Goal: Communication & Community: Answer question/provide support

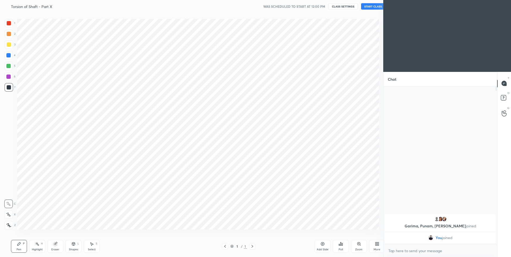
scroll to position [26481, 26342]
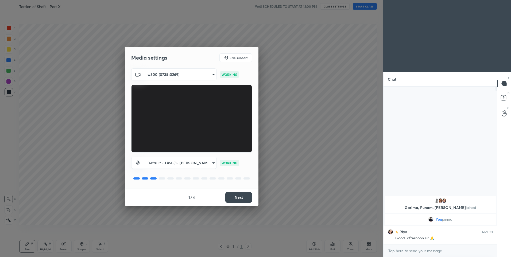
click at [239, 199] on button "Next" at bounding box center [238, 197] width 27 height 11
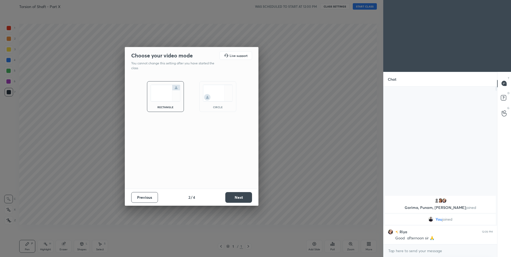
click at [239, 199] on button "Next" at bounding box center [238, 197] width 27 height 11
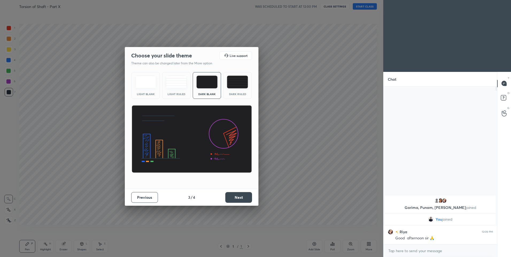
click at [234, 81] on img at bounding box center [237, 82] width 21 height 13
click at [239, 197] on button "Next" at bounding box center [238, 197] width 27 height 11
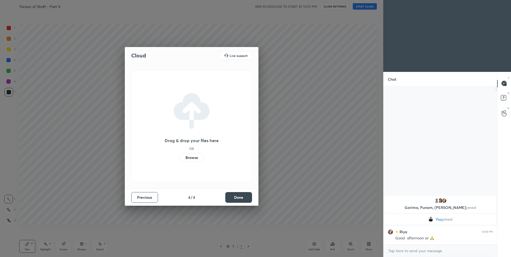
click at [239, 198] on button "Done" at bounding box center [238, 197] width 27 height 11
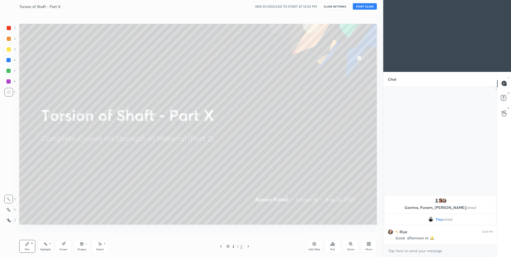
click at [362, 5] on button "START CLASS" at bounding box center [364, 6] width 24 height 6
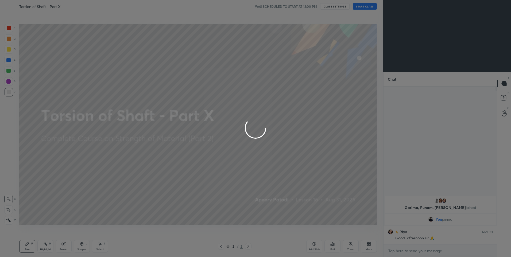
type textarea "x"
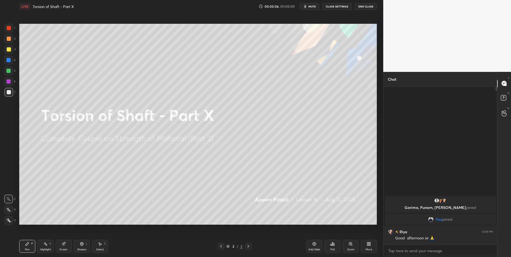
click at [9, 211] on icon at bounding box center [8, 210] width 5 height 4
click at [9, 40] on div at bounding box center [9, 39] width 4 height 4
click at [10, 41] on div at bounding box center [9, 38] width 9 height 9
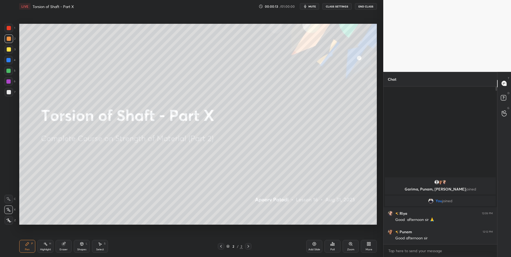
click at [334, 9] on button "CLASS SETTINGS" at bounding box center [336, 6] width 29 height 6
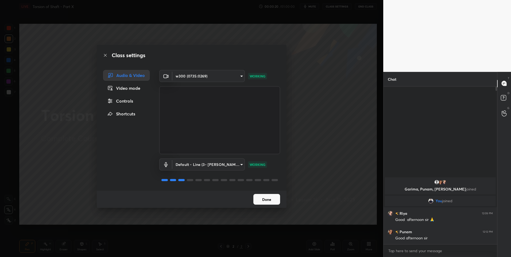
click at [268, 199] on button "Done" at bounding box center [266, 199] width 27 height 11
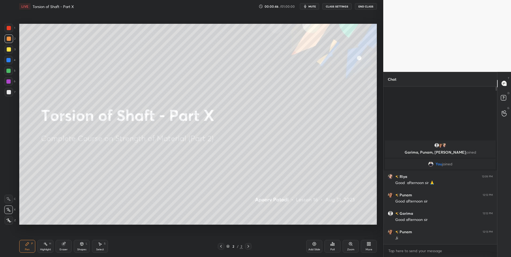
click at [313, 245] on icon at bounding box center [314, 244] width 4 height 4
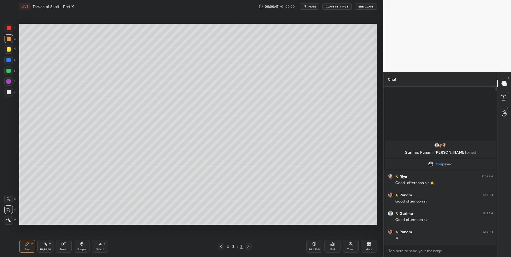
click at [26, 244] on icon at bounding box center [27, 243] width 3 height 3
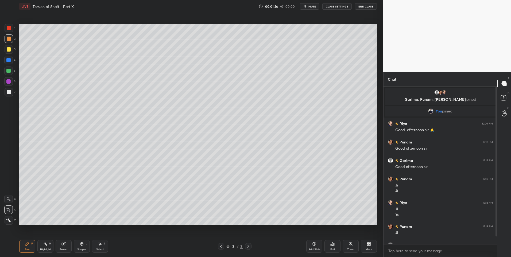
click at [100, 244] on icon at bounding box center [100, 243] width 3 height 3
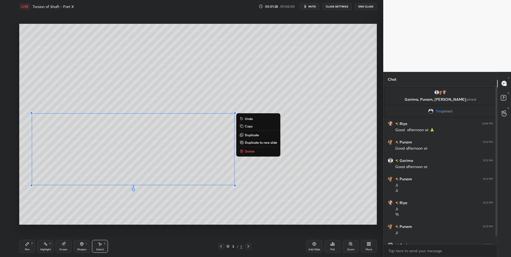
click at [251, 152] on p "Delete" at bounding box center [250, 151] width 10 height 4
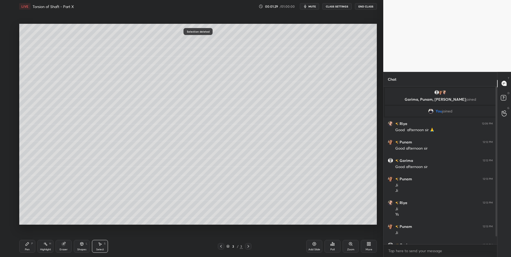
click at [165, 187] on div "0 ° Undo Copy Duplicate Duplicate to new slide Delete" at bounding box center [197, 124] width 357 height 201
click at [27, 244] on icon at bounding box center [27, 243] width 3 height 3
click at [218, 244] on div at bounding box center [221, 246] width 6 height 6
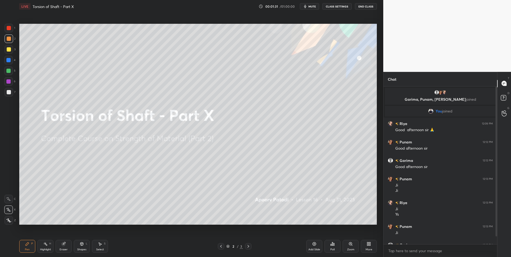
click at [251, 245] on div at bounding box center [248, 246] width 6 height 6
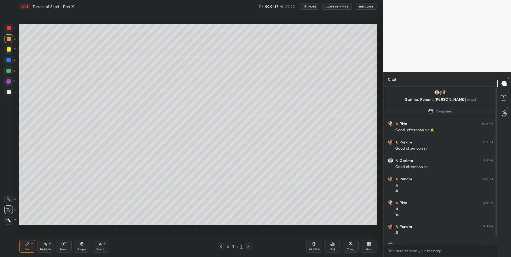
click at [82, 245] on icon at bounding box center [81, 243] width 3 height 3
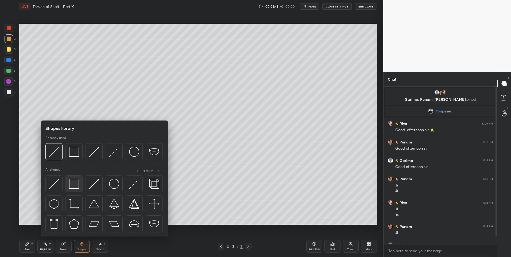
click at [74, 183] on img at bounding box center [74, 184] width 10 height 10
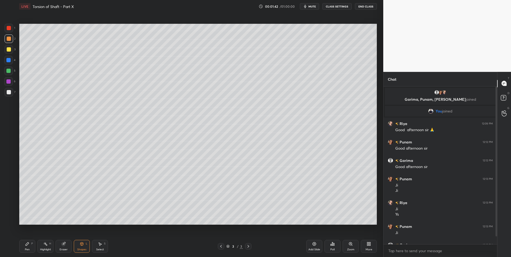
click at [8, 89] on div at bounding box center [9, 92] width 9 height 9
click at [98, 245] on icon at bounding box center [100, 244] width 4 height 4
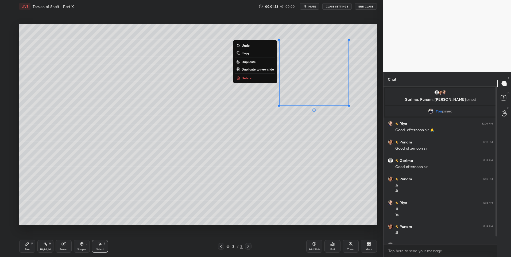
click at [248, 78] on p "Delete" at bounding box center [246, 78] width 10 height 4
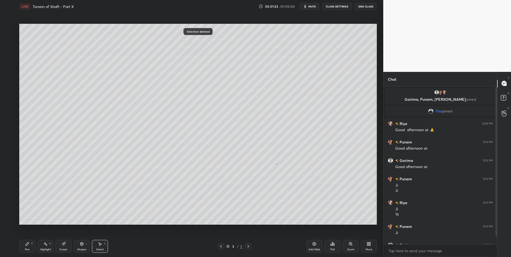
click at [275, 166] on div "0 ° Undo Copy Duplicate Duplicate to new slide Delete" at bounding box center [197, 124] width 357 height 201
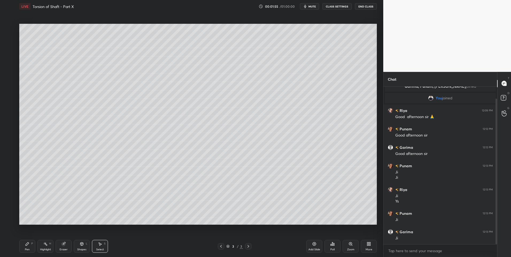
click at [84, 247] on div "Shapes L" at bounding box center [82, 246] width 16 height 13
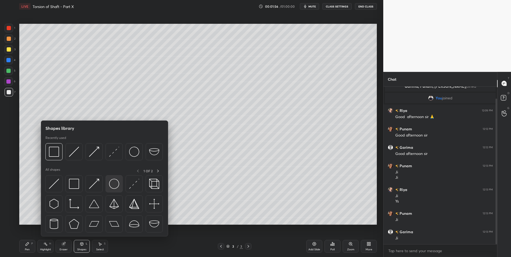
click at [112, 185] on img at bounding box center [114, 184] width 10 height 10
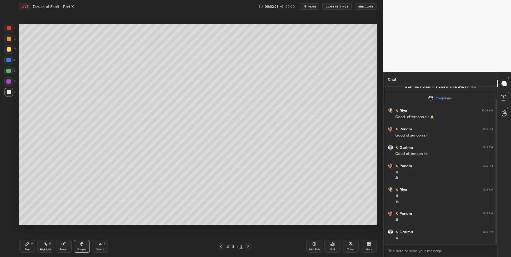
click at [106, 245] on div "Select S" at bounding box center [100, 246] width 16 height 13
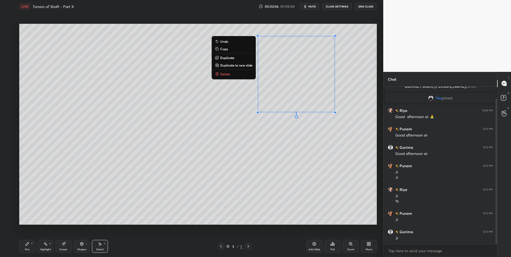
click at [229, 57] on p "Duplicate" at bounding box center [227, 58] width 14 height 4
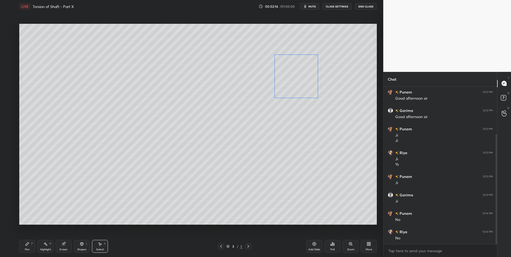
scroll to position [68, 0]
click at [257, 150] on div "0 ° Undo Copy Duplicate Duplicate to new slide Delete" at bounding box center [197, 124] width 357 height 201
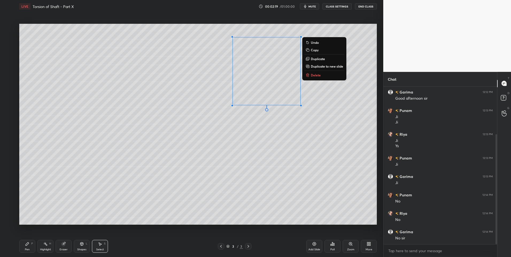
click at [280, 159] on div "0 ° Undo Copy Duplicate Duplicate to new slide Delete" at bounding box center [197, 124] width 357 height 201
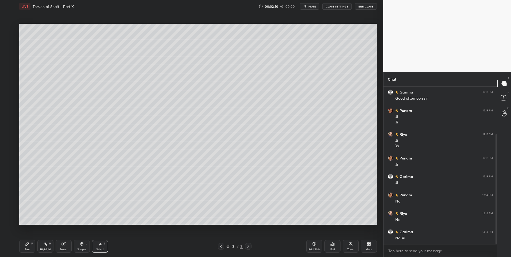
click at [80, 243] on icon at bounding box center [82, 244] width 4 height 4
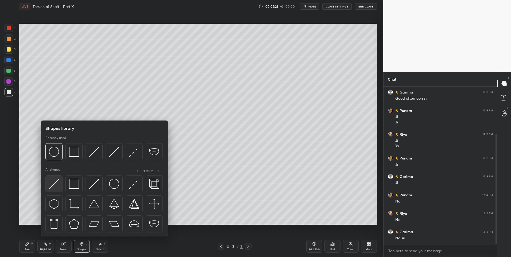
click at [52, 181] on img at bounding box center [54, 184] width 10 height 10
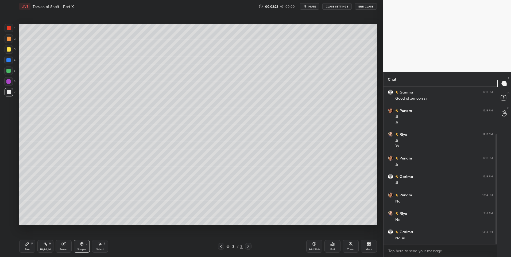
click at [9, 69] on div at bounding box center [8, 71] width 4 height 4
click at [81, 244] on icon at bounding box center [81, 243] width 3 height 3
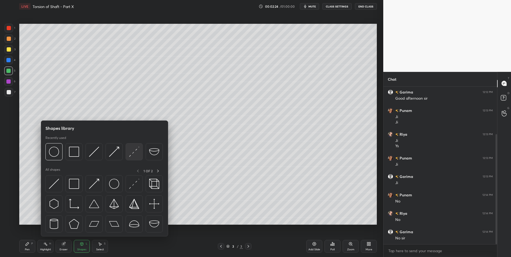
click at [132, 154] on img at bounding box center [134, 152] width 10 height 10
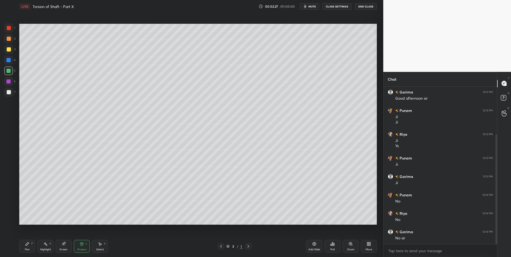
scroll to position [87, 0]
click at [84, 244] on div "Shapes L" at bounding box center [82, 246] width 16 height 13
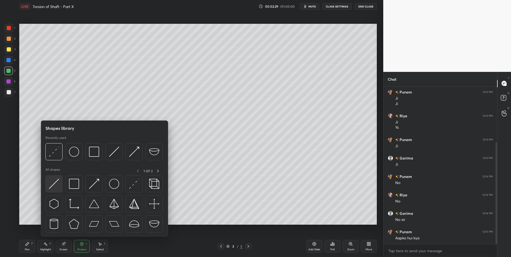
click at [55, 182] on img at bounding box center [54, 184] width 10 height 10
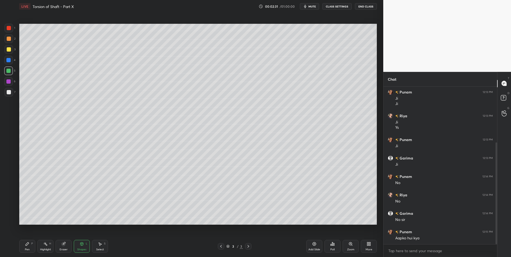
click at [7, 60] on div at bounding box center [8, 60] width 4 height 4
click at [11, 25] on div at bounding box center [9, 28] width 9 height 9
click at [28, 246] on icon at bounding box center [27, 244] width 4 height 4
click at [85, 245] on div "Shapes L" at bounding box center [82, 246] width 16 height 13
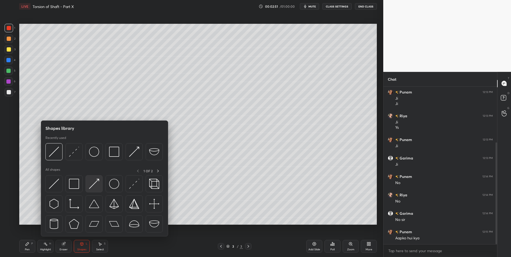
click at [94, 182] on img at bounding box center [94, 184] width 10 height 10
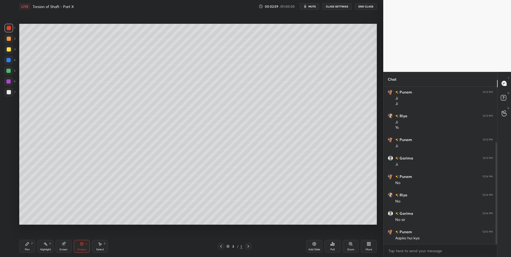
click at [78, 244] on div "Shapes L" at bounding box center [82, 246] width 16 height 13
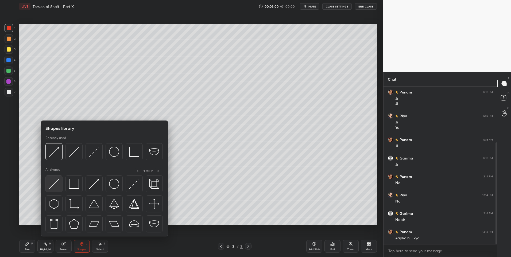
click at [53, 183] on img at bounding box center [54, 184] width 10 height 10
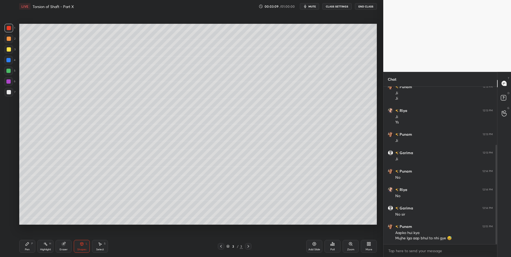
scroll to position [111, 0]
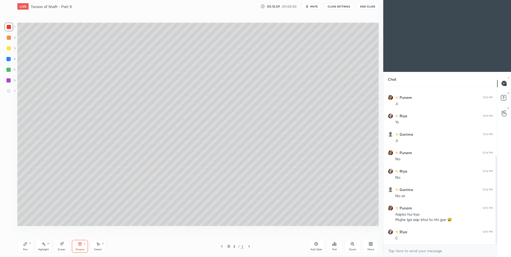
scroll to position [26481, 26342]
click at [365, 246] on div "More" at bounding box center [368, 246] width 16 height 13
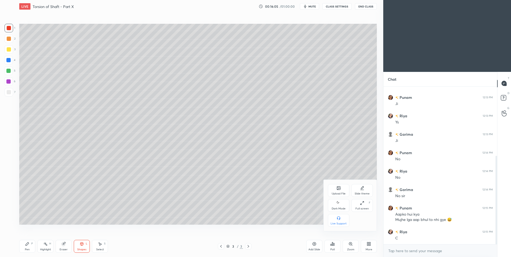
click at [340, 203] on icon at bounding box center [338, 203] width 4 height 6
type textarea "x"
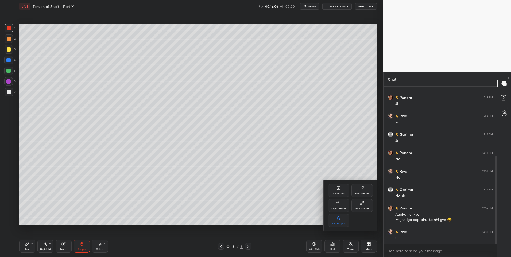
click at [366, 245] on div at bounding box center [255, 128] width 511 height 257
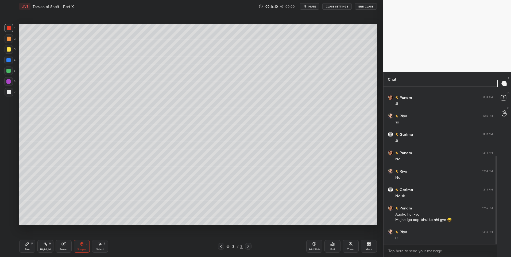
click at [22, 244] on div "Pen P" at bounding box center [27, 246] width 16 height 13
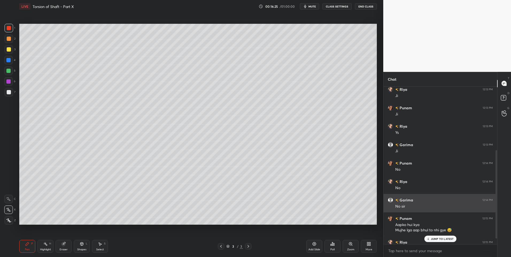
scroll to position [124, 0]
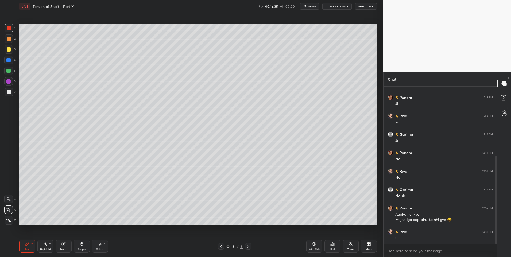
click at [9, 29] on div at bounding box center [9, 28] width 4 height 4
click at [11, 80] on div at bounding box center [8, 81] width 9 height 9
click at [27, 249] on div "Pen" at bounding box center [27, 249] width 5 height 3
click at [8, 89] on div at bounding box center [9, 92] width 9 height 9
click at [82, 244] on icon at bounding box center [81, 243] width 3 height 3
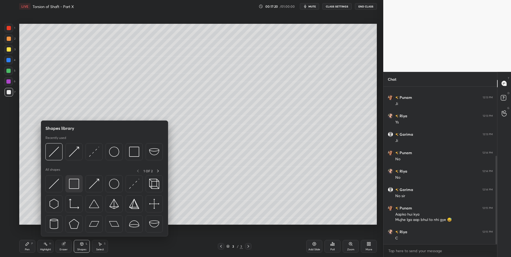
click at [73, 182] on img at bounding box center [74, 184] width 10 height 10
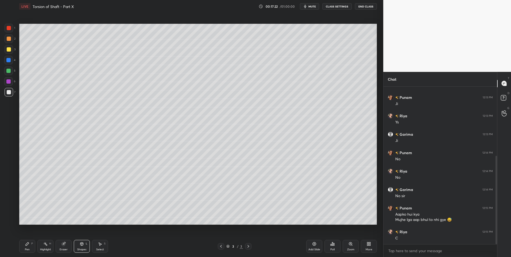
scroll to position [142, 0]
click at [26, 245] on icon at bounding box center [27, 243] width 3 height 3
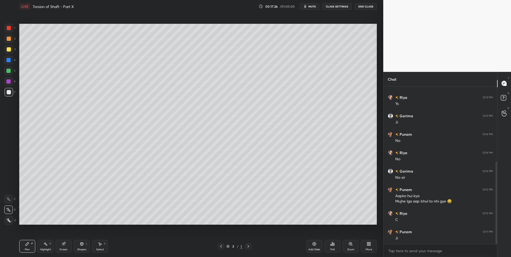
click at [29, 238] on div "Pen P Highlight H Eraser Shapes L Select S 3 / 3 Add Slide Poll Zoom More" at bounding box center [197, 246] width 357 height 21
click at [10, 71] on div at bounding box center [8, 71] width 4 height 4
click at [83, 245] on icon at bounding box center [82, 244] width 4 height 4
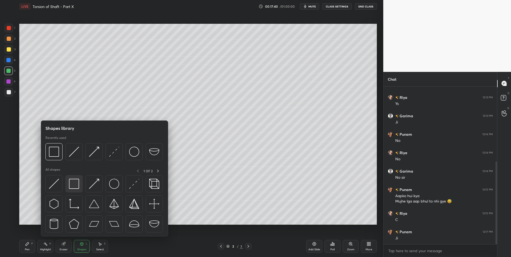
click at [72, 181] on img at bounding box center [74, 184] width 10 height 10
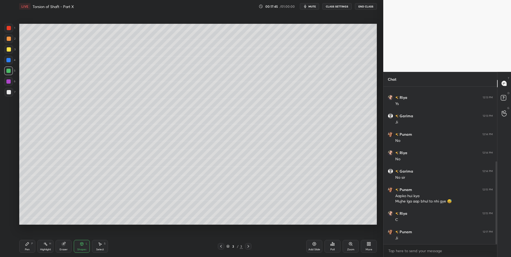
click at [26, 245] on icon at bounding box center [27, 243] width 3 height 3
click at [44, 246] on icon at bounding box center [45, 244] width 4 height 4
click at [28, 247] on div "Pen P" at bounding box center [27, 246] width 16 height 13
click at [9, 93] on div at bounding box center [9, 92] width 4 height 4
click at [48, 245] on div "Highlight H" at bounding box center [45, 246] width 16 height 13
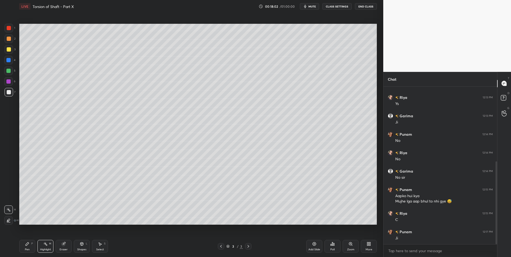
click at [80, 248] on div "Shapes" at bounding box center [81, 249] width 9 height 3
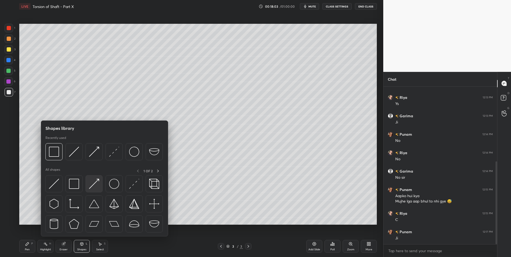
click at [96, 182] on img at bounding box center [94, 184] width 10 height 10
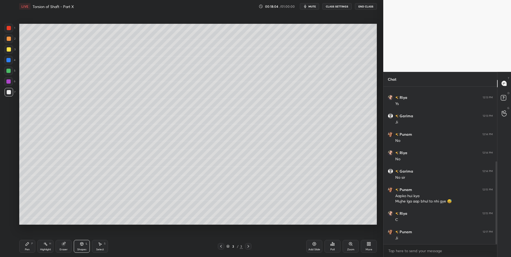
click at [8, 35] on div at bounding box center [9, 38] width 9 height 9
click at [28, 245] on icon at bounding box center [27, 244] width 4 height 4
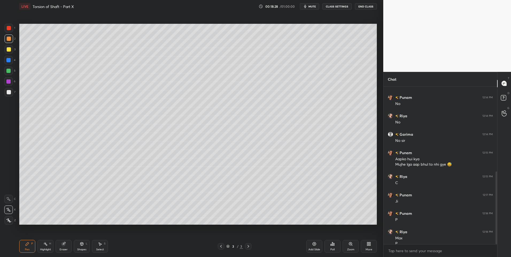
scroll to position [184, 0]
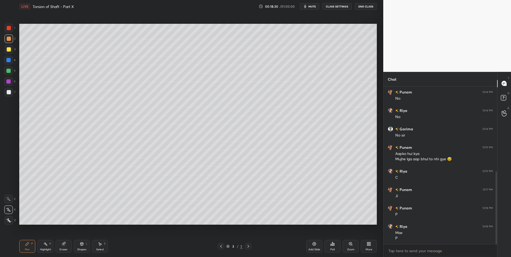
click at [9, 90] on div at bounding box center [9, 92] width 4 height 4
click at [11, 89] on div at bounding box center [9, 92] width 9 height 9
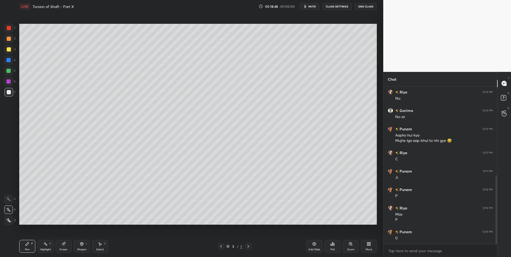
click at [84, 244] on div "Shapes L" at bounding box center [82, 246] width 16 height 13
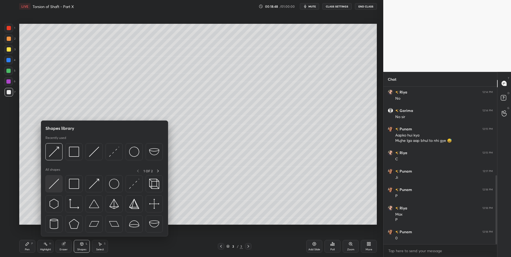
click at [56, 183] on img at bounding box center [54, 184] width 10 height 10
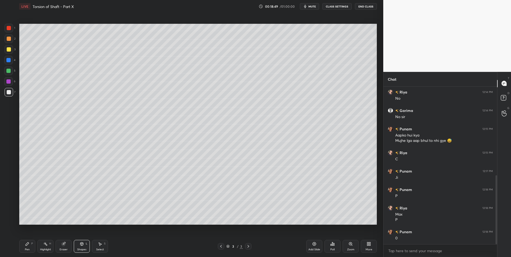
scroll to position [221, 0]
click at [11, 45] on div at bounding box center [9, 49] width 9 height 9
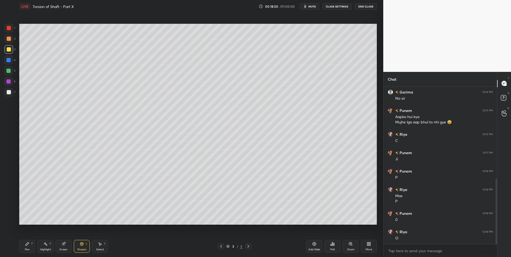
click at [9, 37] on div at bounding box center [9, 39] width 4 height 4
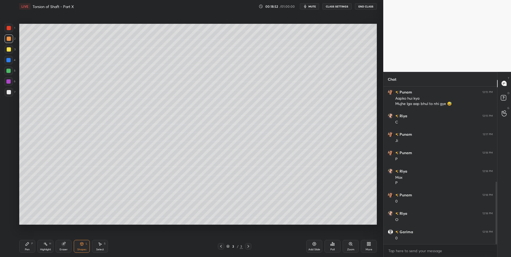
click at [25, 245] on div "Pen P" at bounding box center [27, 246] width 16 height 13
click at [8, 91] on div at bounding box center [9, 92] width 4 height 4
click at [10, 49] on div at bounding box center [9, 49] width 4 height 4
click at [45, 248] on div "Highlight" at bounding box center [45, 249] width 11 height 3
click at [29, 247] on div "Pen P" at bounding box center [27, 246] width 16 height 13
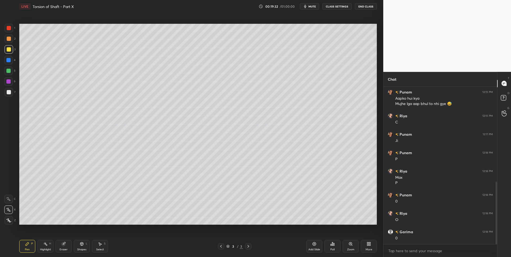
click at [82, 245] on icon at bounding box center [81, 243] width 3 height 3
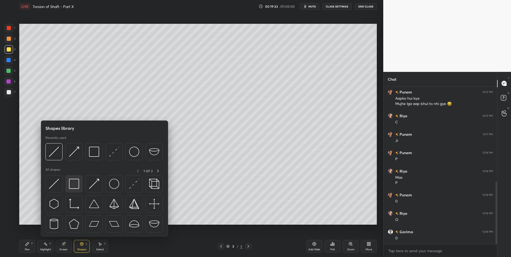
click at [77, 186] on img at bounding box center [74, 184] width 10 height 10
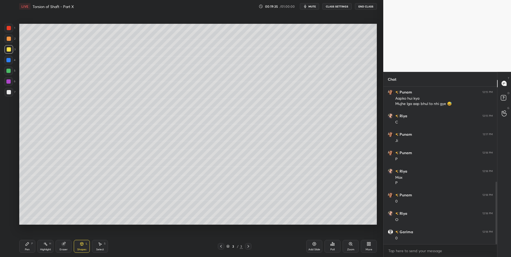
click at [84, 246] on div "Shapes L" at bounding box center [82, 246] width 16 height 13
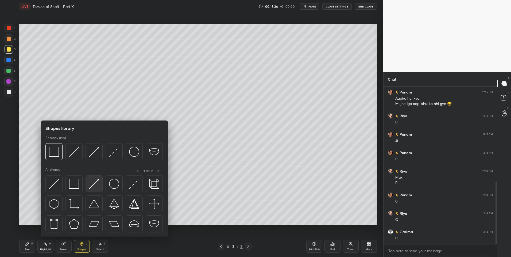
click at [102, 183] on div at bounding box center [93, 183] width 17 height 17
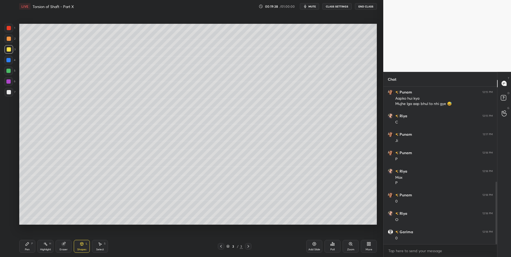
click at [29, 245] on div "Pen P" at bounding box center [27, 246] width 16 height 13
click at [79, 252] on div "Shapes L" at bounding box center [82, 246] width 16 height 13
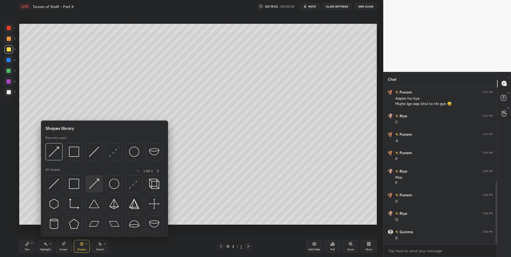
click at [90, 184] on img at bounding box center [94, 184] width 10 height 10
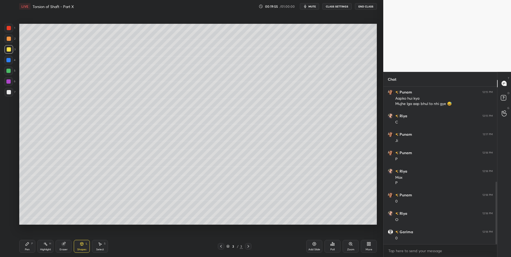
click at [26, 247] on div "Pen P" at bounding box center [27, 246] width 16 height 13
click at [64, 246] on icon at bounding box center [63, 243] width 3 height 3
click at [25, 248] on div "Pen" at bounding box center [27, 249] width 5 height 3
click at [45, 247] on div "Highlight H" at bounding box center [45, 246] width 16 height 13
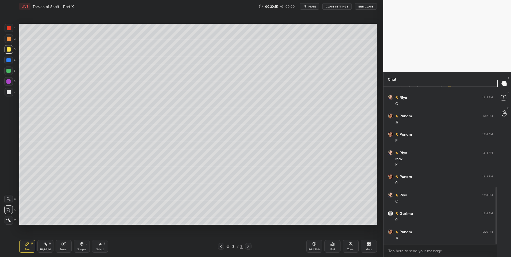
scroll to position [276, 0]
click at [45, 246] on div "Highlight H" at bounding box center [45, 246] width 16 height 13
click at [28, 245] on icon at bounding box center [27, 244] width 4 height 4
click at [309, 244] on div "Add Slide" at bounding box center [314, 246] width 16 height 13
click at [220, 245] on icon at bounding box center [221, 246] width 4 height 4
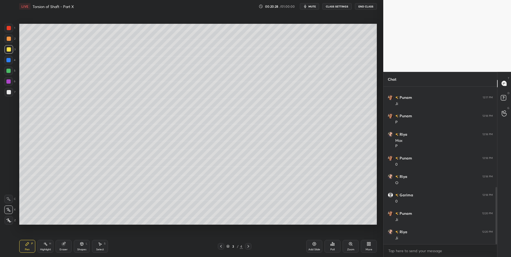
click at [250, 245] on icon at bounding box center [248, 246] width 4 height 4
click at [221, 245] on icon at bounding box center [221, 246] width 2 height 3
click at [249, 244] on div at bounding box center [248, 246] width 6 height 6
click at [84, 244] on div "Shapes L" at bounding box center [82, 246] width 16 height 13
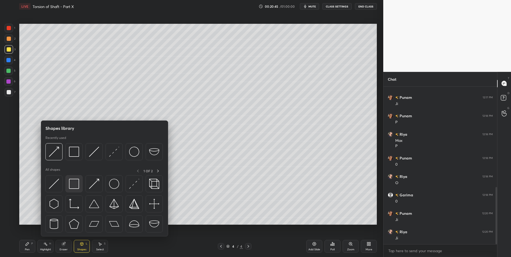
click at [73, 183] on img at bounding box center [74, 184] width 10 height 10
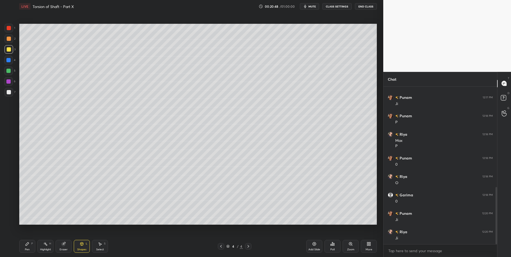
click at [30, 245] on div "Pen P" at bounding box center [27, 246] width 16 height 13
click at [10, 91] on div at bounding box center [9, 92] width 4 height 4
click at [11, 37] on div at bounding box center [9, 39] width 4 height 4
click at [47, 245] on rect at bounding box center [46, 244] width 3 height 3
click at [219, 246] on icon at bounding box center [221, 246] width 4 height 4
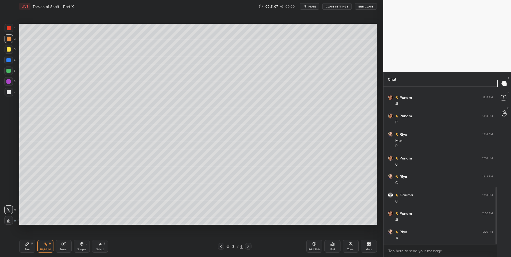
click at [104, 242] on div "Select S" at bounding box center [100, 246] width 16 height 13
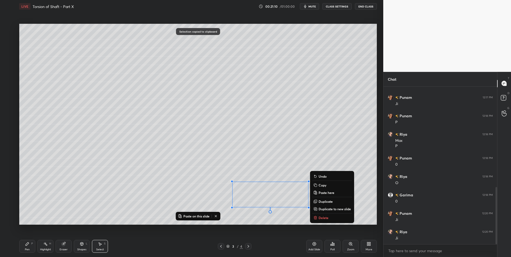
click at [249, 246] on icon at bounding box center [248, 246] width 4 height 4
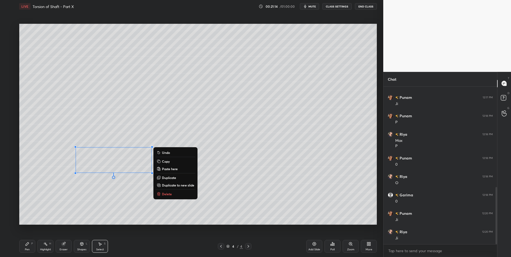
click at [76, 208] on div "0 ° Undo Copy Paste here Duplicate Duplicate to new slide Delete" at bounding box center [197, 124] width 357 height 201
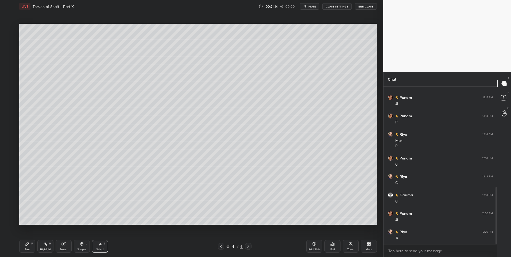
click at [29, 246] on div "Pen P" at bounding box center [27, 246] width 16 height 13
click at [61, 247] on div "Eraser" at bounding box center [64, 246] width 16 height 13
click at [8, 209] on icon at bounding box center [8, 209] width 4 height 5
click at [25, 245] on div "Pen P" at bounding box center [27, 246] width 16 height 13
click at [7, 91] on div at bounding box center [9, 92] width 4 height 4
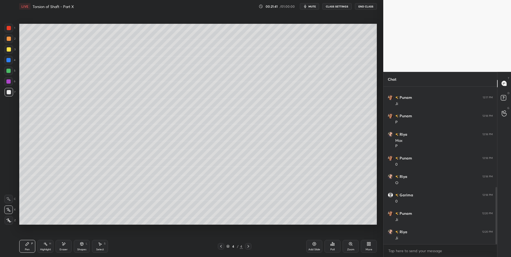
click at [81, 245] on icon at bounding box center [81, 243] width 3 height 3
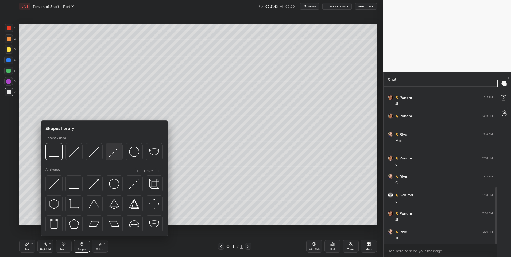
click at [113, 154] on img at bounding box center [114, 152] width 10 height 10
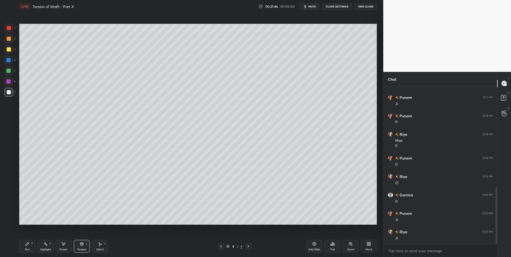
click at [29, 246] on div "Pen P" at bounding box center [27, 246] width 16 height 13
click at [82, 250] on div "Shapes" at bounding box center [81, 249] width 9 height 3
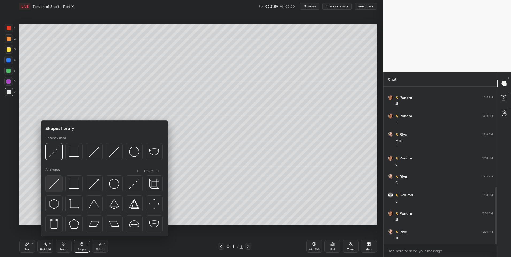
click at [56, 185] on img at bounding box center [54, 184] width 10 height 10
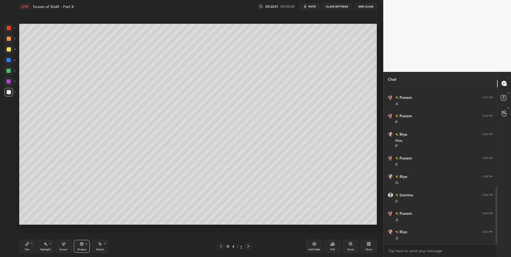
click at [26, 247] on div "Pen P" at bounding box center [27, 246] width 16 height 13
click at [84, 249] on div "Shapes" at bounding box center [81, 249] width 9 height 3
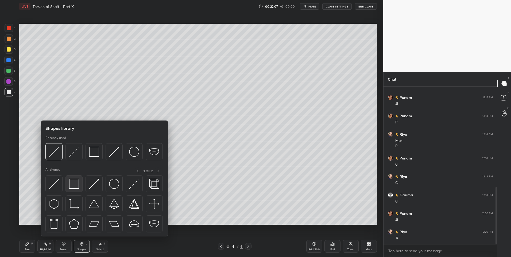
click at [73, 185] on img at bounding box center [74, 184] width 10 height 10
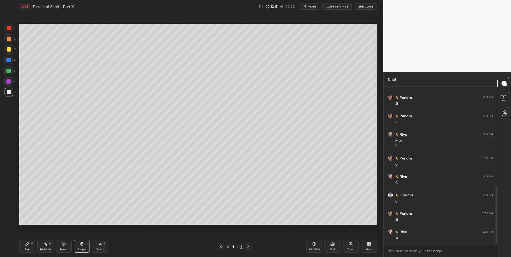
click at [96, 248] on div "Select" at bounding box center [100, 249] width 8 height 3
click at [81, 201] on div "0 ° Undo Copy Paste here Duplicate Duplicate to new slide Delete" at bounding box center [197, 124] width 357 height 201
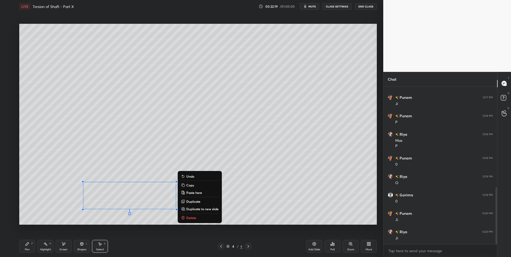
click at [142, 220] on div "0 ° Undo Copy Paste here Duplicate Duplicate to new slide Delete" at bounding box center [197, 124] width 357 height 201
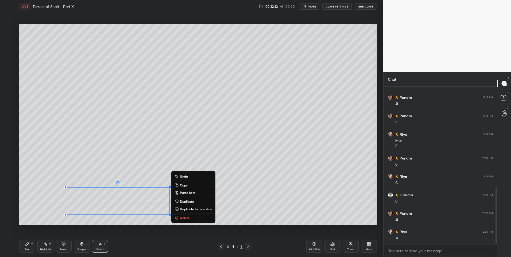
click at [41, 242] on div "Highlight H" at bounding box center [45, 246] width 16 height 13
click at [44, 243] on icon at bounding box center [45, 244] width 4 height 4
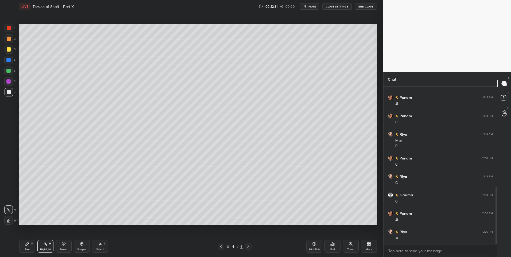
scroll to position [295, 0]
click at [25, 247] on div "Pen P" at bounding box center [27, 246] width 16 height 13
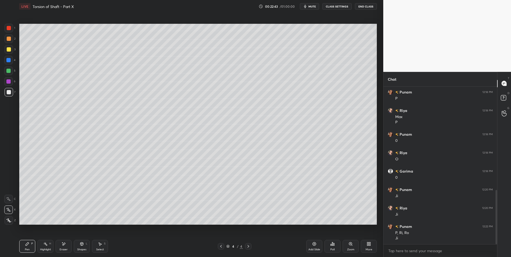
click at [10, 39] on div at bounding box center [9, 39] width 4 height 4
click at [8, 93] on div at bounding box center [9, 92] width 4 height 4
click at [87, 245] on div "L" at bounding box center [87, 243] width 2 height 3
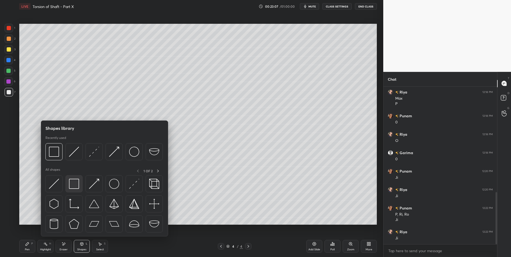
click at [76, 182] on img at bounding box center [74, 184] width 10 height 10
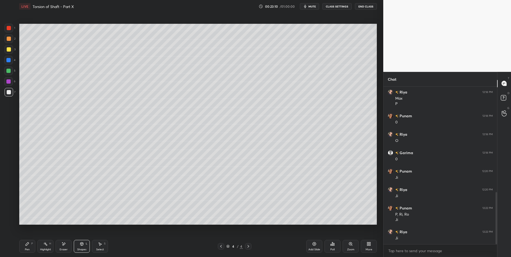
click at [97, 246] on div "Select S" at bounding box center [100, 246] width 16 height 13
click at [299, 200] on div "0 ° Undo Copy Paste here Duplicate Duplicate to new slide Delete" at bounding box center [197, 124] width 357 height 201
click at [30, 244] on div "Pen P" at bounding box center [27, 246] width 16 height 13
click at [47, 248] on div "Highlight" at bounding box center [45, 249] width 11 height 3
click at [221, 246] on icon at bounding box center [221, 246] width 2 height 3
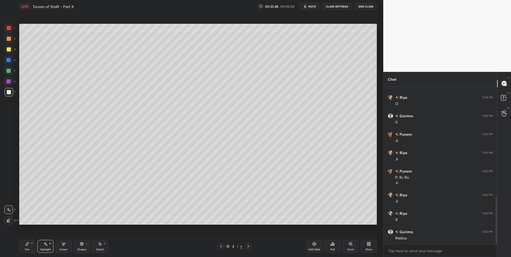
scroll to position [374, 0]
click at [25, 248] on div "Pen" at bounding box center [27, 249] width 5 height 3
click at [249, 246] on icon at bounding box center [248, 246] width 4 height 4
click at [250, 245] on div at bounding box center [248, 246] width 6 height 6
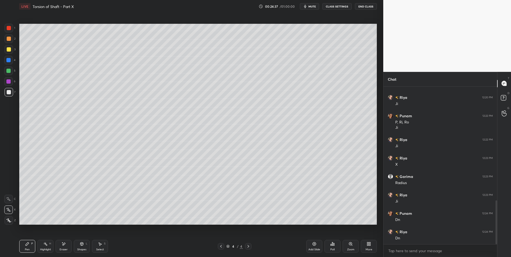
click at [318, 246] on div "Add Slide" at bounding box center [314, 246] width 16 height 13
click at [11, 40] on div at bounding box center [9, 38] width 9 height 9
click at [221, 245] on icon at bounding box center [221, 246] width 4 height 4
click at [220, 245] on icon at bounding box center [221, 246] width 4 height 4
click at [100, 248] on div "Select" at bounding box center [100, 249] width 8 height 3
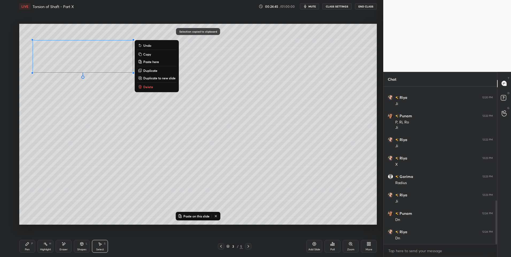
click at [250, 244] on div at bounding box center [248, 246] width 6 height 6
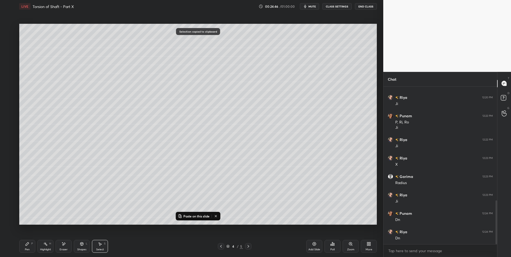
click at [249, 245] on icon at bounding box center [248, 246] width 4 height 4
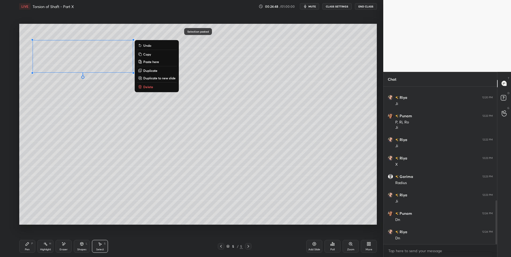
click at [99, 164] on div "0 ° Undo Copy Paste here Duplicate Duplicate to new slide Delete" at bounding box center [197, 124] width 357 height 201
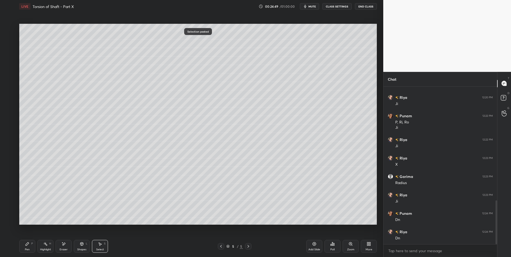
click at [27, 246] on div "Pen P" at bounding box center [27, 246] width 16 height 13
click at [8, 91] on div at bounding box center [9, 92] width 4 height 4
click at [8, 70] on div at bounding box center [8, 71] width 4 height 4
click at [221, 245] on icon at bounding box center [221, 246] width 4 height 4
click at [247, 246] on icon at bounding box center [248, 246] width 4 height 4
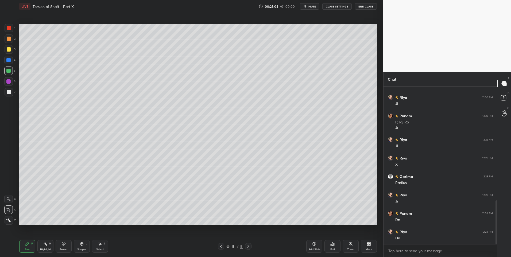
click at [220, 246] on icon at bounding box center [221, 246] width 4 height 4
click at [249, 245] on icon at bounding box center [248, 246] width 4 height 4
click at [100, 241] on div "Select S" at bounding box center [100, 246] width 16 height 13
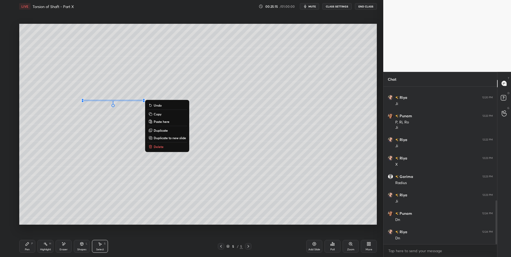
click at [25, 245] on icon at bounding box center [27, 244] width 4 height 4
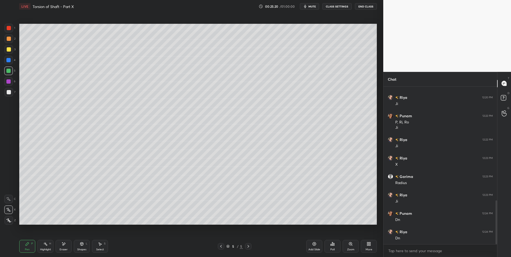
click at [220, 244] on div at bounding box center [221, 246] width 6 height 6
click at [247, 246] on icon at bounding box center [248, 246] width 4 height 4
click at [220, 246] on icon at bounding box center [221, 246] width 2 height 3
click at [249, 246] on icon at bounding box center [248, 246] width 4 height 4
click at [97, 245] on div "Select S" at bounding box center [100, 246] width 16 height 13
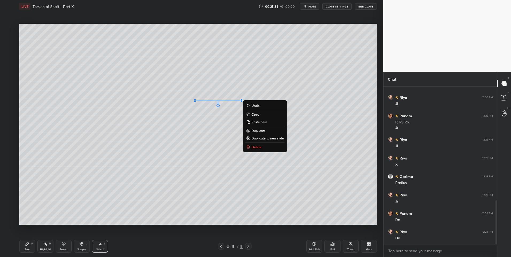
click at [261, 73] on div "0 ° Undo Copy Paste here Duplicate Duplicate to new slide Delete" at bounding box center [197, 124] width 357 height 201
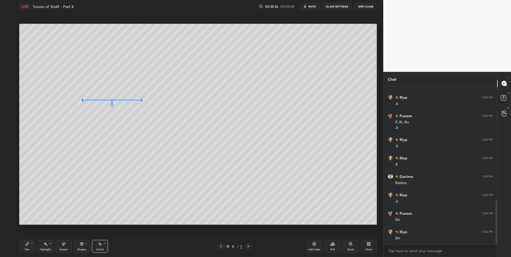
click at [141, 100] on div at bounding box center [141, 101] width 2 height 2
click at [115, 140] on div "0 ° Undo Copy Paste here Duplicate Duplicate to new slide Delete" at bounding box center [197, 124] width 357 height 201
click at [28, 248] on div "Pen" at bounding box center [27, 249] width 5 height 3
click at [47, 246] on div "Highlight H" at bounding box center [45, 246] width 16 height 13
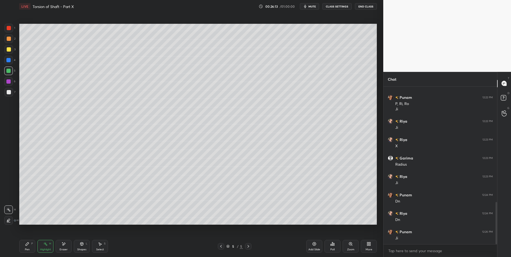
click at [25, 243] on icon at bounding box center [27, 244] width 4 height 4
click at [41, 246] on div "Highlight H" at bounding box center [45, 246] width 16 height 13
click at [26, 248] on div "Pen" at bounding box center [27, 249] width 5 height 3
click at [26, 246] on div "Pen P" at bounding box center [27, 246] width 16 height 13
click at [81, 244] on icon at bounding box center [81, 243] width 3 height 3
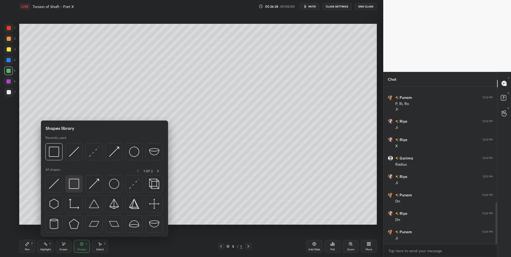
click at [74, 186] on img at bounding box center [74, 184] width 10 height 10
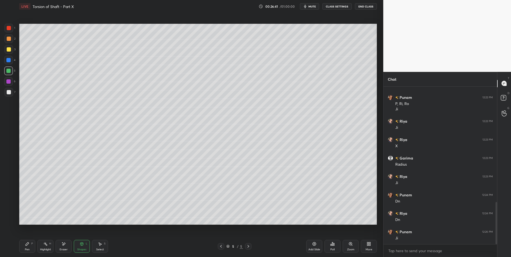
click at [25, 246] on div "Pen P" at bounding box center [27, 246] width 16 height 13
click at [7, 41] on div at bounding box center [9, 38] width 9 height 9
click at [221, 246] on icon at bounding box center [221, 246] width 2 height 3
click at [221, 247] on icon at bounding box center [221, 246] width 2 height 3
click at [43, 246] on div "Highlight H" at bounding box center [45, 246] width 16 height 13
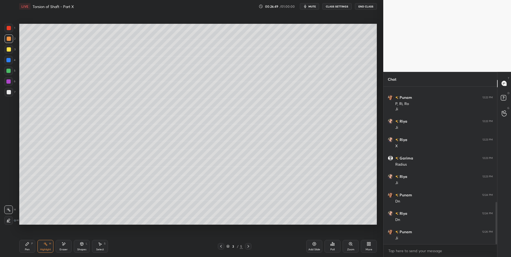
click at [246, 246] on icon at bounding box center [248, 246] width 4 height 4
click at [222, 247] on icon at bounding box center [221, 246] width 4 height 4
click at [248, 245] on icon at bounding box center [248, 246] width 4 height 4
click at [248, 245] on icon at bounding box center [248, 246] width 2 height 3
click at [28, 245] on icon at bounding box center [27, 244] width 4 height 4
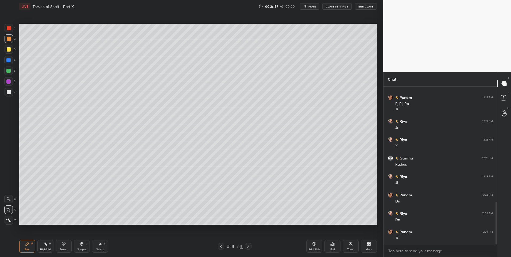
click at [7, 91] on div at bounding box center [9, 92] width 4 height 4
click at [49, 246] on div "Highlight H" at bounding box center [45, 246] width 16 height 13
click at [101, 245] on icon at bounding box center [100, 244] width 4 height 4
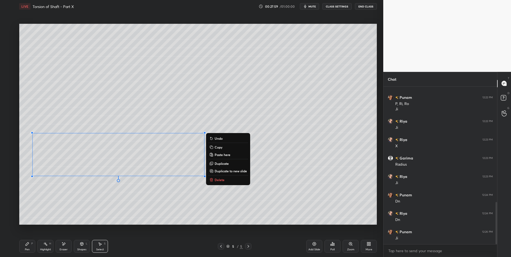
click at [225, 180] on button "Delete" at bounding box center [228, 180] width 40 height 6
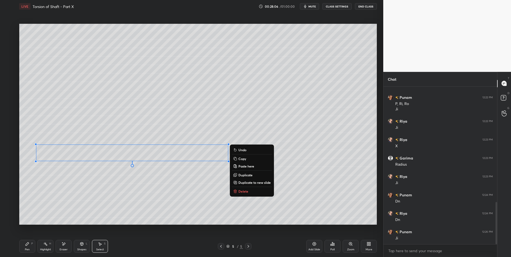
click at [66, 206] on div "0 ° Undo Copy Paste here Duplicate Duplicate to new slide Delete" at bounding box center [197, 124] width 357 height 201
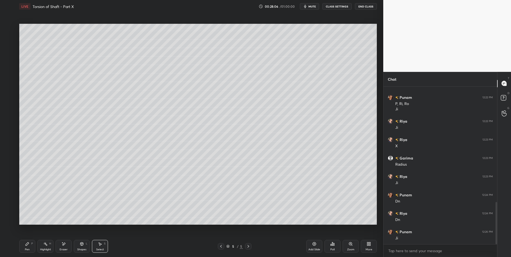
click at [29, 244] on icon at bounding box center [27, 244] width 4 height 4
click at [41, 245] on div "Highlight H" at bounding box center [45, 246] width 16 height 13
click at [26, 245] on icon at bounding box center [27, 243] width 3 height 3
click at [69, 246] on div "Eraser" at bounding box center [64, 246] width 16 height 13
click at [79, 246] on div "Shapes L" at bounding box center [82, 246] width 16 height 13
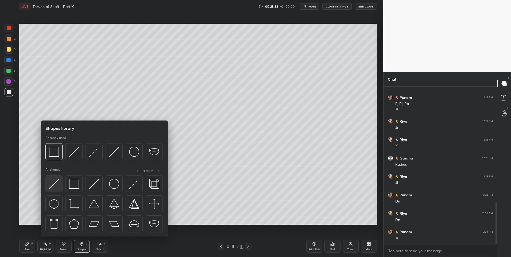
click at [56, 183] on img at bounding box center [54, 184] width 10 height 10
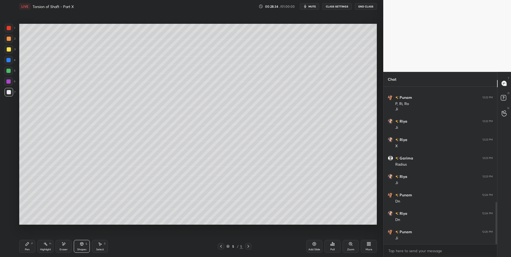
click at [10, 37] on div at bounding box center [9, 39] width 4 height 4
click at [27, 244] on icon at bounding box center [27, 243] width 3 height 3
click at [10, 95] on div at bounding box center [9, 92] width 9 height 9
click at [97, 247] on div "Select S" at bounding box center [100, 246] width 16 height 13
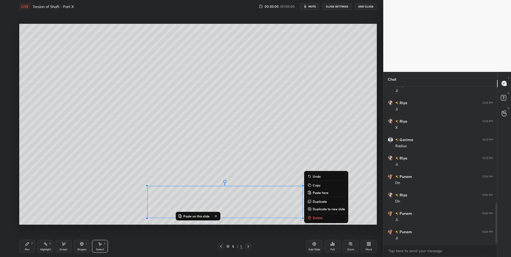
scroll to position [466, 0]
click at [313, 245] on icon at bounding box center [314, 244] width 4 height 4
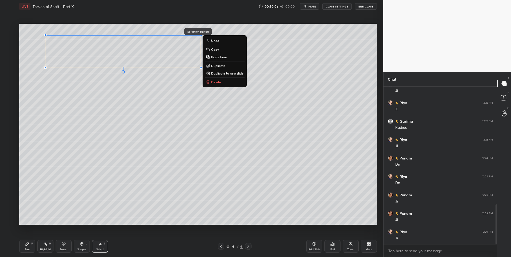
click at [141, 116] on div "0 ° Undo Copy Paste here Duplicate Duplicate to new slide Delete" at bounding box center [197, 124] width 357 height 201
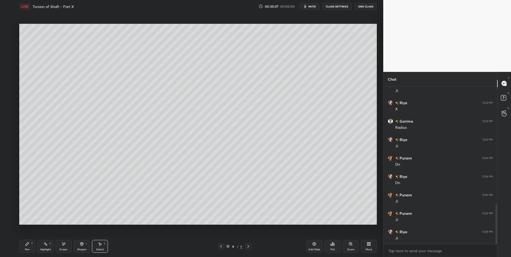
click at [27, 243] on icon at bounding box center [27, 243] width 3 height 3
click at [81, 248] on div "Shapes" at bounding box center [81, 249] width 9 height 3
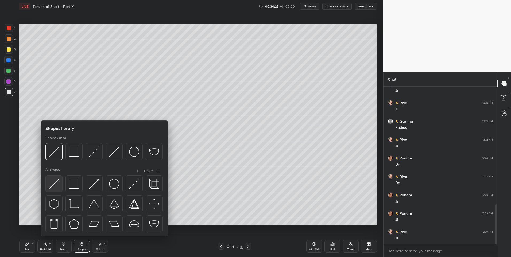
click at [53, 184] on img at bounding box center [54, 184] width 10 height 10
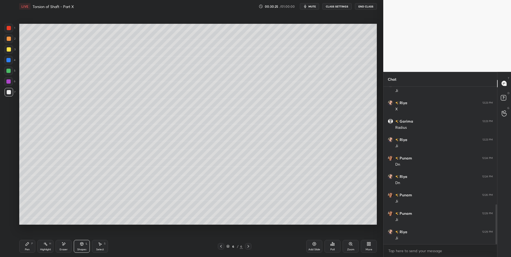
click at [26, 246] on div "Pen P" at bounding box center [27, 246] width 16 height 13
click at [97, 243] on div "Select S" at bounding box center [100, 246] width 16 height 13
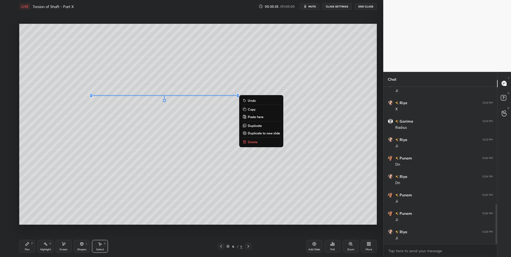
click at [26, 247] on div "Pen P" at bounding box center [27, 246] width 16 height 13
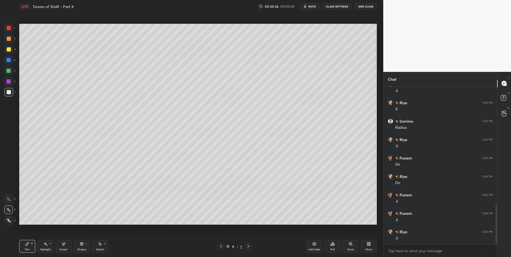
click at [8, 41] on div at bounding box center [9, 38] width 9 height 9
click at [100, 242] on icon at bounding box center [100, 244] width 4 height 4
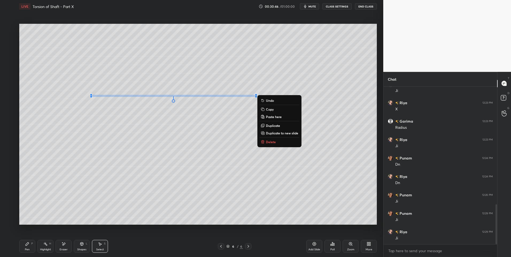
click at [223, 127] on div "0 ° Undo Copy Paste here Duplicate Duplicate to new slide Delete" at bounding box center [197, 124] width 357 height 201
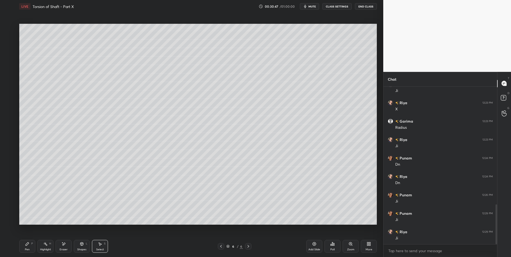
click at [26, 248] on div "Pen" at bounding box center [27, 249] width 5 height 3
click at [7, 89] on div at bounding box center [9, 92] width 9 height 9
click at [41, 245] on div "Highlight H" at bounding box center [45, 246] width 16 height 13
click at [83, 247] on div "Shapes L" at bounding box center [82, 246] width 16 height 13
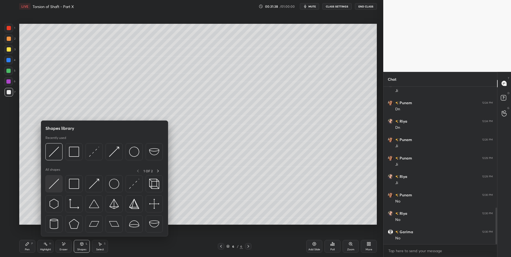
click at [55, 183] on img at bounding box center [54, 184] width 10 height 10
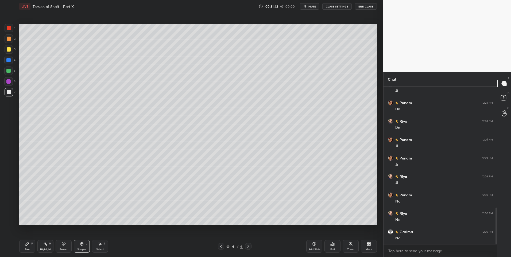
click at [23, 251] on div "Pen P" at bounding box center [27, 246] width 16 height 13
click at [219, 246] on icon at bounding box center [221, 246] width 4 height 4
click at [43, 240] on div "Highlight H" at bounding box center [45, 246] width 16 height 13
click at [245, 244] on div at bounding box center [248, 246] width 6 height 6
click at [27, 246] on icon at bounding box center [27, 244] width 4 height 4
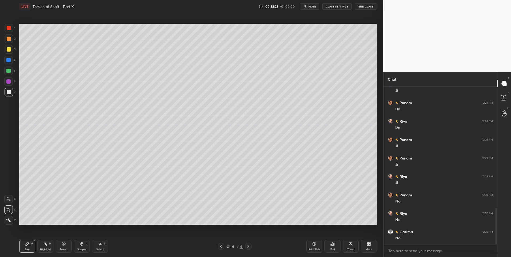
click at [99, 248] on div "Select" at bounding box center [100, 249] width 8 height 3
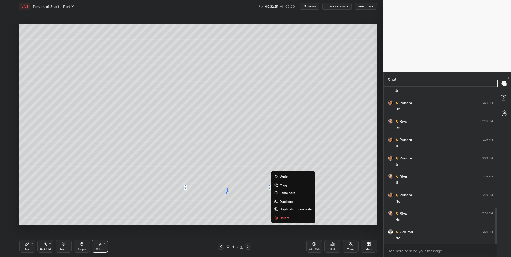
click at [25, 245] on div "Pen P" at bounding box center [27, 246] width 16 height 13
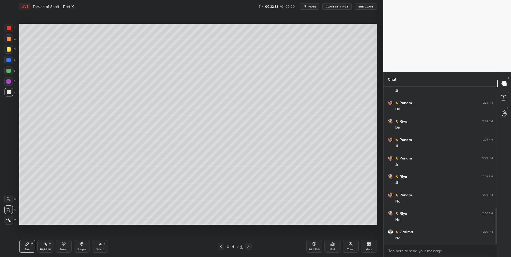
click at [82, 249] on div "Shapes" at bounding box center [81, 249] width 9 height 3
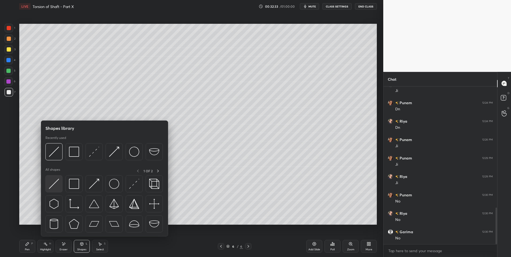
click at [52, 182] on img at bounding box center [54, 184] width 10 height 10
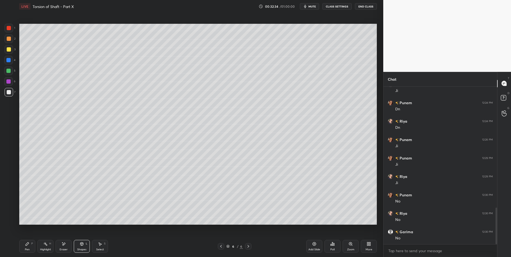
click at [7, 72] on div at bounding box center [8, 71] width 4 height 4
click at [24, 246] on div "Pen P" at bounding box center [27, 246] width 16 height 13
click at [98, 247] on div "Select S" at bounding box center [100, 246] width 16 height 13
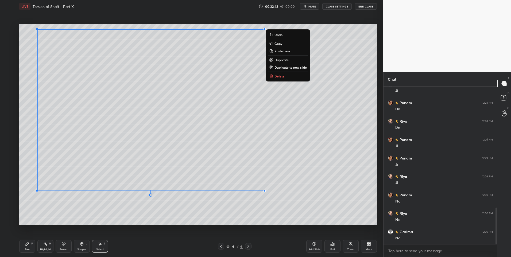
click at [206, 219] on div "0 ° Undo Copy Paste here Duplicate Duplicate to new slide Delete" at bounding box center [197, 124] width 357 height 201
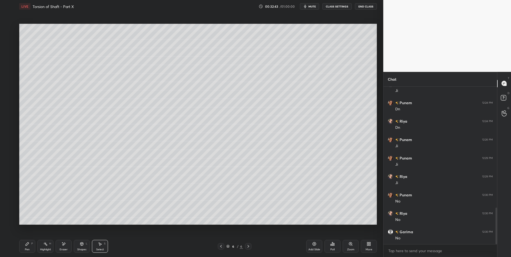
click at [29, 246] on div "Pen P" at bounding box center [27, 246] width 16 height 13
click at [12, 93] on div at bounding box center [9, 92] width 9 height 9
click at [44, 244] on icon at bounding box center [45, 244] width 4 height 4
click at [43, 243] on div "Highlight H" at bounding box center [45, 246] width 16 height 13
click at [221, 244] on div at bounding box center [221, 246] width 6 height 6
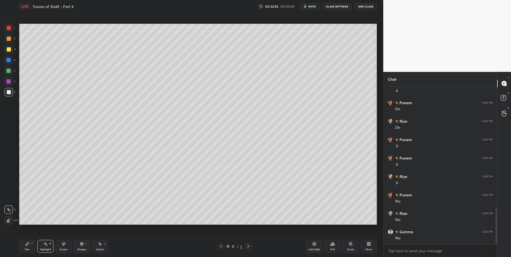
click at [220, 244] on icon at bounding box center [221, 246] width 4 height 4
click at [248, 246] on icon at bounding box center [248, 246] width 2 height 3
click at [250, 246] on div at bounding box center [248, 246] width 6 height 6
click at [23, 244] on div "Pen P" at bounding box center [27, 246] width 16 height 13
click at [26, 244] on icon at bounding box center [27, 244] width 4 height 4
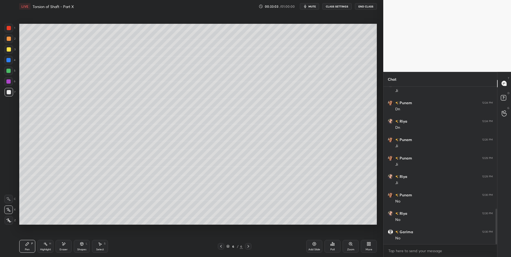
scroll to position [540, 0]
click at [83, 246] on div "Shapes L" at bounding box center [82, 246] width 16 height 13
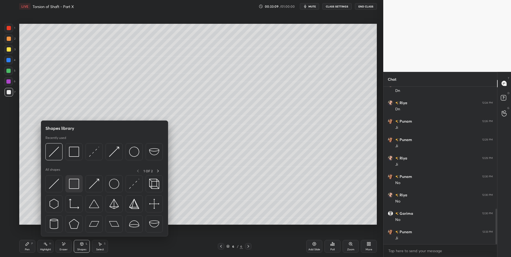
click at [74, 184] on img at bounding box center [74, 184] width 10 height 10
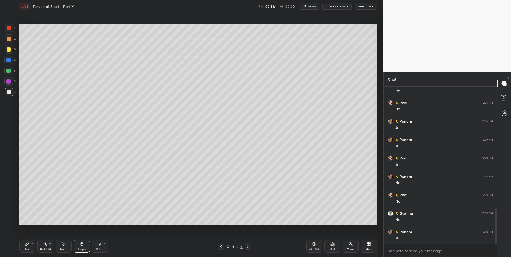
click at [26, 246] on div "Pen P" at bounding box center [27, 246] width 16 height 13
click at [45, 245] on rect at bounding box center [46, 244] width 3 height 3
click at [221, 244] on icon at bounding box center [221, 246] width 4 height 4
click at [221, 245] on icon at bounding box center [221, 246] width 4 height 4
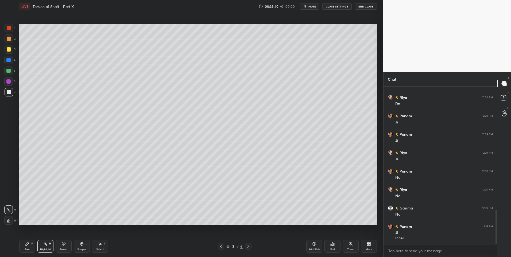
scroll to position [563, 0]
click at [250, 245] on div at bounding box center [248, 246] width 6 height 6
click at [251, 245] on div at bounding box center [248, 246] width 6 height 6
click at [249, 245] on icon at bounding box center [248, 246] width 4 height 4
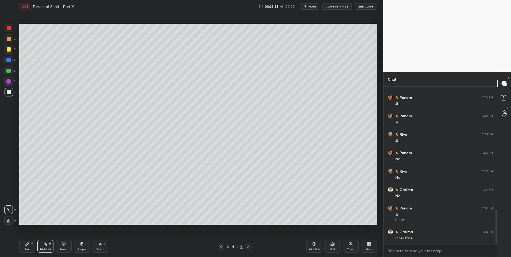
click at [27, 248] on div "Pen" at bounding box center [27, 249] width 5 height 3
click at [222, 244] on div at bounding box center [221, 246] width 6 height 6
click at [222, 245] on icon at bounding box center [221, 246] width 4 height 4
click at [249, 246] on icon at bounding box center [248, 246] width 4 height 4
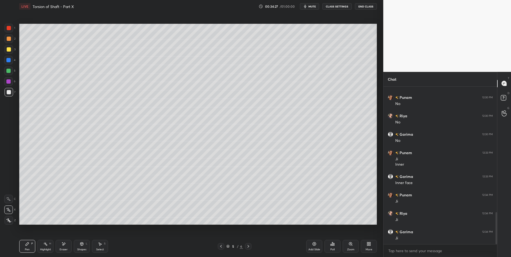
click at [44, 247] on div "Highlight H" at bounding box center [45, 246] width 16 height 13
click at [99, 245] on icon at bounding box center [100, 244] width 4 height 4
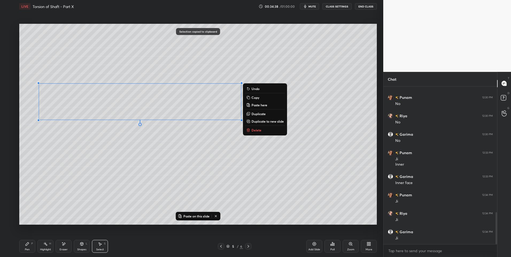
click at [245, 246] on div at bounding box center [248, 246] width 6 height 6
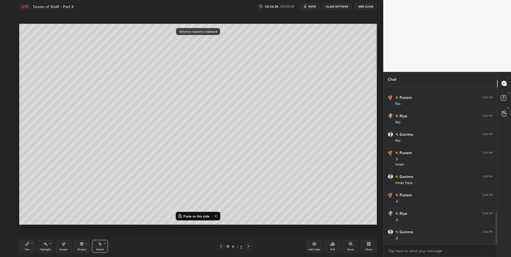
click at [246, 246] on icon at bounding box center [248, 246] width 4 height 4
click at [319, 248] on div "Add Slide" at bounding box center [314, 249] width 12 height 3
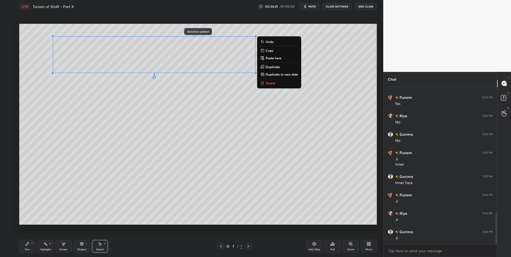
click at [162, 114] on div "0 ° Undo Copy Paste here Duplicate Duplicate to new slide Delete" at bounding box center [197, 124] width 357 height 201
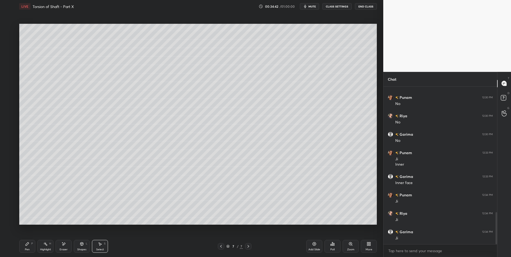
click at [29, 246] on div "Pen P" at bounding box center [27, 246] width 16 height 13
click at [81, 241] on div "Shapes L" at bounding box center [82, 246] width 16 height 13
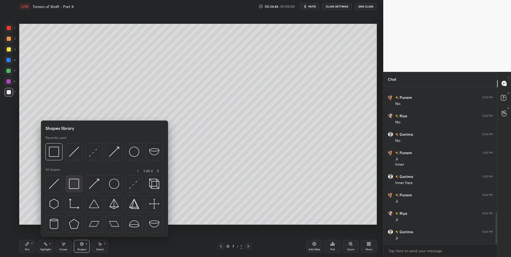
click at [73, 182] on img at bounding box center [74, 184] width 10 height 10
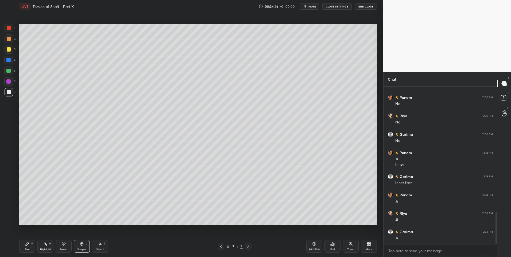
click at [28, 244] on icon at bounding box center [27, 243] width 3 height 3
click at [8, 69] on div at bounding box center [8, 71] width 4 height 4
click at [63, 246] on div "Eraser" at bounding box center [64, 246] width 16 height 13
click at [24, 246] on div "Pen P" at bounding box center [27, 246] width 16 height 13
click at [11, 40] on div at bounding box center [9, 38] width 9 height 9
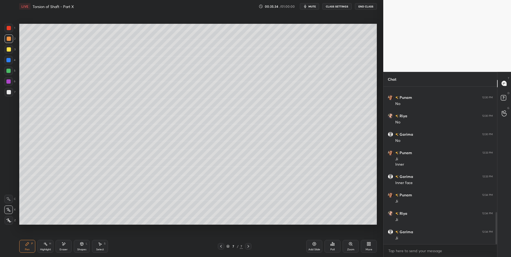
click at [96, 245] on div "Select S" at bounding box center [100, 246] width 16 height 13
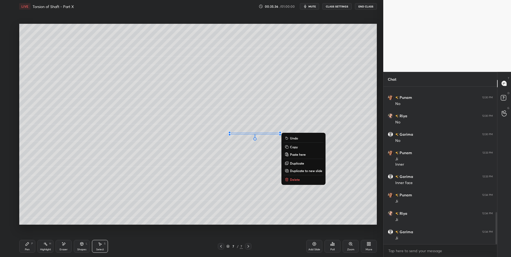
click at [191, 192] on div "0 ° Undo Copy Paste here Duplicate Duplicate to new slide Delete" at bounding box center [197, 124] width 357 height 201
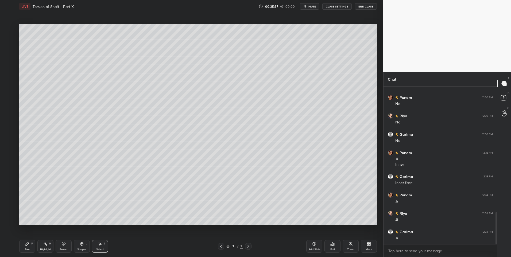
click at [81, 245] on icon at bounding box center [82, 244] width 4 height 4
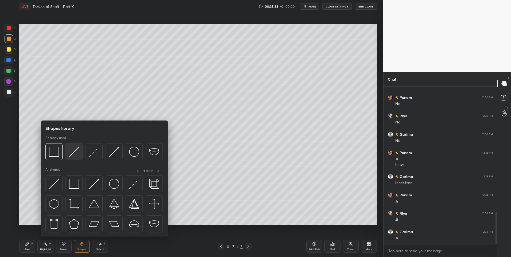
click at [71, 152] on img at bounding box center [74, 152] width 10 height 10
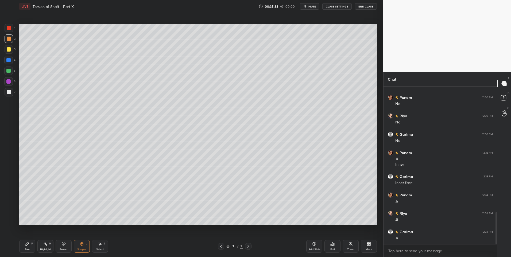
click at [5, 68] on div at bounding box center [8, 70] width 9 height 9
click at [22, 247] on div "Pen P" at bounding box center [27, 246] width 16 height 13
click at [8, 38] on div at bounding box center [9, 39] width 4 height 4
click at [41, 246] on div "Highlight H" at bounding box center [45, 246] width 16 height 13
click at [219, 246] on icon at bounding box center [221, 246] width 4 height 4
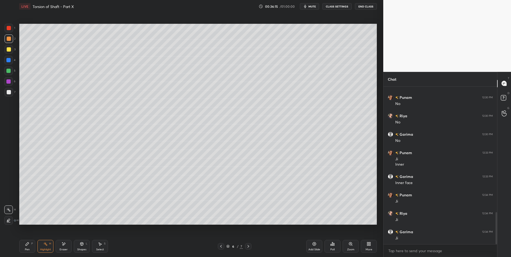
click at [248, 249] on div "Pen P Highlight H Eraser Shapes L Select S 6 / 7 Add Slide Poll Zoom More" at bounding box center [197, 246] width 357 height 21
click at [248, 252] on div "Pen P Highlight H Eraser Shapes L Select S 6 / 7 Add Slide Poll Zoom More" at bounding box center [197, 246] width 357 height 21
click at [250, 247] on icon at bounding box center [248, 246] width 4 height 4
click at [29, 246] on div "Pen P" at bounding box center [27, 246] width 16 height 13
click at [83, 247] on div "Shapes L" at bounding box center [82, 246] width 16 height 13
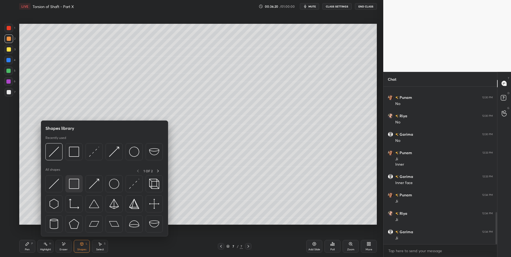
click at [72, 184] on img at bounding box center [74, 184] width 10 height 10
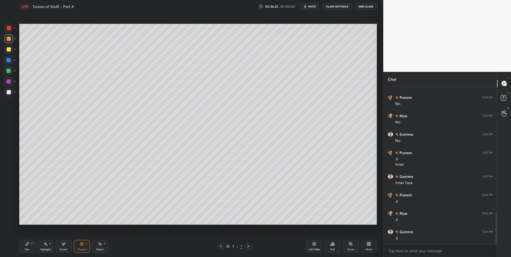
scroll to position [637, 0]
click at [99, 248] on div "Select" at bounding box center [100, 249] width 8 height 3
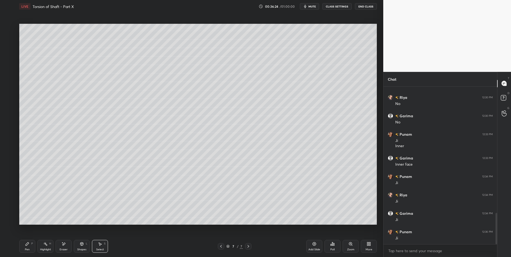
scroll to position [656, 0]
click at [45, 244] on rect at bounding box center [46, 244] width 3 height 3
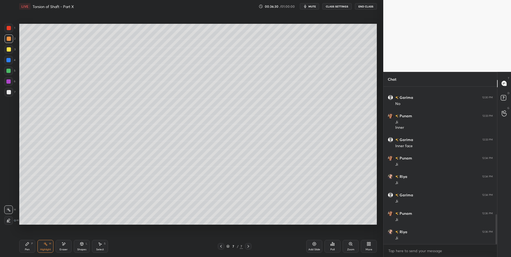
scroll to position [674, 0]
click at [222, 245] on icon at bounding box center [221, 246] width 4 height 4
click at [221, 245] on icon at bounding box center [221, 246] width 4 height 4
click at [222, 246] on icon at bounding box center [221, 246] width 4 height 4
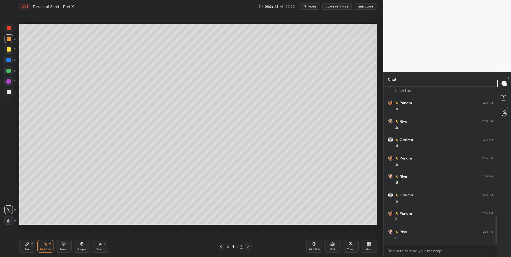
scroll to position [729, 0]
click at [222, 246] on icon at bounding box center [221, 246] width 4 height 4
click at [101, 244] on icon at bounding box center [100, 243] width 3 height 3
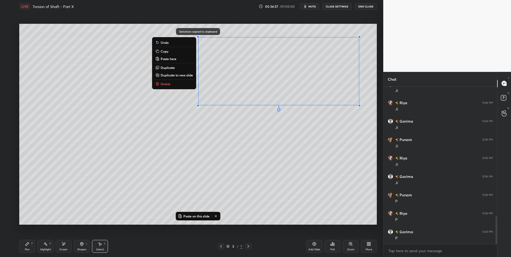
click at [251, 246] on div "3 / 7" at bounding box center [234, 246] width 143 height 6
click at [250, 245] on icon at bounding box center [248, 246] width 4 height 4
click at [248, 246] on icon at bounding box center [248, 246] width 2 height 3
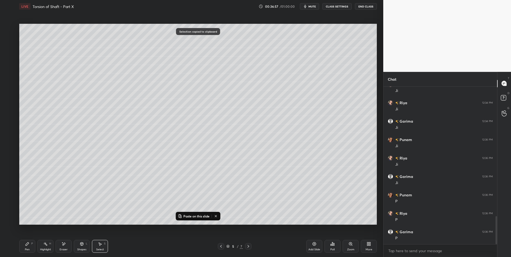
click at [249, 245] on icon at bounding box center [248, 246] width 4 height 4
click at [250, 245] on icon at bounding box center [248, 246] width 4 height 4
click at [318, 246] on div "Add Slide" at bounding box center [314, 246] width 16 height 13
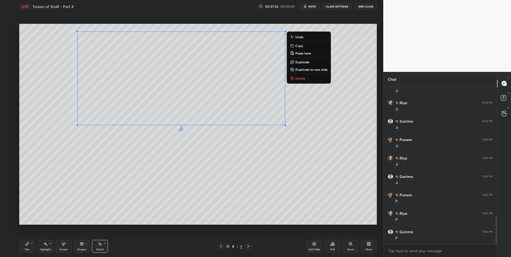
click at [220, 167] on div "0 ° Undo Copy Paste here Duplicate Duplicate to new slide Delete" at bounding box center [197, 124] width 357 height 201
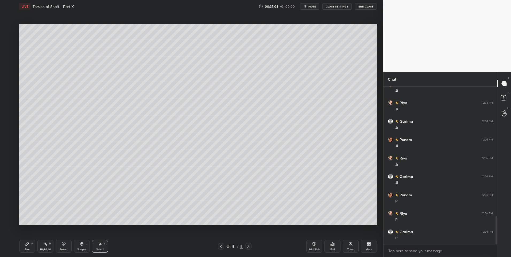
click at [64, 244] on icon at bounding box center [63, 243] width 3 height 3
click at [22, 244] on div "Pen P" at bounding box center [27, 246] width 16 height 13
click at [9, 92] on div at bounding box center [9, 92] width 4 height 4
click at [42, 246] on div "Highlight H" at bounding box center [45, 246] width 16 height 13
click at [62, 247] on div "Eraser" at bounding box center [64, 246] width 16 height 13
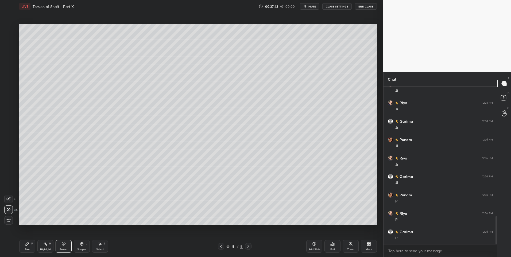
click at [23, 248] on div "Pen P" at bounding box center [27, 246] width 16 height 13
click at [98, 246] on div "Select S" at bounding box center [100, 246] width 16 height 13
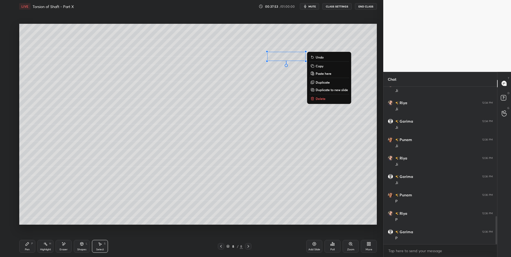
click at [29, 248] on div "Pen" at bounding box center [27, 249] width 5 height 3
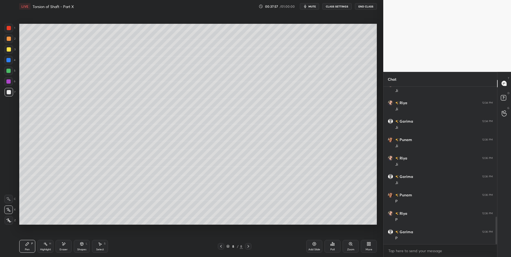
scroll to position [748, 0]
click at [41, 246] on div "Highlight H" at bounding box center [45, 246] width 16 height 13
click at [30, 242] on div "Pen P" at bounding box center [27, 246] width 16 height 13
click at [6, 69] on div at bounding box center [8, 71] width 4 height 4
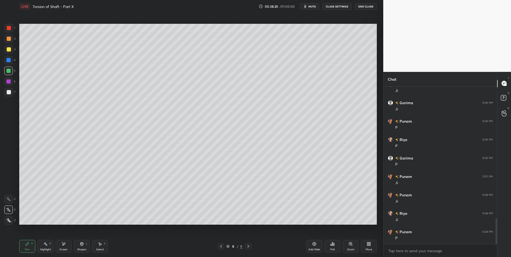
click at [44, 246] on icon at bounding box center [45, 244] width 4 height 4
click at [221, 244] on icon at bounding box center [221, 246] width 4 height 4
click at [220, 244] on icon at bounding box center [221, 246] width 4 height 4
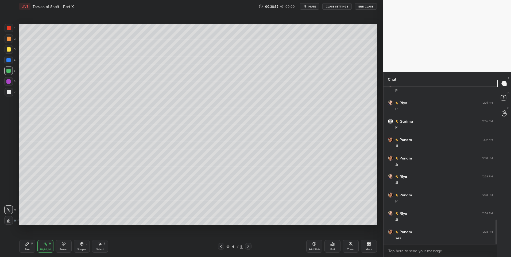
scroll to position [858, 0]
click at [247, 245] on icon at bounding box center [248, 246] width 4 height 4
click at [248, 243] on div "Pen P Highlight H Eraser Shapes L Select S 7 / 8 Add Slide Poll Zoom More" at bounding box center [197, 246] width 357 height 21
click at [248, 246] on icon at bounding box center [248, 246] width 4 height 4
click at [28, 244] on icon at bounding box center [27, 243] width 3 height 3
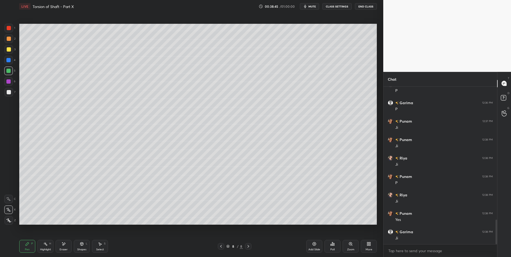
click at [28, 246] on div "Pen P" at bounding box center [27, 246] width 16 height 13
click at [43, 246] on div "Highlight H" at bounding box center [45, 246] width 16 height 13
click at [100, 246] on div "Select S" at bounding box center [100, 246] width 16 height 13
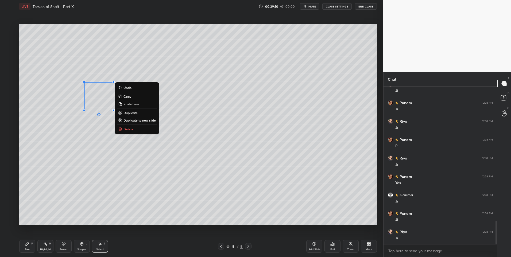
click at [61, 152] on div "0 ° Undo Copy Paste here Duplicate Duplicate to new slide Delete" at bounding box center [197, 124] width 357 height 201
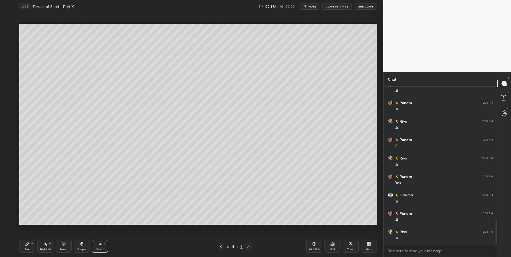
click at [25, 246] on div "Pen P" at bounding box center [27, 246] width 16 height 13
click at [9, 80] on div at bounding box center [8, 81] width 4 height 4
click at [46, 246] on icon at bounding box center [45, 244] width 4 height 4
click at [48, 245] on div "Highlight H" at bounding box center [45, 246] width 16 height 13
click at [219, 247] on icon at bounding box center [221, 246] width 4 height 4
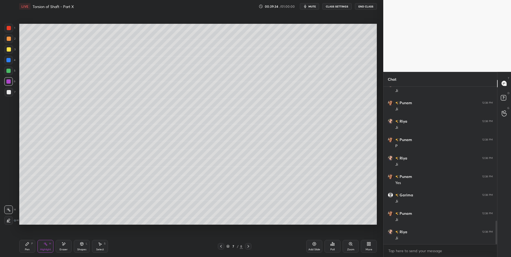
click at [219, 246] on icon at bounding box center [221, 246] width 4 height 4
click at [218, 245] on div at bounding box center [221, 246] width 6 height 6
click at [99, 248] on div "Select" at bounding box center [100, 249] width 8 height 3
click at [251, 159] on div at bounding box center [252, 159] width 2 height 2
click at [307, 160] on div at bounding box center [306, 161] width 2 height 2
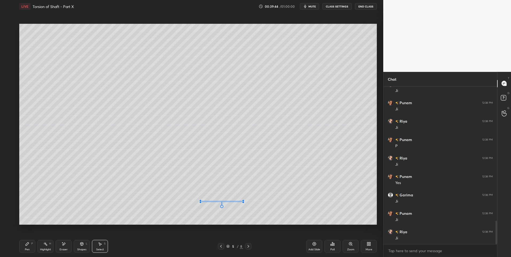
click at [242, 202] on div at bounding box center [243, 202] width 2 height 2
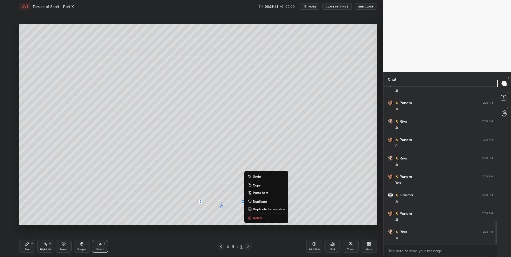
click at [340, 203] on div "0 ° Undo Copy Paste here Duplicate Duplicate to new slide Delete" at bounding box center [197, 124] width 357 height 201
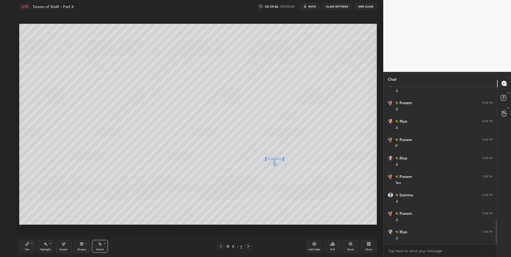
click at [283, 159] on div at bounding box center [283, 160] width 2 height 2
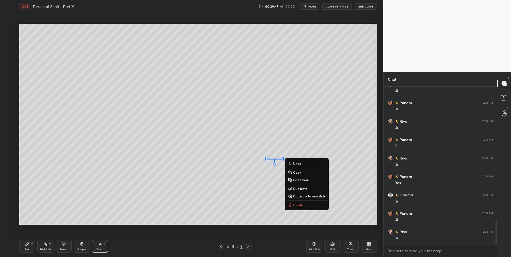
click at [291, 135] on div "0 ° Undo Copy Paste here Duplicate Duplicate to new slide Delete" at bounding box center [197, 124] width 357 height 201
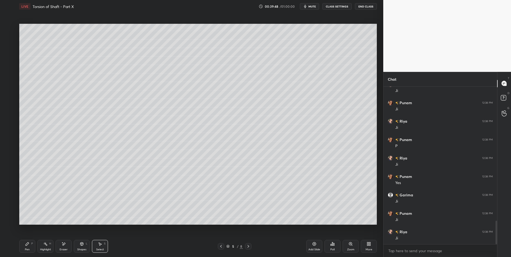
click at [246, 245] on icon at bounding box center [248, 246] width 4 height 4
click at [245, 247] on div at bounding box center [248, 246] width 6 height 6
click at [250, 245] on div at bounding box center [248, 246] width 6 height 6
click at [27, 246] on div "Pen P" at bounding box center [27, 246] width 16 height 13
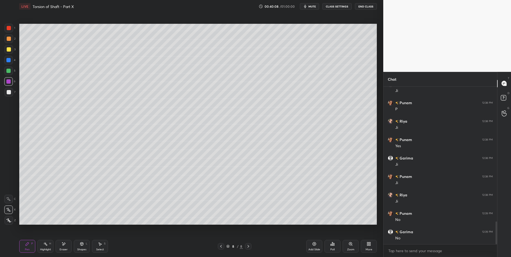
click at [10, 26] on div at bounding box center [9, 28] width 4 height 4
click at [8, 31] on div at bounding box center [9, 28] width 9 height 9
click at [221, 246] on icon at bounding box center [221, 246] width 4 height 4
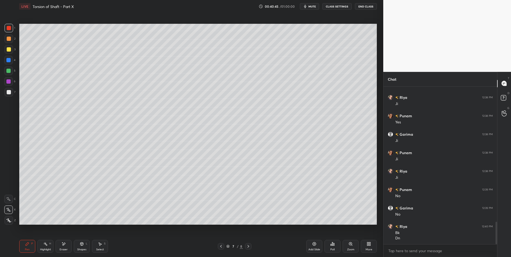
click at [248, 246] on icon at bounding box center [248, 246] width 4 height 4
click at [245, 245] on div at bounding box center [248, 246] width 6 height 6
click at [22, 239] on div "Pen P Highlight H Eraser Shapes L Select S 8 / 8 Add Slide Poll Zoom More" at bounding box center [197, 246] width 357 height 21
click at [5, 91] on div at bounding box center [9, 92] width 9 height 9
click at [6, 92] on div at bounding box center [9, 92] width 9 height 9
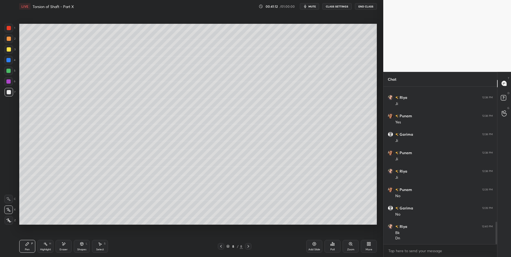
click at [10, 30] on div at bounding box center [9, 28] width 4 height 4
click at [312, 246] on div "Add Slide" at bounding box center [314, 246] width 16 height 13
click at [84, 244] on div "Shapes L" at bounding box center [82, 246] width 16 height 13
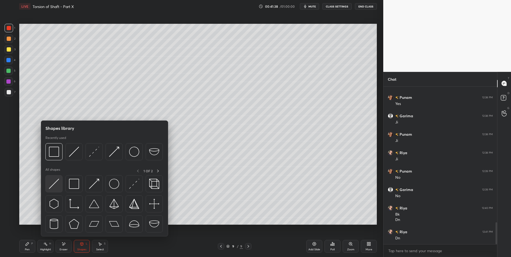
click at [53, 183] on img at bounding box center [54, 184] width 10 height 10
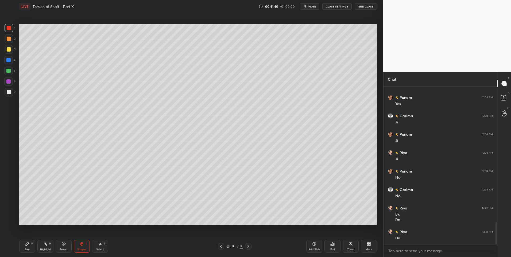
click at [27, 241] on div "Pen P" at bounding box center [27, 246] width 16 height 13
click at [11, 92] on div at bounding box center [9, 92] width 9 height 9
click at [99, 245] on icon at bounding box center [100, 244] width 4 height 4
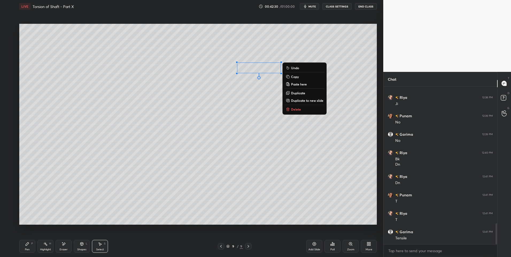
click at [203, 133] on div "0 ° Undo Copy Paste here Duplicate Duplicate to new slide Delete" at bounding box center [197, 124] width 357 height 201
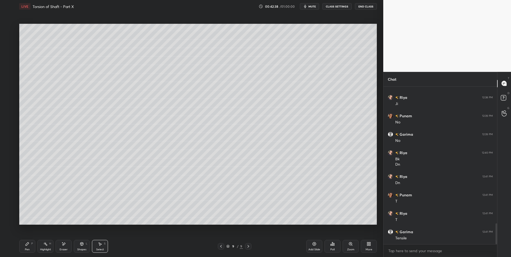
click at [43, 246] on icon at bounding box center [45, 244] width 4 height 4
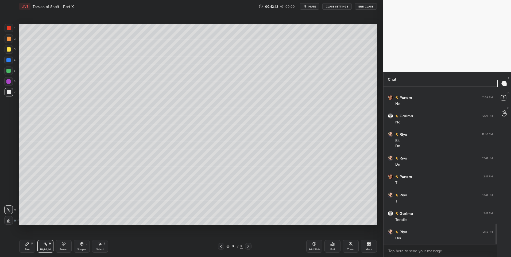
scroll to position [1066, 0]
click at [26, 245] on icon at bounding box center [27, 243] width 3 height 3
click at [99, 247] on div "Select S" at bounding box center [100, 246] width 16 height 13
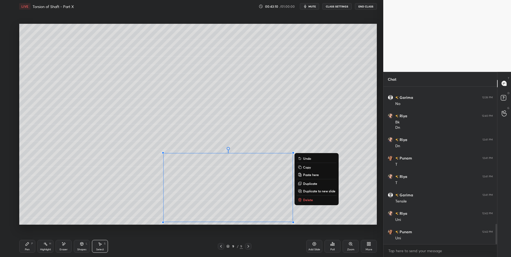
click at [304, 199] on p "Delete" at bounding box center [308, 200] width 10 height 4
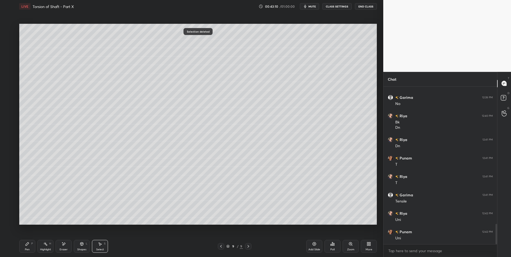
click at [164, 183] on div "0 ° Undo Copy Paste here Duplicate Duplicate to new slide Delete" at bounding box center [197, 124] width 357 height 201
click at [81, 244] on icon at bounding box center [81, 243] width 3 height 1
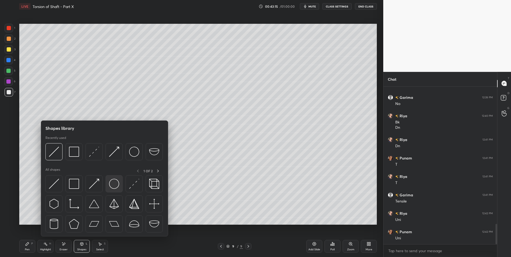
click at [113, 182] on img at bounding box center [114, 184] width 10 height 10
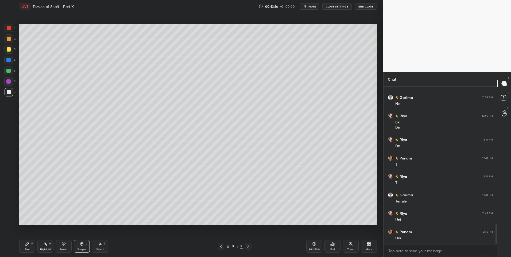
click at [10, 37] on div at bounding box center [9, 39] width 4 height 4
click at [102, 245] on div "Select S" at bounding box center [100, 246] width 16 height 13
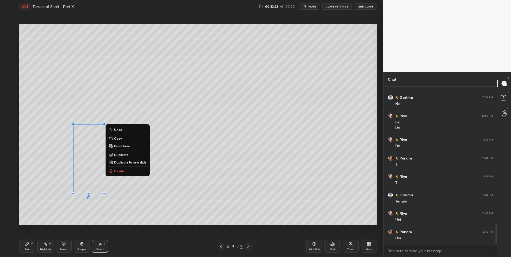
click at [120, 156] on p "Duplicate" at bounding box center [121, 154] width 14 height 4
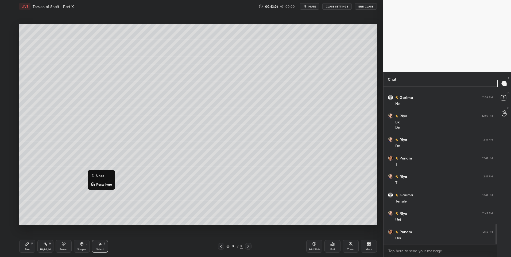
click at [146, 201] on div "0 ° Undo Copy Paste here Duplicate Duplicate to new slide Delete" at bounding box center [197, 124] width 357 height 201
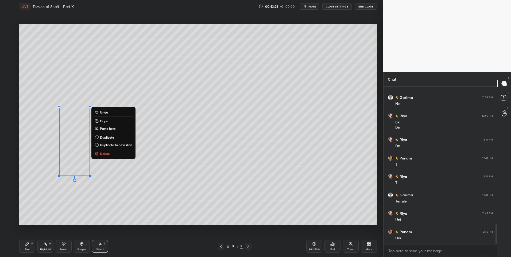
click at [123, 209] on div "0 ° Undo Copy Paste here Duplicate Duplicate to new slide Delete" at bounding box center [197, 124] width 357 height 201
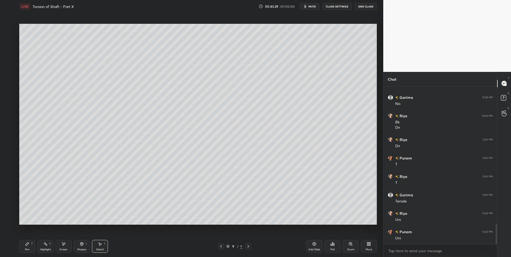
click at [83, 246] on icon at bounding box center [82, 244] width 4 height 4
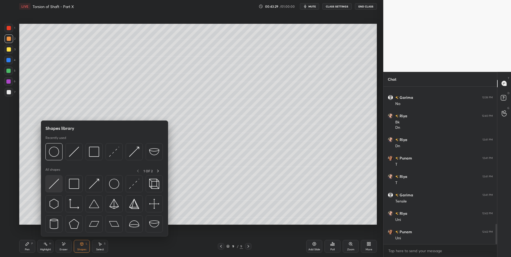
click at [55, 185] on img at bounding box center [54, 184] width 10 height 10
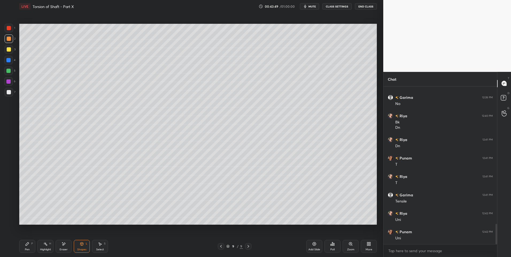
click at [79, 248] on div "Shapes" at bounding box center [81, 249] width 9 height 3
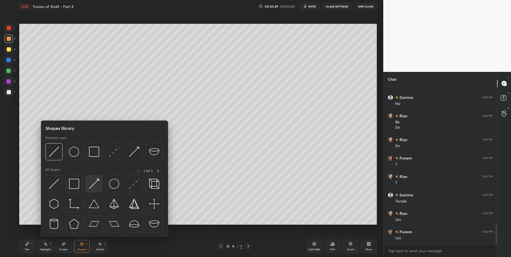
click at [96, 182] on img at bounding box center [94, 184] width 10 height 10
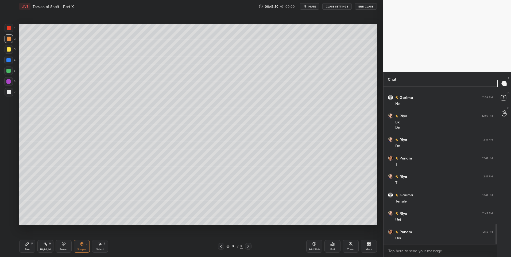
click at [7, 91] on div at bounding box center [9, 92] width 4 height 4
click at [97, 245] on div "Select S" at bounding box center [100, 246] width 16 height 13
click at [133, 201] on div "0 ° Undo Copy Paste here Duplicate Duplicate to new slide Delete" at bounding box center [197, 124] width 357 height 201
click at [82, 245] on icon at bounding box center [82, 245] width 0 height 2
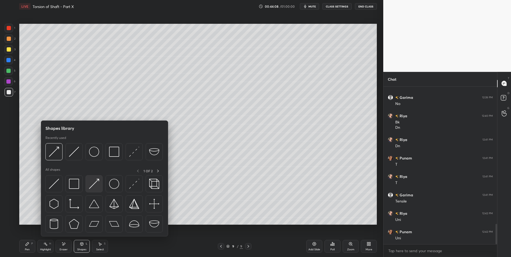
click at [96, 185] on img at bounding box center [94, 184] width 10 height 10
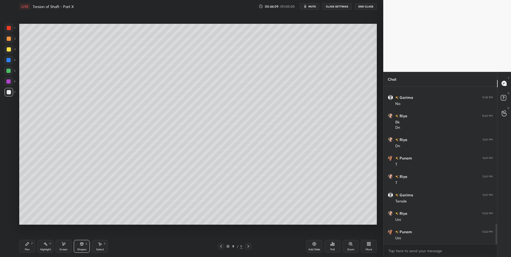
click at [80, 243] on icon at bounding box center [82, 244] width 4 height 4
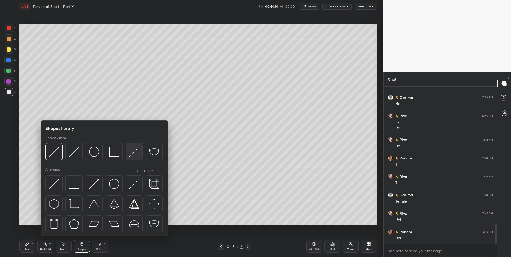
click at [129, 152] on img at bounding box center [134, 152] width 10 height 10
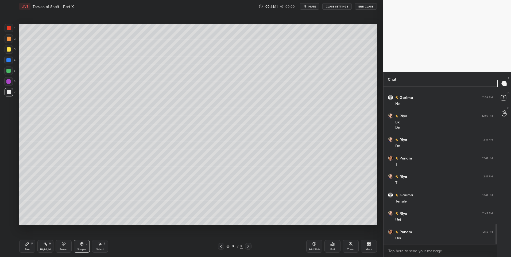
click at [9, 70] on div at bounding box center [8, 71] width 4 height 4
click at [81, 249] on div "Shapes" at bounding box center [81, 249] width 9 height 3
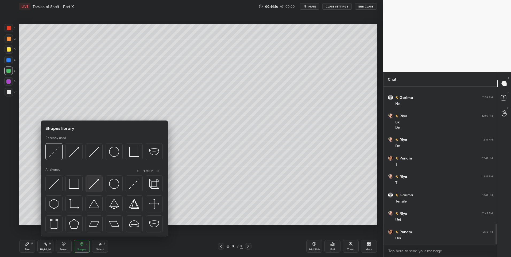
click at [93, 183] on img at bounding box center [94, 184] width 10 height 10
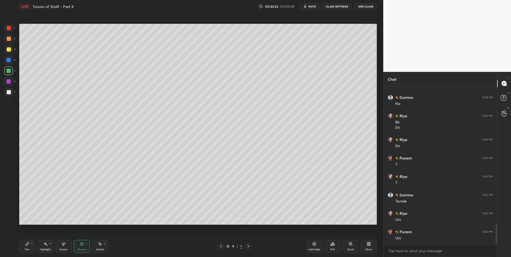
click at [26, 248] on div "Pen" at bounding box center [27, 249] width 5 height 3
click at [101, 248] on div "Select" at bounding box center [100, 249] width 8 height 3
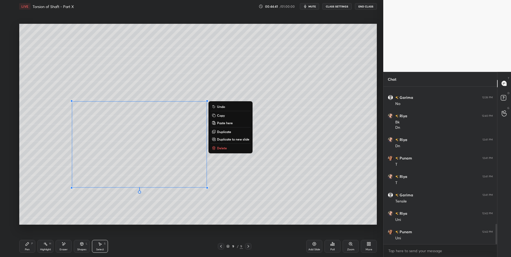
click at [62, 223] on div "0 ° Undo Copy Paste here Duplicate Duplicate to new slide Delete" at bounding box center [197, 124] width 357 height 201
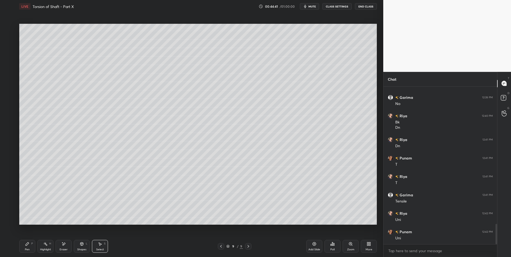
click at [80, 249] on div "Shapes" at bounding box center [81, 249] width 9 height 3
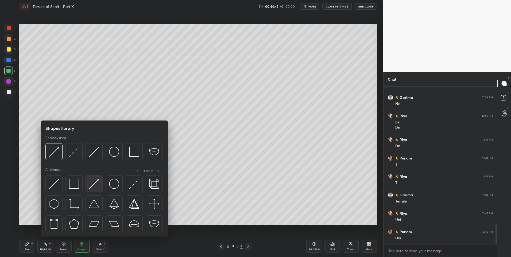
click at [97, 184] on img at bounding box center [94, 184] width 10 height 10
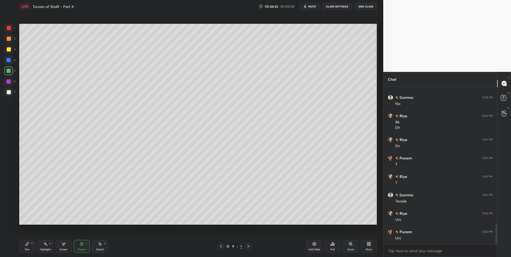
click at [7, 84] on div at bounding box center [8, 81] width 9 height 9
click at [23, 248] on div "Pen P" at bounding box center [27, 246] width 16 height 13
click at [10, 95] on div at bounding box center [9, 92] width 9 height 9
click at [80, 242] on icon at bounding box center [82, 244] width 4 height 4
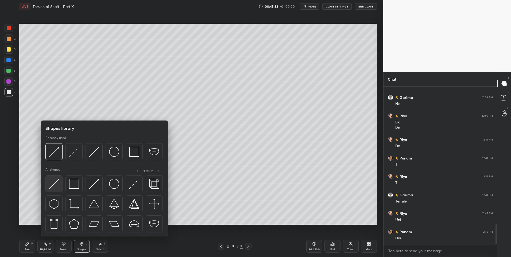
click at [61, 185] on div at bounding box center [53, 183] width 17 height 17
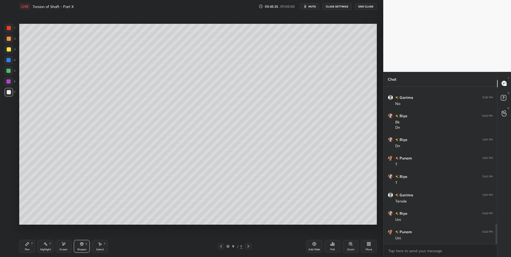
click at [28, 242] on icon at bounding box center [27, 243] width 3 height 3
click at [9, 38] on div at bounding box center [9, 39] width 4 height 4
click at [9, 92] on div at bounding box center [9, 92] width 4 height 4
click at [44, 246] on div "Highlight H" at bounding box center [45, 246] width 16 height 13
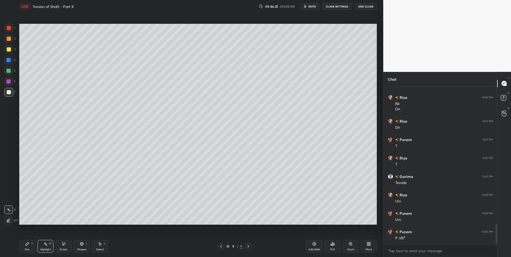
click at [30, 246] on div "Pen P" at bounding box center [27, 246] width 16 height 13
click at [48, 244] on div "Highlight H" at bounding box center [45, 246] width 16 height 13
click at [64, 246] on icon at bounding box center [63, 244] width 4 height 5
click at [34, 245] on div "Pen P" at bounding box center [27, 246] width 16 height 13
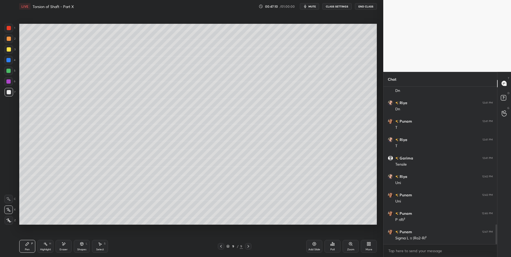
click at [44, 243] on circle at bounding box center [44, 243] width 1 height 1
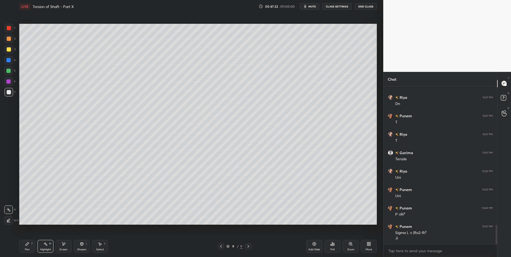
scroll to position [1127, 0]
click at [101, 248] on div "Select" at bounding box center [100, 249] width 8 height 3
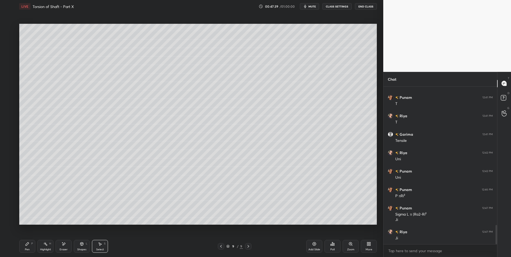
click at [33, 247] on div "Pen P" at bounding box center [27, 246] width 16 height 13
click at [101, 246] on div "Select S" at bounding box center [100, 246] width 16 height 13
click at [334, 187] on div "0 ° Undo Copy Paste here Duplicate Duplicate to new slide Delete" at bounding box center [197, 124] width 357 height 201
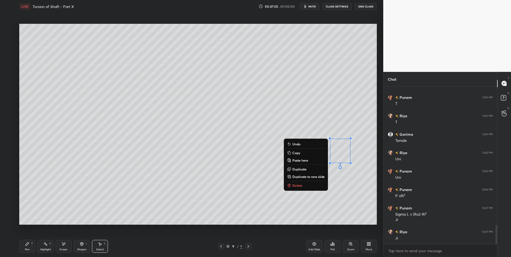
click at [343, 183] on div "0 ° Undo Copy Paste here Duplicate Duplicate to new slide Delete" at bounding box center [197, 124] width 357 height 201
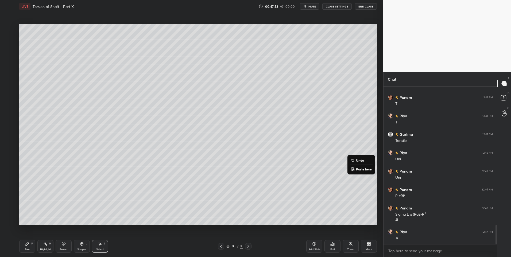
click at [295, 206] on div "0 ° Undo Copy Paste here Duplicate Duplicate to new slide Delete" at bounding box center [197, 124] width 357 height 201
click at [30, 245] on div "Pen P" at bounding box center [27, 246] width 16 height 13
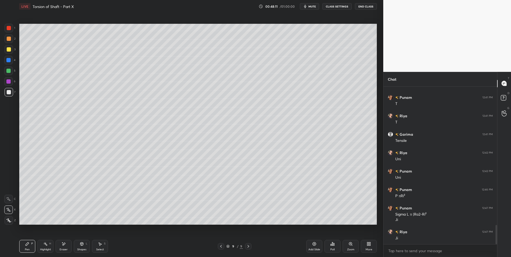
click at [219, 245] on icon at bounding box center [221, 246] width 4 height 4
click at [219, 247] on icon at bounding box center [221, 246] width 4 height 4
click at [47, 246] on icon at bounding box center [45, 244] width 4 height 4
click at [245, 247] on div at bounding box center [248, 246] width 6 height 6
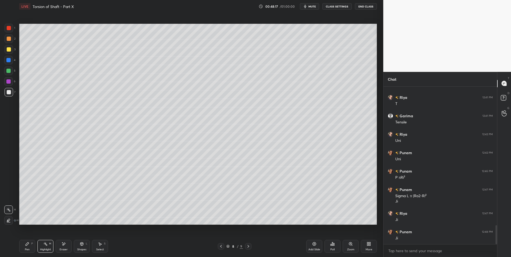
click at [245, 248] on div at bounding box center [248, 246] width 6 height 6
click at [28, 247] on div "Pen P" at bounding box center [27, 246] width 16 height 13
click at [79, 244] on div "Shapes L" at bounding box center [82, 246] width 16 height 13
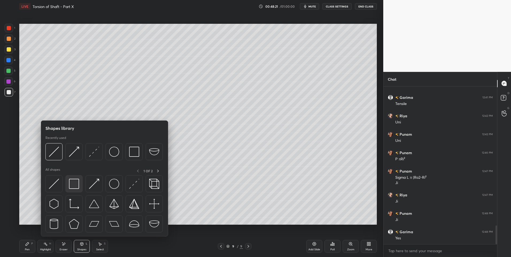
click at [74, 190] on div at bounding box center [73, 183] width 17 height 17
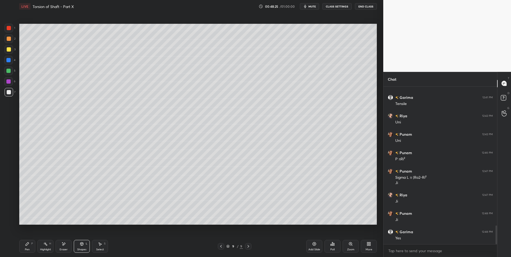
click at [47, 245] on rect at bounding box center [46, 244] width 3 height 3
click at [221, 245] on icon at bounding box center [221, 246] width 4 height 4
click at [28, 248] on div "Pen" at bounding box center [27, 249] width 5 height 3
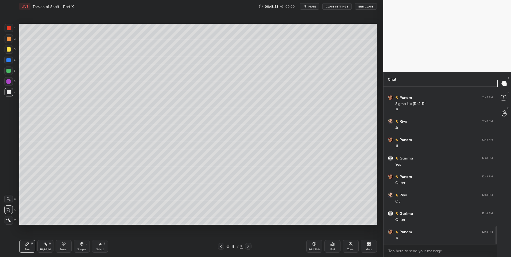
click at [246, 247] on icon at bounding box center [248, 246] width 4 height 4
click at [47, 245] on rect at bounding box center [46, 244] width 3 height 3
click at [220, 247] on icon at bounding box center [221, 246] width 4 height 4
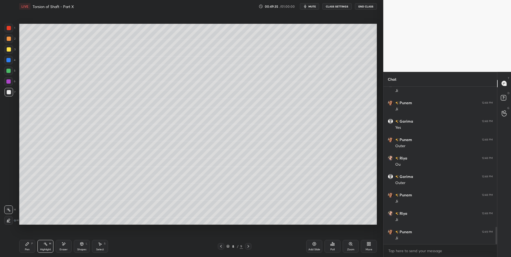
click at [97, 245] on div "Select S" at bounding box center [100, 246] width 16 height 13
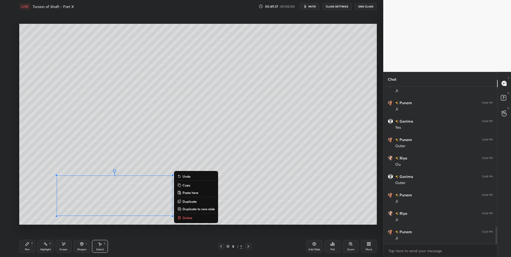
click at [191, 217] on p "Delete" at bounding box center [187, 217] width 10 height 4
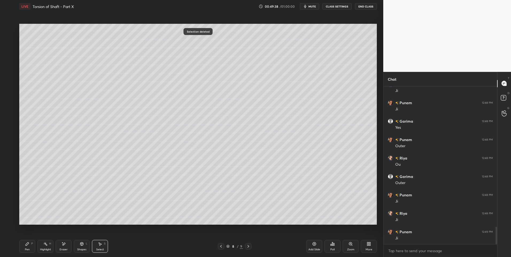
click at [43, 244] on div "Highlight H" at bounding box center [45, 246] width 16 height 13
click at [251, 243] on div at bounding box center [248, 246] width 6 height 6
click at [252, 243] on div "Pen P Highlight H Eraser Shapes L Select S 9 / 9 Add Slide Poll Zoom More" at bounding box center [197, 246] width 357 height 21
click at [248, 246] on icon at bounding box center [248, 246] width 2 height 3
click at [27, 245] on icon at bounding box center [27, 243] width 3 height 3
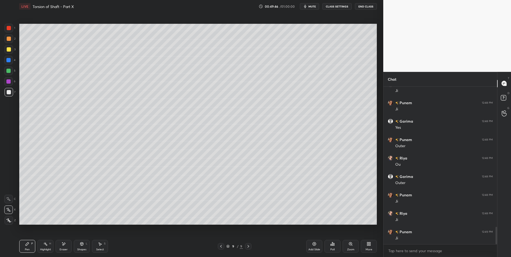
click at [9, 38] on div at bounding box center [9, 39] width 4 height 4
click at [247, 246] on icon at bounding box center [248, 246] width 4 height 4
click at [312, 244] on icon at bounding box center [314, 244] width 4 height 4
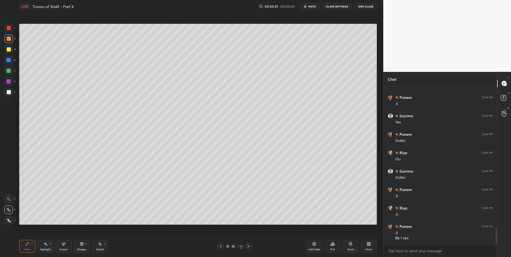
click at [220, 246] on icon at bounding box center [220, 246] width 4 height 4
click at [246, 247] on icon at bounding box center [248, 246] width 4 height 4
click at [28, 249] on div "Pen" at bounding box center [27, 249] width 5 height 3
click at [8, 92] on div at bounding box center [9, 92] width 4 height 4
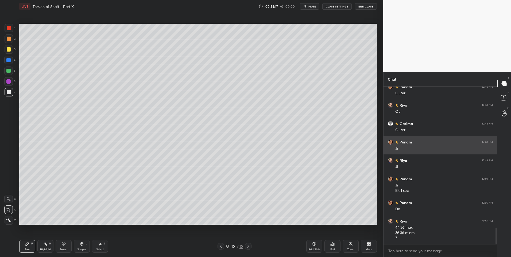
scroll to position [1346, 0]
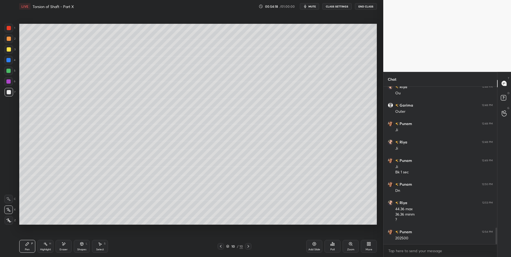
click at [8, 69] on div at bounding box center [8, 71] width 4 height 4
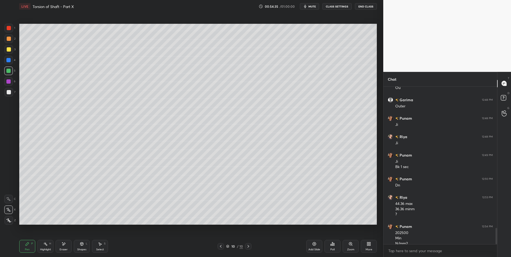
scroll to position [1356, 0]
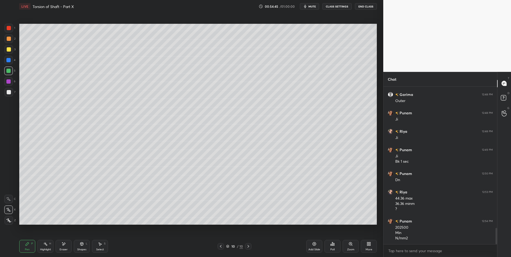
click at [9, 41] on div at bounding box center [9, 39] width 4 height 4
click at [7, 91] on div at bounding box center [9, 92] width 4 height 4
click at [222, 246] on icon at bounding box center [220, 246] width 4 height 4
click at [249, 247] on icon at bounding box center [248, 246] width 4 height 4
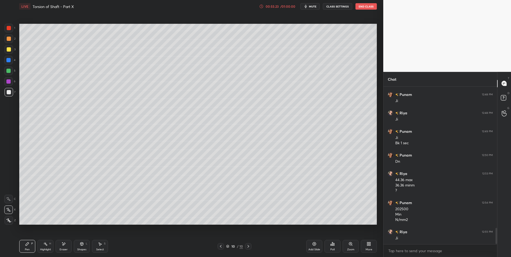
scroll to position [1393, 0]
click at [101, 245] on icon at bounding box center [100, 244] width 4 height 4
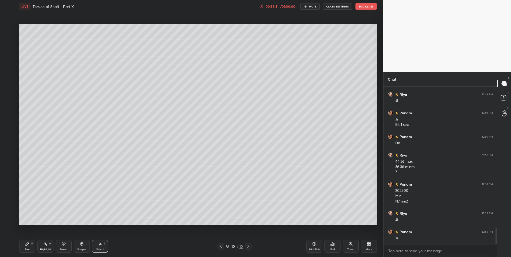
click at [95, 243] on div "Select S" at bounding box center [100, 246] width 16 height 13
click at [96, 249] on div "Select S" at bounding box center [100, 246] width 16 height 13
click at [83, 248] on div "Shapes" at bounding box center [81, 249] width 9 height 3
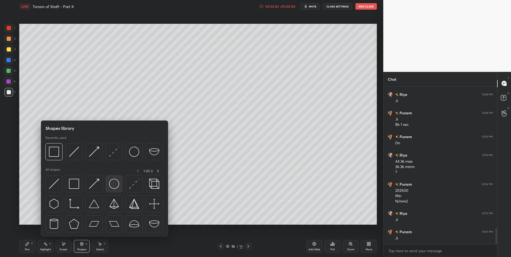
click at [114, 182] on img at bounding box center [114, 184] width 10 height 10
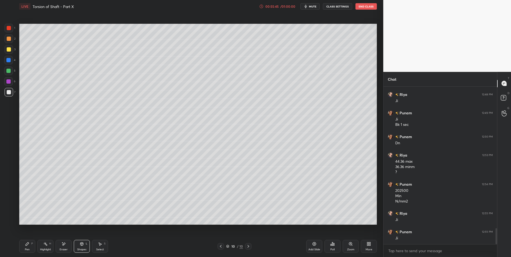
click at [10, 71] on div at bounding box center [8, 71] width 4 height 4
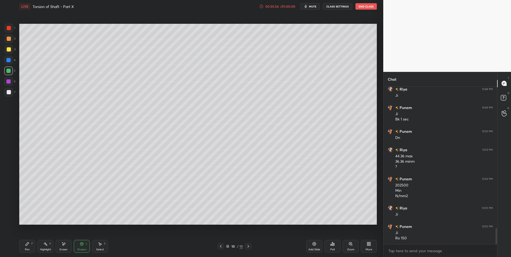
click at [47, 245] on rect at bounding box center [46, 244] width 3 height 3
click at [100, 246] on div "Select S" at bounding box center [100, 246] width 16 height 13
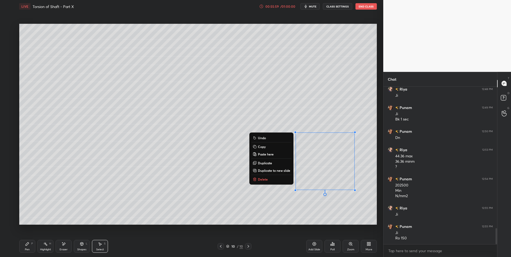
click at [267, 162] on p "Duplicate" at bounding box center [265, 163] width 14 height 4
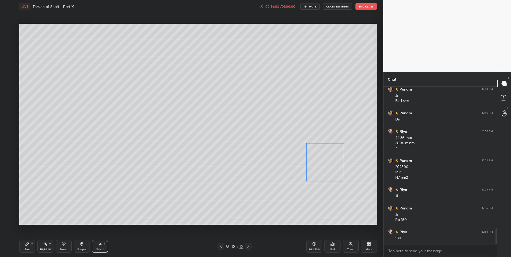
scroll to position [1435, 0]
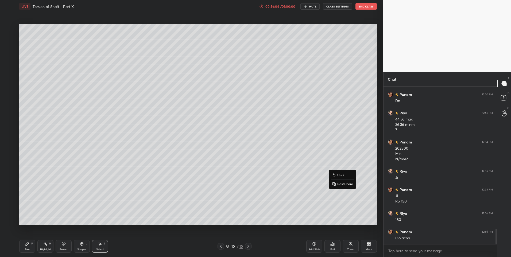
click at [228, 205] on div "0 ° Undo Copy Paste here Duplicate Duplicate to new slide Delete" at bounding box center [197, 124] width 357 height 201
click at [82, 245] on icon at bounding box center [81, 243] width 3 height 3
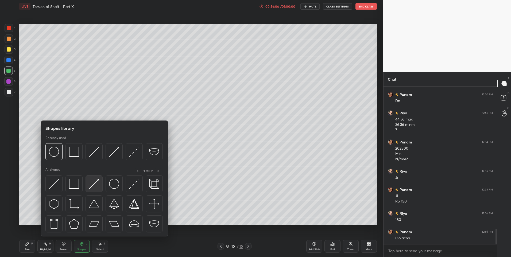
click at [95, 185] on img at bounding box center [94, 184] width 10 height 10
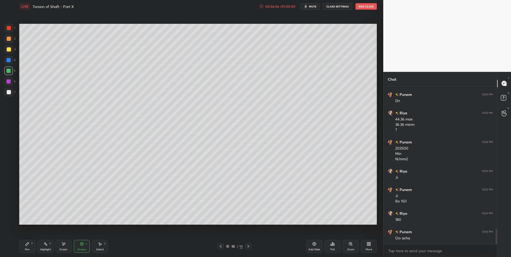
click at [9, 39] on div at bounding box center [9, 39] width 4 height 4
click at [25, 246] on div "Pen P" at bounding box center [27, 246] width 16 height 13
click at [88, 244] on div "Shapes L" at bounding box center [82, 246] width 16 height 13
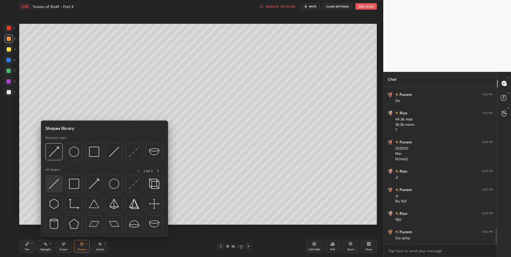
click at [58, 185] on img at bounding box center [54, 184] width 10 height 10
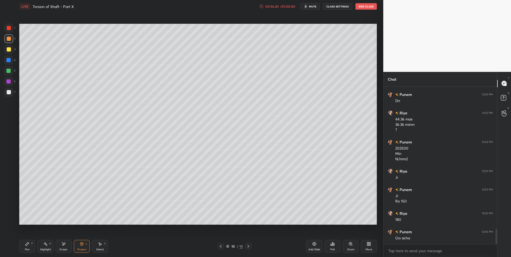
click at [8, 80] on div at bounding box center [8, 81] width 4 height 4
click at [31, 247] on div "Pen P" at bounding box center [27, 246] width 16 height 13
click at [98, 246] on div "Select S" at bounding box center [100, 246] width 16 height 13
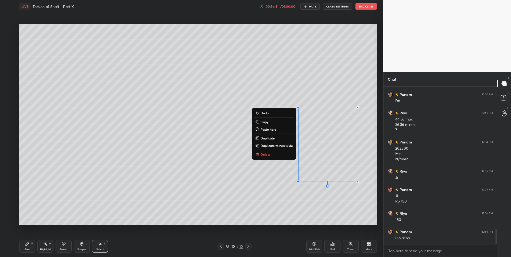
click at [35, 245] on div "Pen P" at bounding box center [27, 246] width 16 height 13
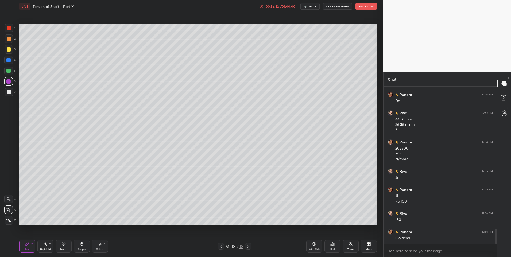
click at [7, 48] on div at bounding box center [9, 49] width 4 height 4
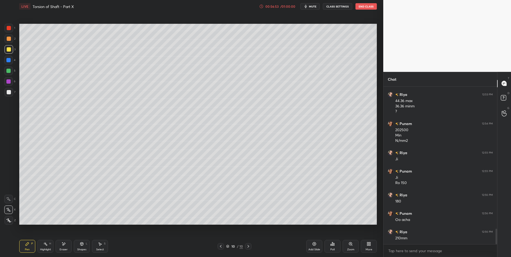
scroll to position [1472, 0]
click at [43, 245] on div "Highlight H" at bounding box center [45, 246] width 16 height 13
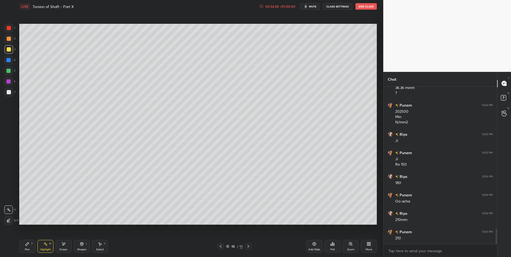
click at [27, 247] on div "Pen P" at bounding box center [27, 246] width 16 height 13
click at [8, 94] on div at bounding box center [9, 92] width 9 height 9
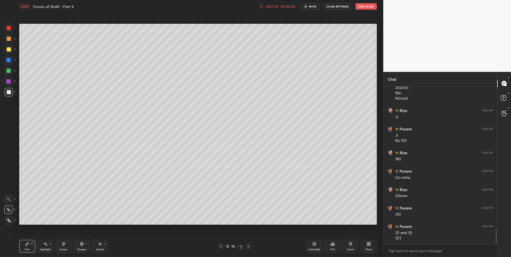
click at [9, 37] on div at bounding box center [9, 39] width 4 height 4
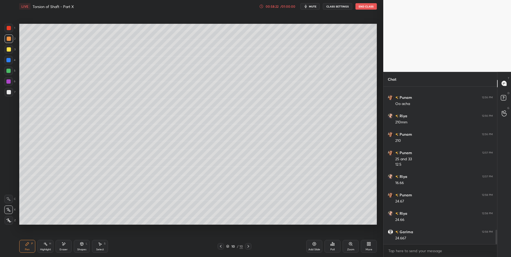
click at [98, 246] on div "Select S" at bounding box center [100, 246] width 16 height 13
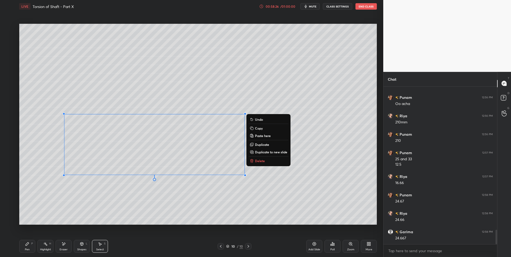
click at [248, 203] on div "0 ° Undo Copy Paste here Duplicate Duplicate to new slide Delete" at bounding box center [197, 124] width 357 height 201
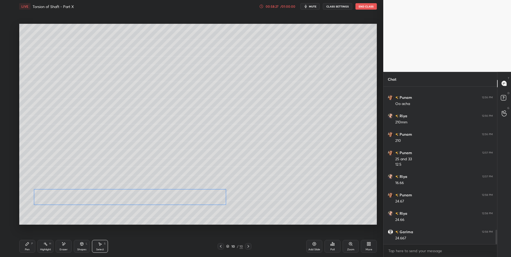
scroll to position [1575, 0]
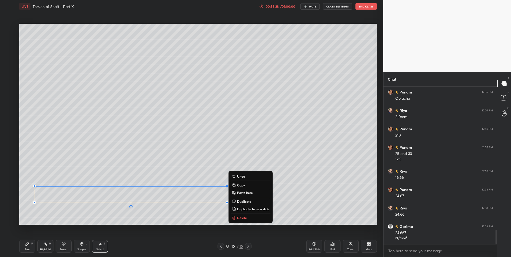
click at [63, 216] on div "0 ° Undo Copy Paste here Duplicate Duplicate to new slide Delete" at bounding box center [197, 124] width 357 height 201
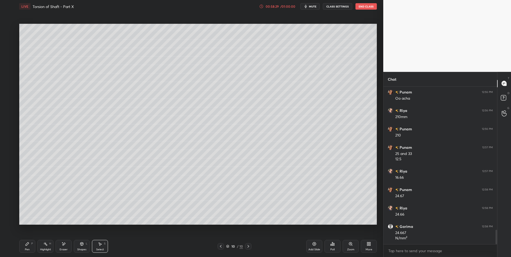
click at [23, 247] on div "Pen P" at bounding box center [27, 246] width 16 height 13
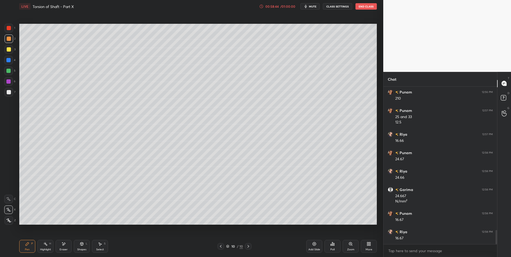
scroll to position [1630, 0]
click at [26, 249] on div "Pen" at bounding box center [27, 249] width 5 height 3
click at [8, 92] on div at bounding box center [9, 92] width 4 height 4
click at [23, 245] on div "Pen P" at bounding box center [27, 246] width 16 height 13
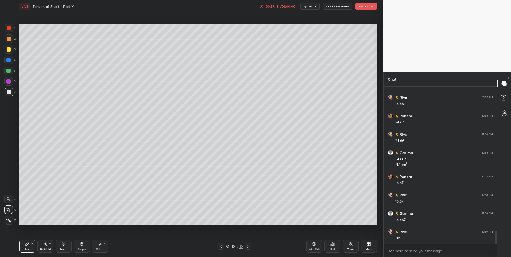
click at [10, 90] on div at bounding box center [9, 92] width 9 height 9
click at [281, 5] on div "/ 01:00:00" at bounding box center [287, 6] width 17 height 3
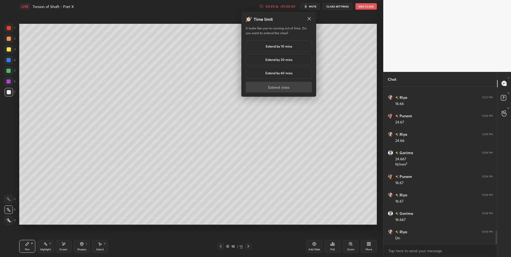
click at [282, 42] on div "Extend by 10 mins" at bounding box center [278, 46] width 66 height 11
click at [282, 87] on button "Extend class" at bounding box center [278, 87] width 66 height 11
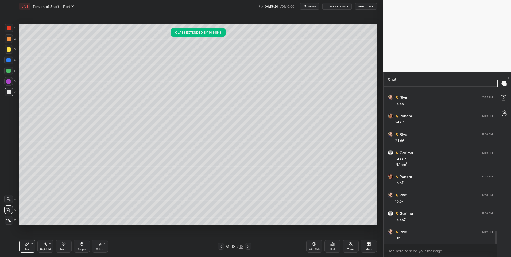
click at [311, 246] on div "Add Slide" at bounding box center [314, 246] width 16 height 13
click at [31, 244] on div "Pen P" at bounding box center [27, 246] width 16 height 13
click at [9, 72] on div at bounding box center [8, 71] width 4 height 4
click at [45, 246] on icon at bounding box center [45, 244] width 4 height 4
click at [29, 246] on div "Pen P" at bounding box center [27, 246] width 16 height 13
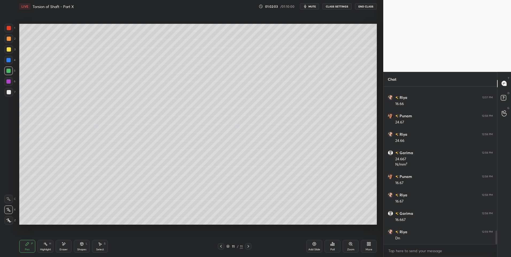
click at [11, 41] on div at bounding box center [9, 38] width 9 height 9
click at [7, 93] on div at bounding box center [9, 92] width 4 height 4
click at [315, 245] on icon at bounding box center [314, 244] width 4 height 4
click at [29, 245] on icon at bounding box center [27, 244] width 4 height 4
click at [11, 38] on div at bounding box center [9, 38] width 9 height 9
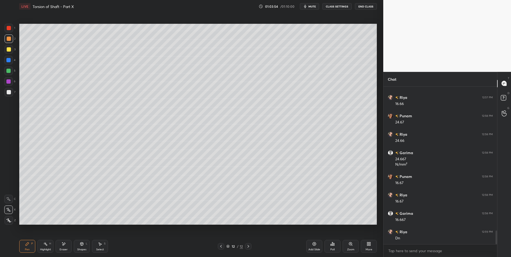
scroll to position [1667, 0]
click at [221, 245] on icon at bounding box center [221, 246] width 4 height 4
click at [250, 245] on icon at bounding box center [248, 246] width 4 height 4
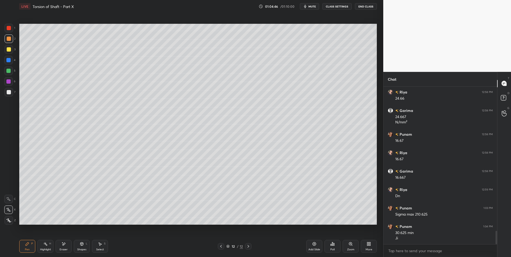
click at [7, 93] on div at bounding box center [9, 92] width 4 height 4
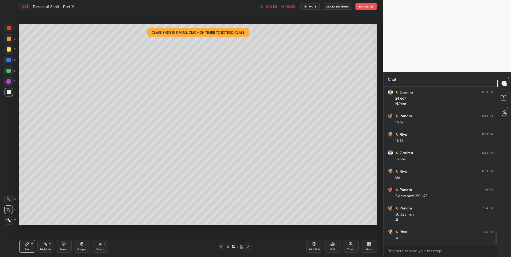
click at [219, 245] on icon at bounding box center [221, 246] width 4 height 4
click at [249, 246] on icon at bounding box center [248, 246] width 4 height 4
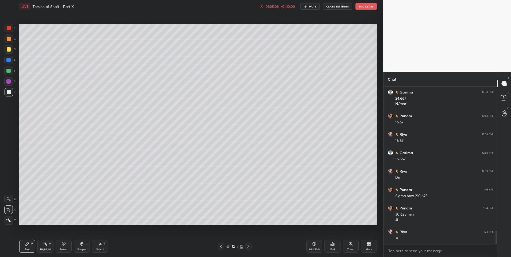
click at [220, 245] on icon at bounding box center [221, 246] width 4 height 4
click at [246, 245] on icon at bounding box center [248, 246] width 4 height 4
click at [96, 248] on div "Select S" at bounding box center [100, 246] width 16 height 13
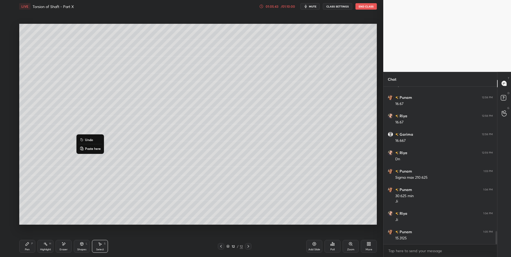
click at [62, 167] on div "0 ° Undo Copy Paste here Duplicate Duplicate to new slide Delete" at bounding box center [197, 124] width 357 height 201
click at [30, 242] on div "Pen P" at bounding box center [27, 246] width 16 height 13
click at [29, 246] on div "Pen P" at bounding box center [27, 246] width 16 height 13
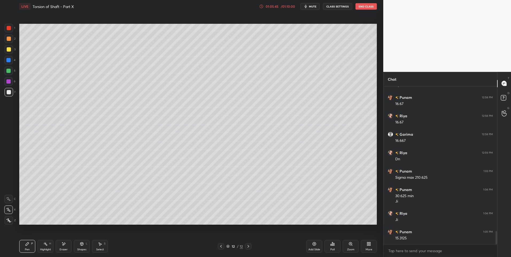
click at [10, 69] on div at bounding box center [8, 71] width 4 height 4
click at [100, 250] on div "Select" at bounding box center [100, 249] width 8 height 3
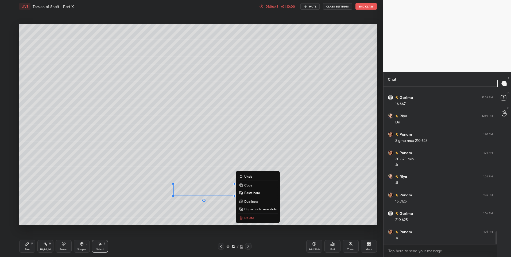
click at [31, 246] on div "Pen P" at bounding box center [27, 246] width 16 height 13
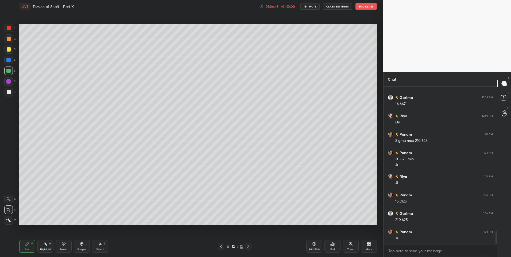
click at [98, 248] on div "Select" at bounding box center [100, 249] width 8 height 3
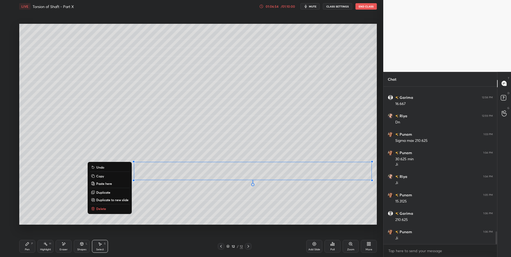
click at [29, 244] on icon at bounding box center [27, 244] width 4 height 4
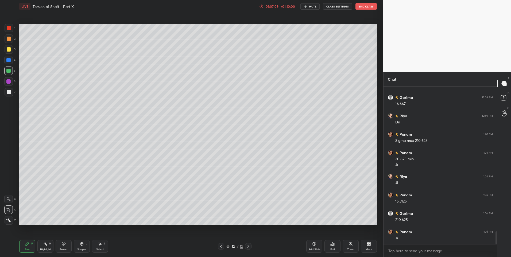
click at [42, 247] on div "Highlight H" at bounding box center [45, 246] width 16 height 13
click at [27, 248] on div "Pen" at bounding box center [27, 249] width 5 height 3
click at [7, 94] on div at bounding box center [9, 92] width 4 height 4
click at [43, 243] on icon at bounding box center [45, 244] width 4 height 4
click at [221, 246] on icon at bounding box center [221, 246] width 4 height 4
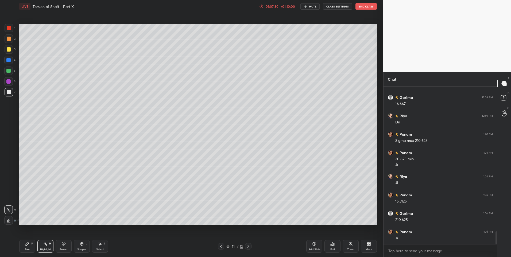
click at [222, 247] on icon at bounding box center [221, 246] width 4 height 4
click at [26, 248] on div "Pen" at bounding box center [27, 249] width 5 height 3
click at [221, 245] on icon at bounding box center [221, 246] width 4 height 4
click at [248, 245] on icon at bounding box center [248, 246] width 4 height 4
click at [247, 245] on icon at bounding box center [248, 246] width 4 height 4
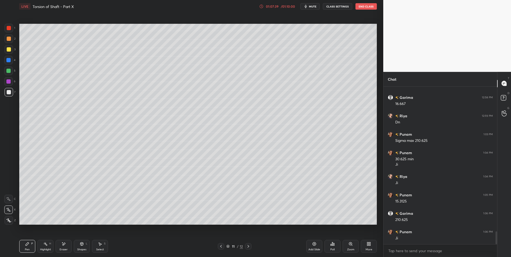
click at [248, 246] on icon at bounding box center [248, 246] width 4 height 4
click at [248, 246] on icon at bounding box center [248, 246] width 2 height 3
click at [249, 247] on icon at bounding box center [248, 246] width 4 height 4
click at [23, 243] on div "Pen P" at bounding box center [27, 246] width 16 height 13
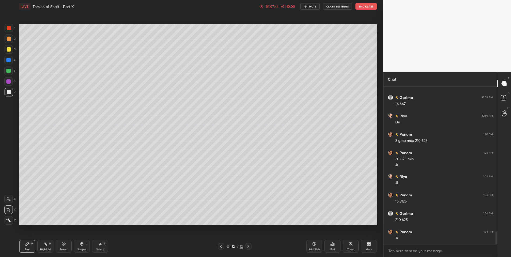
click at [10, 40] on div at bounding box center [9, 39] width 4 height 4
click at [221, 243] on div "Pen P Highlight H Eraser Shapes L Select S 12 / 12 Add Slide Poll Zoom More" at bounding box center [197, 246] width 357 height 21
click at [223, 245] on div at bounding box center [221, 246] width 6 height 6
click at [43, 245] on div "Highlight H" at bounding box center [45, 246] width 16 height 13
click at [44, 245] on icon at bounding box center [45, 244] width 4 height 4
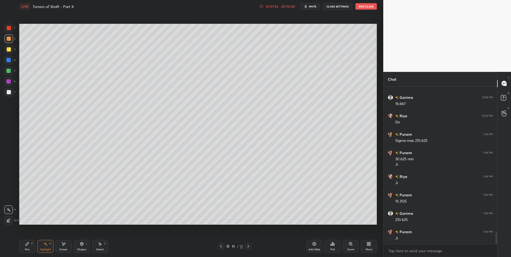
click at [246, 247] on icon at bounding box center [248, 246] width 4 height 4
click at [246, 246] on icon at bounding box center [248, 246] width 4 height 4
click at [246, 247] on icon at bounding box center [248, 246] width 4 height 4
click at [311, 245] on div "Add Slide" at bounding box center [314, 246] width 16 height 13
click at [26, 246] on icon at bounding box center [27, 244] width 4 height 4
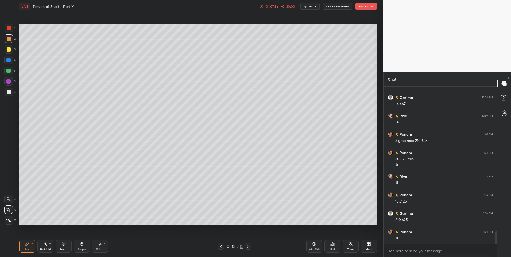
click at [7, 91] on div at bounding box center [9, 92] width 4 height 4
click at [220, 245] on icon at bounding box center [221, 246] width 4 height 4
click at [248, 244] on icon at bounding box center [248, 246] width 4 height 4
click at [220, 242] on div "Pen P Highlight H Eraser Shapes L Select S 13 / 13 Add Slide Poll Zoom More" at bounding box center [197, 246] width 357 height 21
click at [221, 245] on icon at bounding box center [221, 246] width 4 height 4
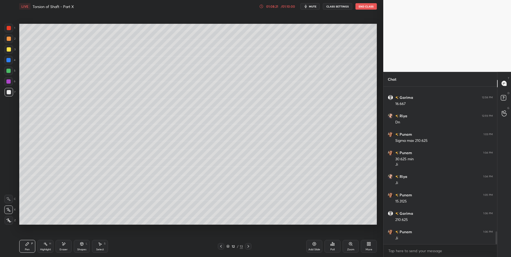
click at [248, 245] on icon at bounding box center [248, 246] width 4 height 4
click at [100, 244] on icon at bounding box center [100, 243] width 3 height 3
click at [291, 47] on div at bounding box center [291, 48] width 2 height 2
click at [262, 87] on div "0 ° Undo Copy Paste here Duplicate Duplicate to new slide Delete" at bounding box center [197, 124] width 357 height 201
click at [26, 247] on div "Pen P" at bounding box center [27, 246] width 16 height 13
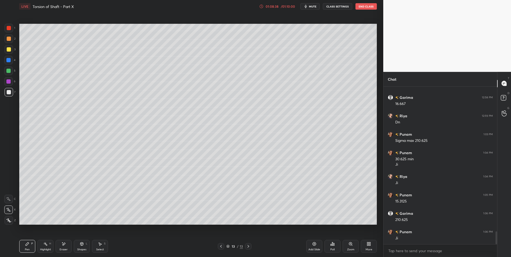
click at [27, 246] on icon at bounding box center [27, 244] width 4 height 4
click at [221, 247] on icon at bounding box center [221, 246] width 2 height 3
click at [243, 246] on div "12 / 13" at bounding box center [235, 246] width 34 height 6
click at [250, 246] on icon at bounding box center [248, 246] width 4 height 4
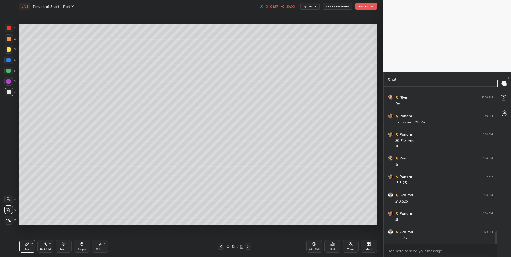
click at [102, 245] on div "Select S" at bounding box center [100, 246] width 16 height 13
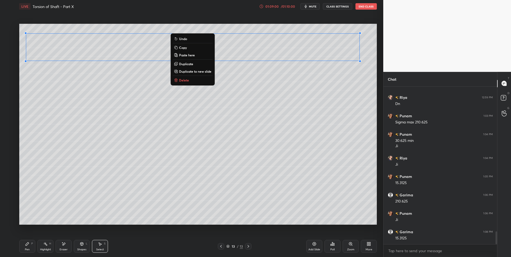
click at [76, 94] on div "0 ° Undo Copy Paste here Duplicate Duplicate to new slide Delete" at bounding box center [197, 124] width 357 height 201
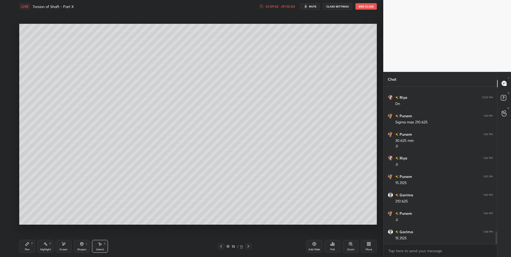
click at [30, 248] on div "Pen P" at bounding box center [27, 246] width 16 height 13
click at [222, 244] on div at bounding box center [221, 246] width 6 height 6
click at [249, 246] on icon at bounding box center [248, 246] width 4 height 4
click at [85, 250] on div "Shapes" at bounding box center [81, 249] width 9 height 3
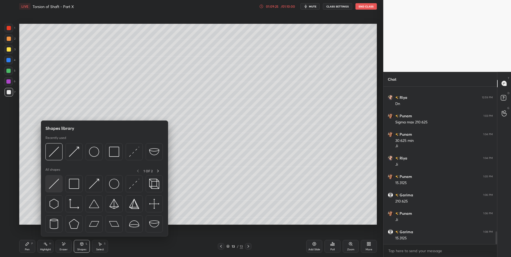
click at [55, 184] on img at bounding box center [54, 184] width 10 height 10
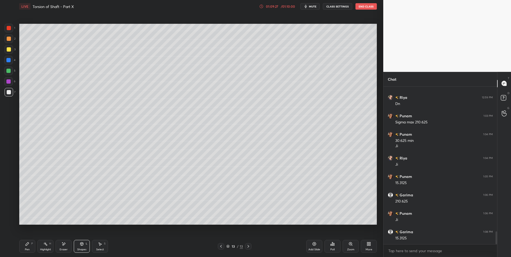
click at [28, 247] on div "Pen P" at bounding box center [27, 246] width 16 height 13
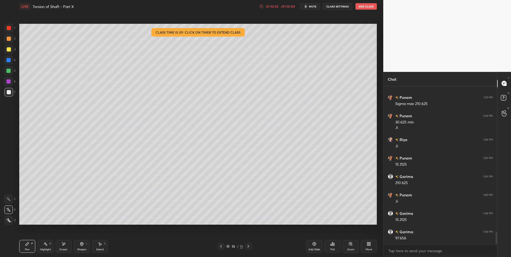
click at [62, 243] on icon at bounding box center [63, 244] width 4 height 5
click at [27, 249] on div "Pen" at bounding box center [27, 249] width 5 height 3
click at [30, 245] on div "Pen P" at bounding box center [27, 246] width 16 height 13
click at [97, 248] on div "Select" at bounding box center [100, 249] width 8 height 3
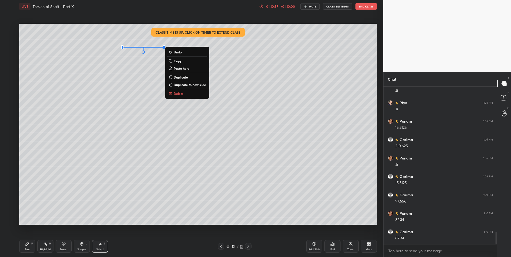
click at [267, 64] on div "0 ° Undo Copy Paste here Duplicate Duplicate to new slide Delete" at bounding box center [197, 124] width 357 height 201
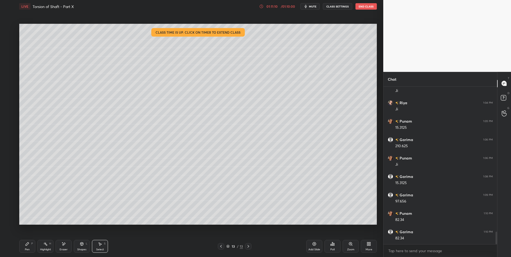
click at [222, 245] on icon at bounding box center [221, 246] width 4 height 4
click at [98, 247] on div "Select S" at bounding box center [100, 246] width 16 height 13
click at [25, 243] on icon at bounding box center [27, 244] width 4 height 4
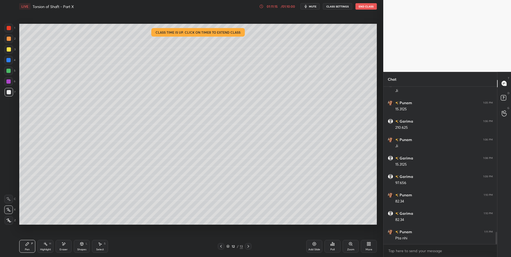
click at [97, 246] on div "Select S" at bounding box center [100, 246] width 16 height 13
click at [101, 248] on div "Select" at bounding box center [100, 249] width 8 height 3
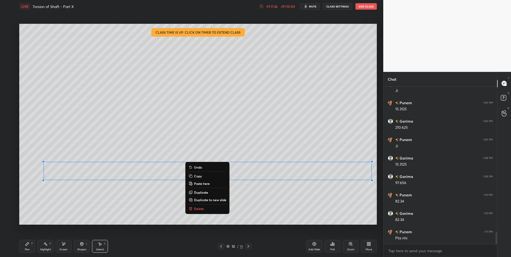
click at [317, 224] on div "0 ° Undo Copy Paste here Duplicate Duplicate to new slide Delete" at bounding box center [197, 124] width 357 height 201
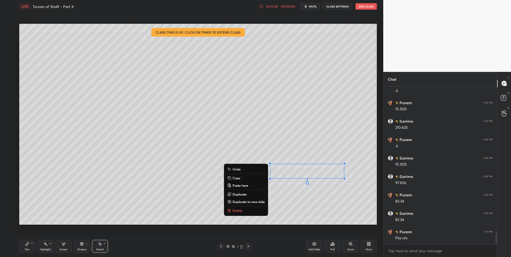
click at [305, 208] on div "0 ° Undo Copy Paste here Duplicate Duplicate to new slide Delete" at bounding box center [197, 124] width 357 height 201
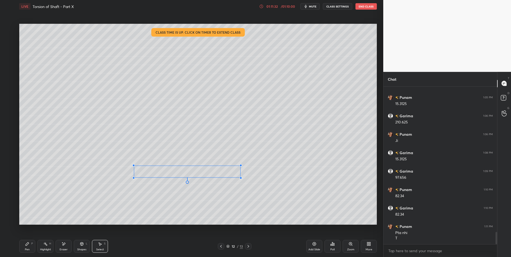
scroll to position [1880, 0]
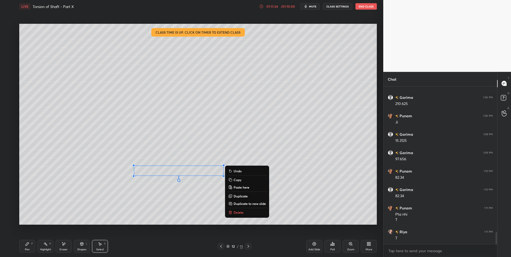
click at [291, 212] on div "0 ° Undo Copy Paste here Duplicate Duplicate to new slide Delete" at bounding box center [197, 124] width 357 height 201
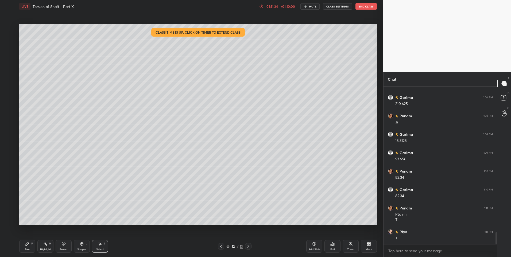
scroll to position [1899, 0]
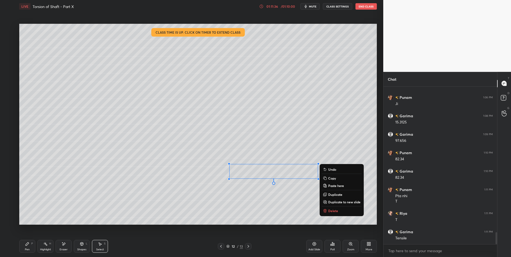
click at [251, 215] on div "0 ° Undo Copy Paste here Duplicate Duplicate to new slide Delete" at bounding box center [197, 124] width 357 height 201
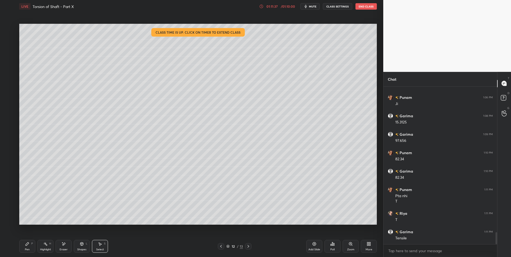
click at [26, 246] on icon at bounding box center [27, 244] width 4 height 4
click at [12, 73] on div at bounding box center [8, 70] width 9 height 9
click at [10, 29] on div at bounding box center [9, 28] width 4 height 4
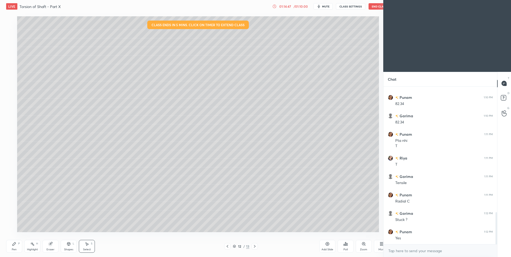
scroll to position [26481, 26342]
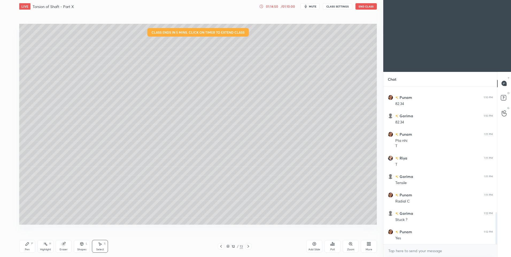
click at [368, 249] on div "More" at bounding box center [368, 249] width 7 height 3
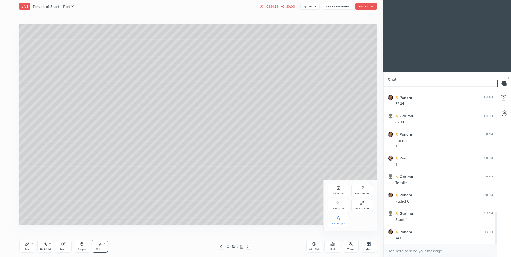
click at [334, 206] on div "Dark Mode" at bounding box center [338, 205] width 21 height 13
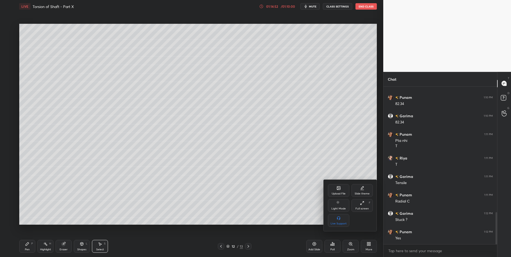
click at [372, 246] on div at bounding box center [255, 128] width 511 height 257
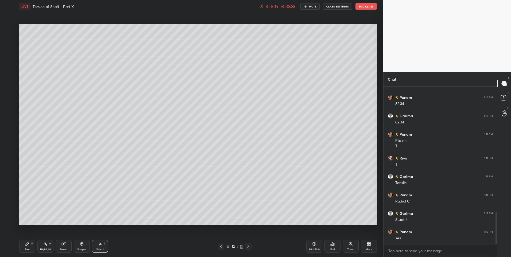
click at [342, 7] on button "CLASS SETTINGS" at bounding box center [337, 6] width 29 height 6
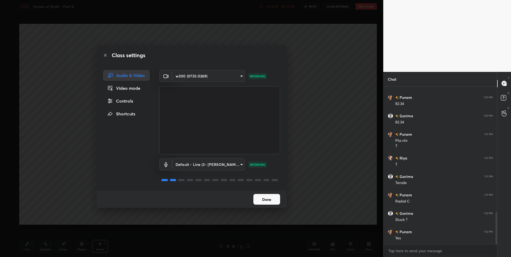
click at [106, 56] on icon at bounding box center [105, 55] width 4 height 4
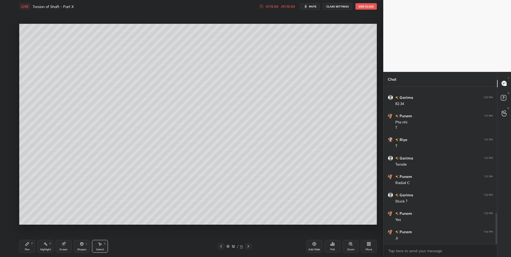
scroll to position [652, 0]
click at [288, 5] on div "/ 01:10:00" at bounding box center [287, 6] width 17 height 3
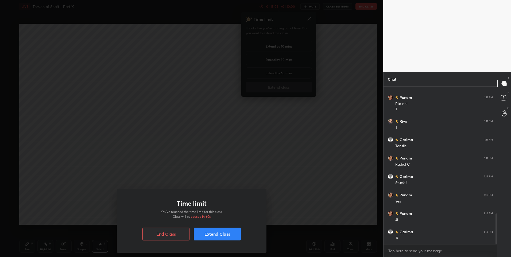
click at [269, 49] on div "Time limit You’ve reached the time limit for this class. Class will be paused i…" at bounding box center [191, 128] width 383 height 257
click at [211, 237] on button "Extend Class" at bounding box center [217, 234] width 47 height 13
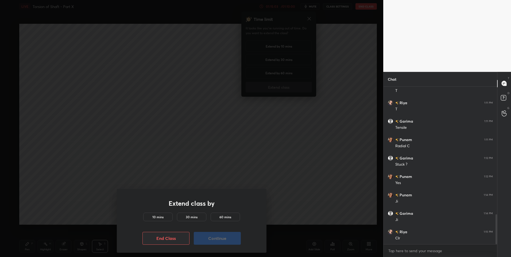
click at [166, 218] on div "10 mins" at bounding box center [157, 217] width 29 height 9
click at [212, 241] on button "Continue" at bounding box center [217, 238] width 47 height 13
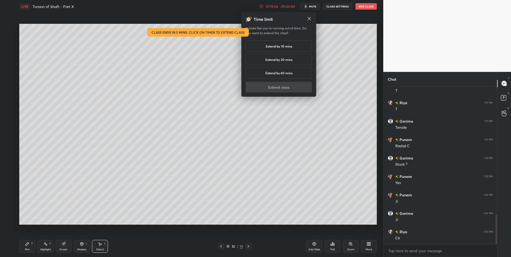
click at [309, 18] on icon at bounding box center [308, 18] width 3 height 3
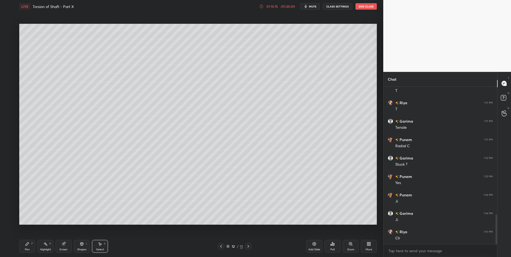
click at [26, 245] on icon at bounding box center [27, 243] width 3 height 3
click at [8, 72] on div at bounding box center [8, 71] width 4 height 4
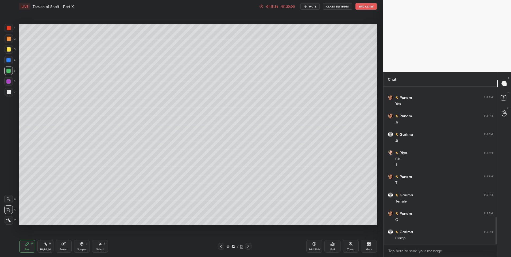
scroll to position [768, 0]
click at [246, 247] on icon at bounding box center [248, 246] width 4 height 4
click at [46, 245] on rect at bounding box center [46, 244] width 3 height 3
click at [99, 248] on div "Select" at bounding box center [100, 249] width 8 height 3
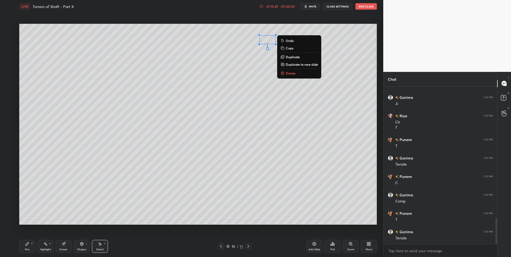
click at [30, 248] on div "Pen P" at bounding box center [27, 246] width 16 height 13
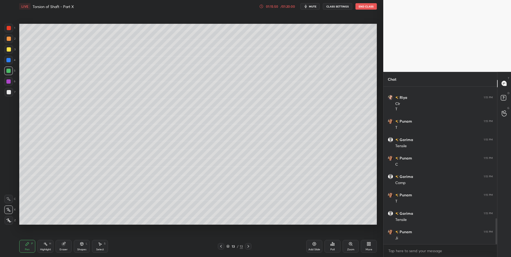
click at [9, 91] on div at bounding box center [9, 92] width 4 height 4
click at [66, 245] on div "Eraser" at bounding box center [64, 246] width 16 height 13
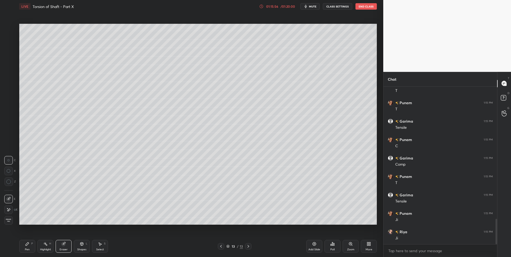
click at [10, 210] on icon at bounding box center [8, 209] width 4 height 5
click at [28, 247] on div "Pen P" at bounding box center [27, 246] width 16 height 13
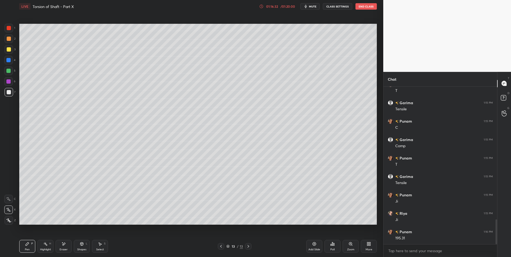
click at [64, 245] on icon at bounding box center [63, 243] width 3 height 3
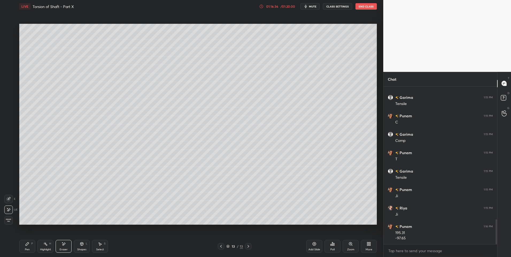
click at [19, 246] on div "Pen P" at bounding box center [27, 246] width 16 height 13
click at [25, 245] on icon at bounding box center [27, 244] width 4 height 4
click at [8, 40] on div at bounding box center [9, 39] width 4 height 4
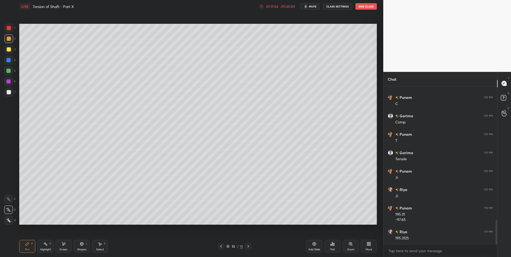
scroll to position [884, 0]
click at [222, 245] on icon at bounding box center [221, 246] width 4 height 4
click at [43, 247] on div "Highlight H" at bounding box center [45, 246] width 16 height 13
click at [250, 246] on div at bounding box center [248, 246] width 6 height 6
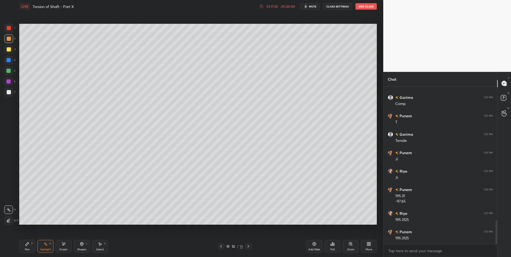
click at [249, 247] on icon at bounding box center [248, 246] width 4 height 4
click at [246, 248] on icon at bounding box center [248, 246] width 4 height 4
click at [249, 247] on icon at bounding box center [248, 246] width 4 height 4
click at [249, 246] on icon at bounding box center [248, 246] width 4 height 4
click at [312, 246] on div "Add Slide" at bounding box center [314, 246] width 16 height 13
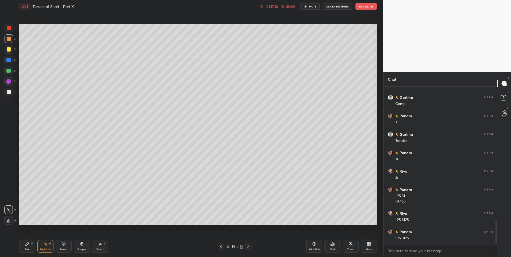
click at [26, 247] on div "Pen P" at bounding box center [27, 246] width 16 height 13
click at [8, 93] on div at bounding box center [9, 92] width 4 height 4
click at [85, 245] on div "Shapes L" at bounding box center [82, 246] width 16 height 13
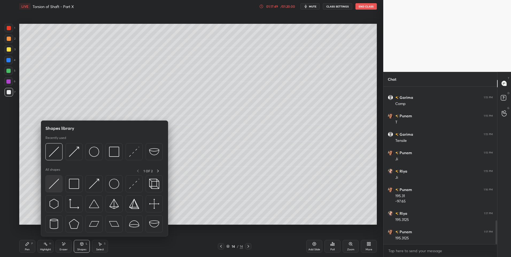
click at [54, 186] on img at bounding box center [54, 184] width 10 height 10
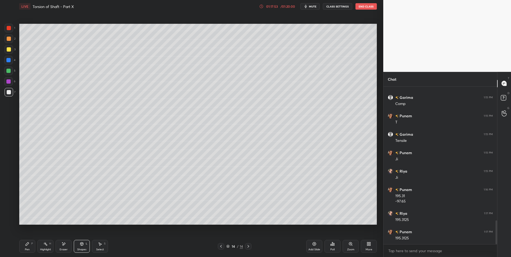
click at [29, 246] on div "Pen P" at bounding box center [27, 246] width 16 height 13
click at [32, 245] on div "P" at bounding box center [32, 243] width 2 height 3
click at [8, 69] on div at bounding box center [8, 71] width 4 height 4
click at [81, 245] on icon at bounding box center [81, 243] width 3 height 3
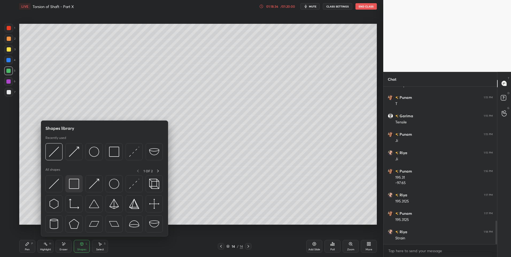
click at [73, 182] on img at bounding box center [74, 184] width 10 height 10
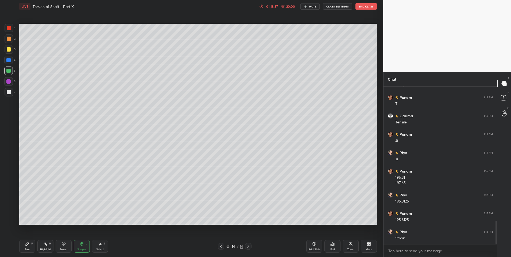
click at [9, 91] on div at bounding box center [9, 92] width 4 height 4
click at [10, 40] on div at bounding box center [9, 39] width 4 height 4
click at [100, 244] on icon at bounding box center [100, 243] width 3 height 3
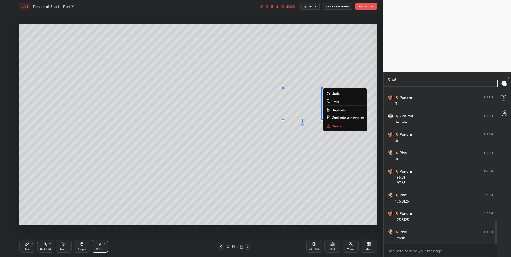
click at [335, 108] on p "Duplicate" at bounding box center [338, 110] width 14 height 4
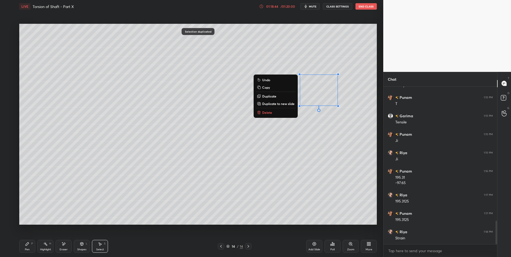
click at [244, 171] on div "0 ° Undo Copy Duplicate Duplicate to new slide Delete" at bounding box center [197, 124] width 357 height 201
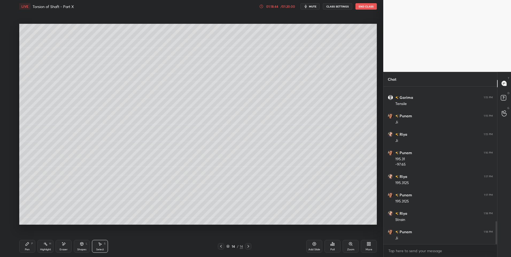
click at [83, 246] on div "Shapes L" at bounding box center [82, 246] width 16 height 13
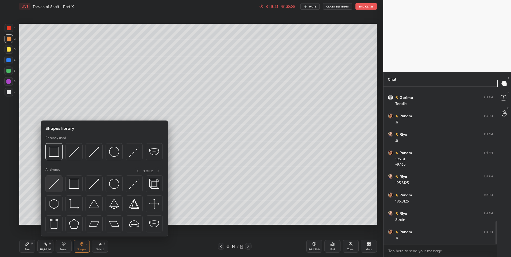
click at [55, 179] on img at bounding box center [54, 184] width 10 height 10
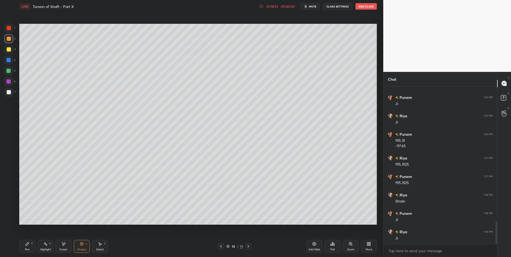
click at [79, 248] on div "Shapes" at bounding box center [81, 249] width 9 height 3
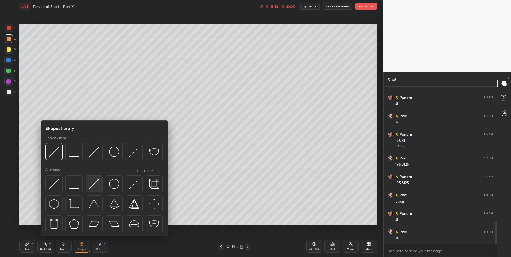
click at [94, 184] on img at bounding box center [94, 184] width 10 height 10
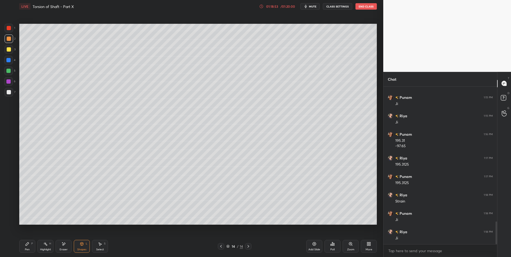
click at [9, 94] on div at bounding box center [9, 92] width 9 height 9
click at [28, 245] on icon at bounding box center [27, 244] width 4 height 4
click at [12, 70] on div at bounding box center [8, 70] width 9 height 9
click at [101, 245] on icon at bounding box center [100, 244] width 4 height 4
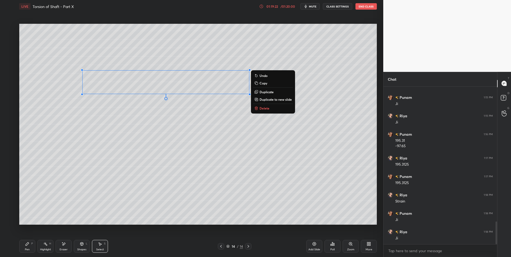
click at [29, 244] on icon at bounding box center [27, 243] width 3 height 3
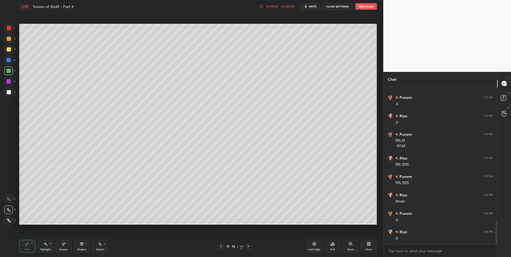
click at [223, 244] on div at bounding box center [221, 246] width 6 height 6
click at [224, 245] on div "13 / 14" at bounding box center [235, 246] width 34 height 6
click at [220, 246] on icon at bounding box center [221, 246] width 4 height 4
click at [246, 245] on icon at bounding box center [248, 246] width 4 height 4
click at [247, 246] on icon at bounding box center [248, 246] width 4 height 4
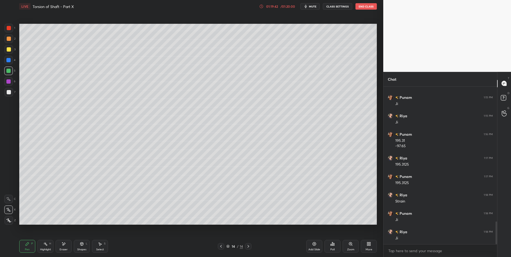
click at [247, 246] on icon at bounding box center [248, 246] width 4 height 4
click at [218, 245] on div at bounding box center [221, 246] width 6 height 6
click at [221, 245] on icon at bounding box center [221, 246] width 4 height 4
click at [221, 246] on icon at bounding box center [221, 246] width 4 height 4
click at [249, 246] on icon at bounding box center [248, 246] width 4 height 4
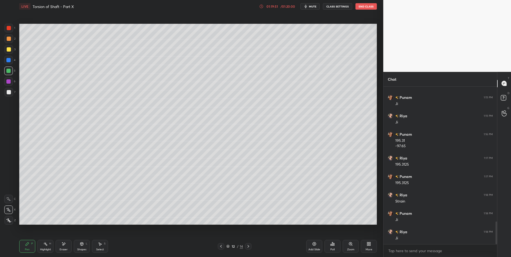
click at [249, 247] on icon at bounding box center [248, 246] width 4 height 4
click at [251, 246] on div at bounding box center [248, 246] width 6 height 6
click at [222, 244] on div at bounding box center [221, 246] width 6 height 6
click at [222, 245] on icon at bounding box center [221, 246] width 4 height 4
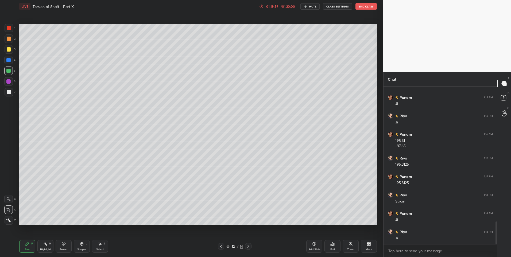
click at [222, 246] on icon at bounding box center [221, 246] width 4 height 4
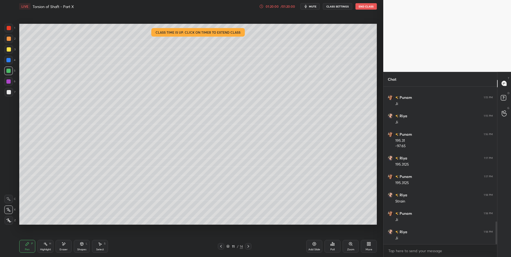
click at [248, 246] on icon at bounding box center [248, 246] width 2 height 3
click at [247, 246] on icon at bounding box center [248, 246] width 4 height 4
click at [249, 246] on icon at bounding box center [248, 246] width 4 height 4
click at [222, 245] on icon at bounding box center [221, 246] width 4 height 4
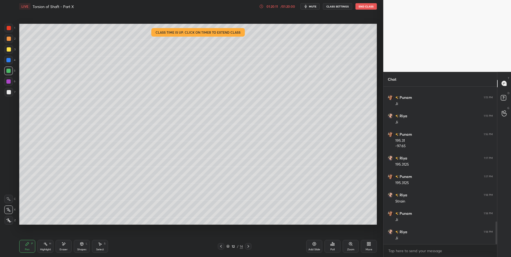
click at [247, 246] on icon at bounding box center [248, 246] width 4 height 4
click at [247, 245] on icon at bounding box center [248, 246] width 4 height 4
click at [248, 245] on icon at bounding box center [248, 246] width 4 height 4
click at [99, 242] on icon at bounding box center [100, 244] width 4 height 4
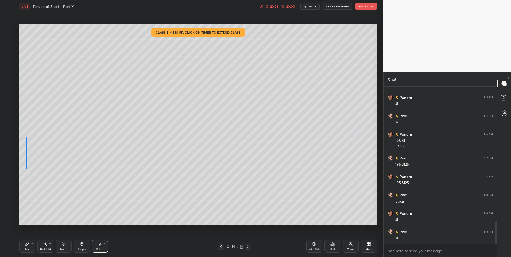
click at [63, 145] on div "0 ° Undo Copy Duplicate Duplicate to new slide Delete" at bounding box center [197, 124] width 357 height 201
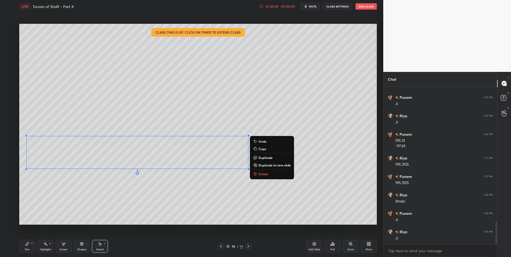
click at [28, 247] on div "Pen P" at bounding box center [27, 246] width 16 height 13
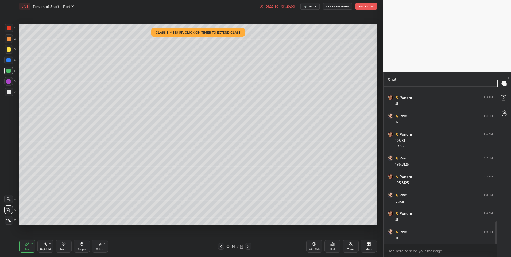
click at [220, 246] on icon at bounding box center [221, 246] width 4 height 4
click at [220, 246] on icon at bounding box center [221, 246] width 2 height 3
click at [248, 247] on icon at bounding box center [248, 246] width 2 height 3
click at [248, 247] on icon at bounding box center [248, 246] width 4 height 4
click at [27, 245] on icon at bounding box center [27, 243] width 3 height 3
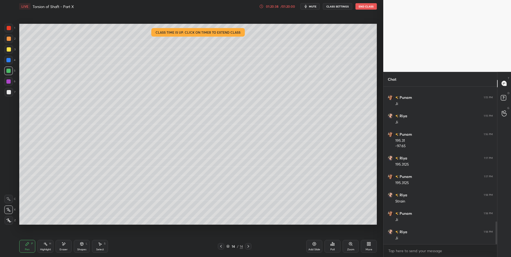
click at [67, 246] on div "Eraser" at bounding box center [64, 246] width 16 height 13
click at [28, 247] on div "Pen P" at bounding box center [27, 246] width 16 height 13
click at [101, 248] on div "Select" at bounding box center [100, 249] width 8 height 3
click at [30, 245] on div "Pen P" at bounding box center [27, 246] width 16 height 13
click at [11, 39] on div at bounding box center [9, 39] width 4 height 4
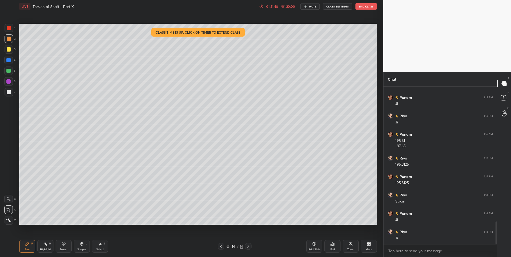
click at [311, 246] on div "Add Slide" at bounding box center [314, 246] width 16 height 13
click at [221, 248] on icon at bounding box center [221, 246] width 4 height 4
click at [248, 246] on icon at bounding box center [248, 246] width 2 height 3
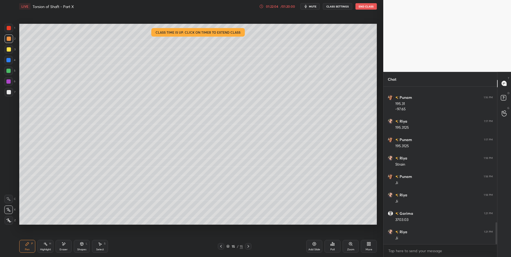
click at [222, 244] on icon at bounding box center [221, 246] width 4 height 4
click at [250, 247] on div at bounding box center [248, 246] width 6 height 6
click at [221, 246] on icon at bounding box center [221, 246] width 4 height 4
click at [222, 248] on icon at bounding box center [221, 246] width 4 height 4
click at [220, 246] on icon at bounding box center [221, 246] width 2 height 3
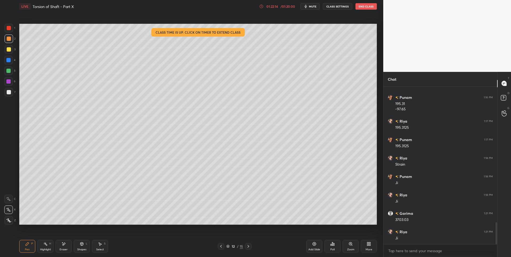
click at [221, 246] on icon at bounding box center [221, 246] width 4 height 4
click at [47, 246] on div "Highlight H" at bounding box center [45, 246] width 16 height 13
click at [220, 246] on icon at bounding box center [221, 246] width 4 height 4
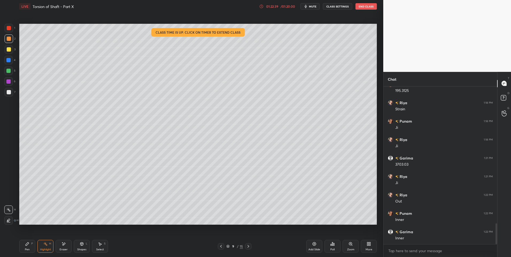
click at [247, 245] on icon at bounding box center [248, 246] width 4 height 4
click at [223, 245] on div at bounding box center [221, 246] width 6 height 6
click at [221, 247] on icon at bounding box center [221, 246] width 4 height 4
click at [249, 247] on icon at bounding box center [248, 246] width 4 height 4
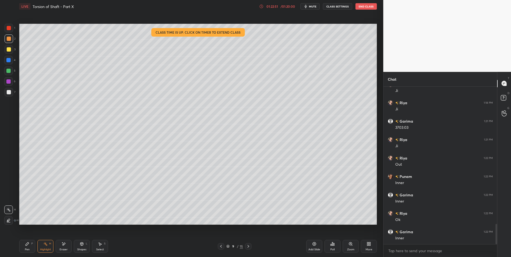
click at [248, 246] on icon at bounding box center [248, 246] width 4 height 4
click at [250, 246] on div at bounding box center [248, 246] width 6 height 6
click at [246, 246] on icon at bounding box center [248, 246] width 4 height 4
click at [245, 247] on div at bounding box center [248, 246] width 6 height 6
click at [246, 246] on icon at bounding box center [248, 246] width 4 height 4
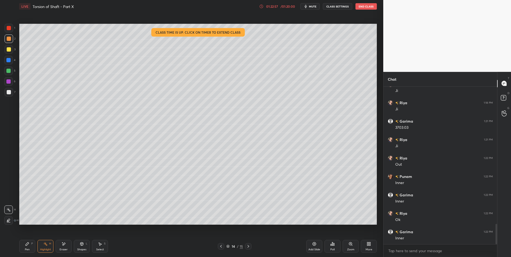
click at [248, 245] on icon at bounding box center [248, 246] width 2 height 3
click at [248, 246] on icon at bounding box center [248, 246] width 4 height 4
click at [29, 244] on div "Pen P" at bounding box center [27, 246] width 16 height 13
click at [278, 8] on div "01:23:20" at bounding box center [271, 6] width 15 height 3
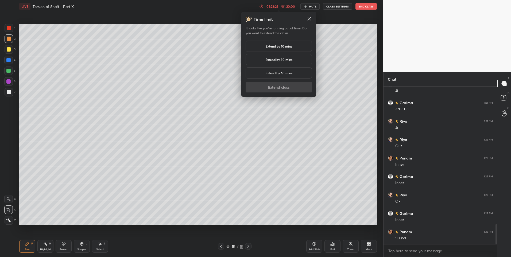
click at [273, 44] on div "Extend by 10 mins" at bounding box center [278, 46] width 66 height 11
click at [280, 87] on button "Extend class" at bounding box center [278, 87] width 66 height 11
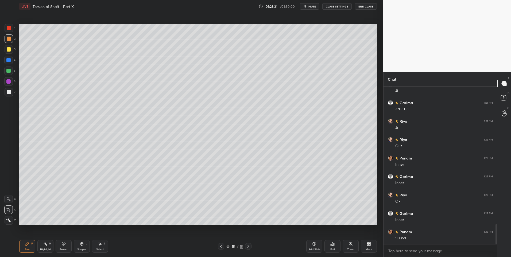
click at [84, 244] on div "Shapes L" at bounding box center [82, 246] width 16 height 13
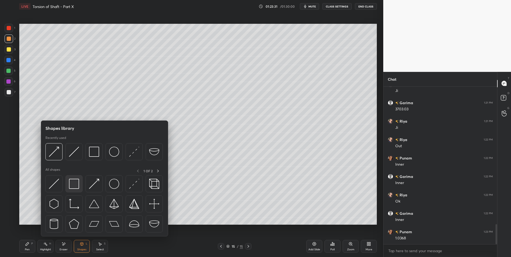
click at [71, 190] on div at bounding box center [73, 183] width 17 height 17
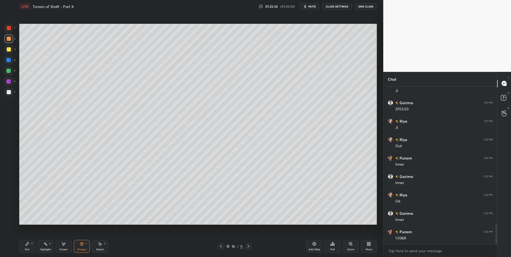
click at [28, 248] on div "Pen" at bounding box center [27, 249] width 5 height 3
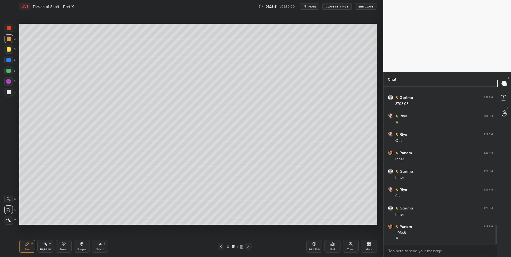
scroll to position [1110, 0]
click at [97, 245] on div "Select S" at bounding box center [100, 246] width 16 height 13
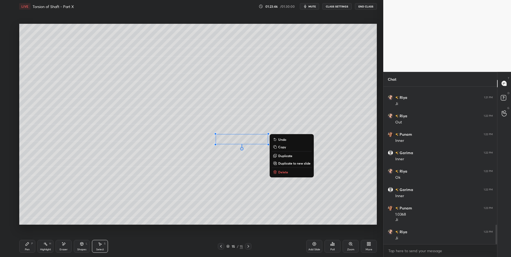
click at [250, 162] on div "0 ° Undo Copy Duplicate Duplicate to new slide Delete" at bounding box center [197, 124] width 357 height 201
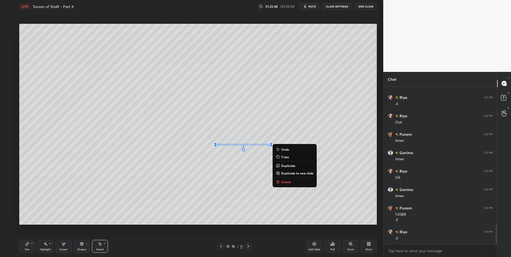
click at [279, 123] on div "0 ° Undo Copy Duplicate Duplicate to new slide Delete" at bounding box center [197, 124] width 357 height 201
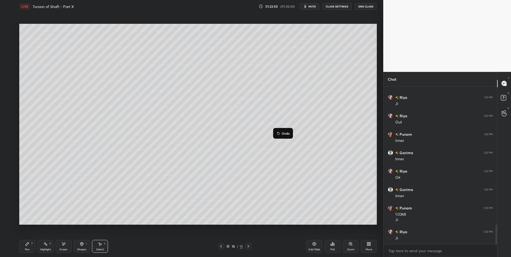
click at [243, 179] on div "0 ° Undo Copy Duplicate Duplicate to new slide Delete" at bounding box center [197, 124] width 357 height 201
click at [27, 245] on icon at bounding box center [27, 244] width 4 height 4
click at [45, 248] on div "Highlight" at bounding box center [45, 249] width 11 height 3
click at [26, 245] on icon at bounding box center [27, 243] width 3 height 3
click at [47, 248] on div "Highlight" at bounding box center [45, 249] width 11 height 3
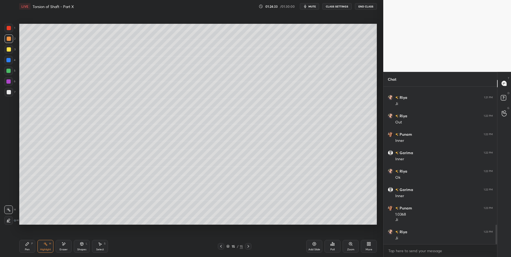
click at [221, 247] on icon at bounding box center [221, 246] width 2 height 3
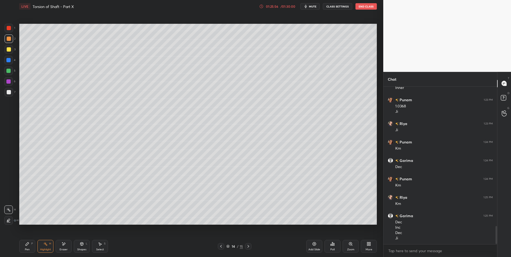
scroll to position [1237, 0]
click at [248, 246] on icon at bounding box center [248, 246] width 4 height 4
click at [30, 245] on div "Pen P" at bounding box center [27, 246] width 16 height 13
click at [9, 95] on div at bounding box center [9, 92] width 9 height 9
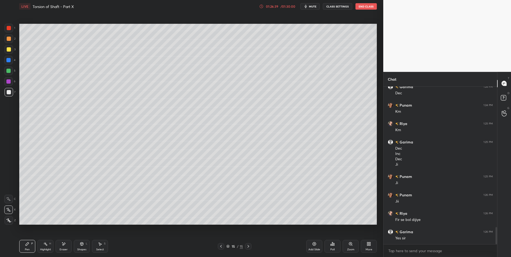
scroll to position [1311, 0]
click at [64, 247] on div "Eraser" at bounding box center [64, 246] width 16 height 13
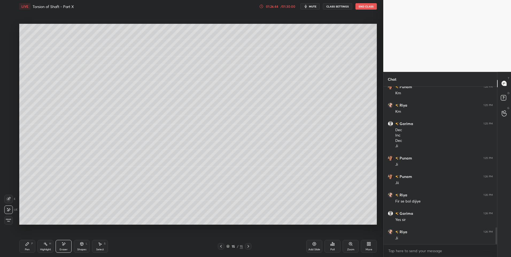
scroll to position [1316, 0]
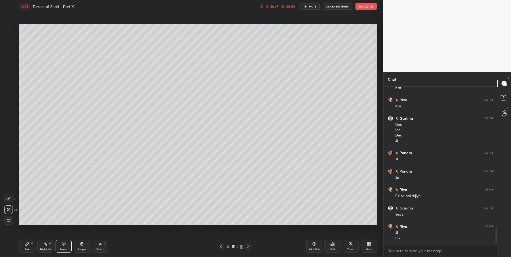
click at [47, 247] on div "Highlight H" at bounding box center [45, 246] width 16 height 13
click at [46, 245] on rect at bounding box center [46, 244] width 3 height 3
click at [9, 72] on div at bounding box center [8, 71] width 4 height 4
click at [29, 245] on div "Pen P" at bounding box center [27, 246] width 16 height 13
click at [66, 245] on div "Eraser" at bounding box center [64, 246] width 16 height 13
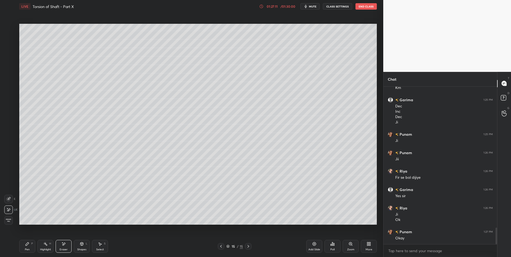
scroll to position [1353, 0]
click at [52, 246] on div "Highlight H" at bounding box center [45, 246] width 16 height 13
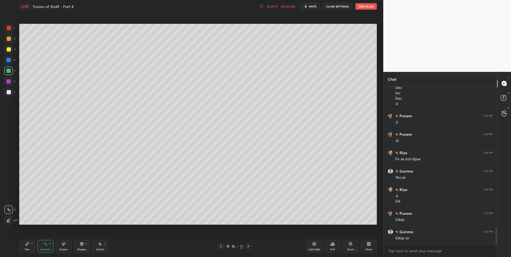
click at [54, 246] on div "Pen P Highlight H Eraser Shapes L Select S" at bounding box center [90, 246] width 143 height 13
click at [12, 46] on div at bounding box center [9, 49] width 9 height 9
click at [11, 49] on div at bounding box center [9, 49] width 9 height 9
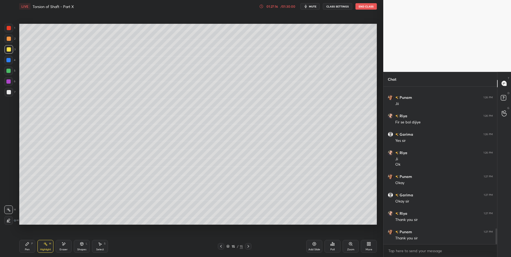
scroll to position [1408, 0]
click at [367, 5] on button "End Class" at bounding box center [365, 6] width 21 height 6
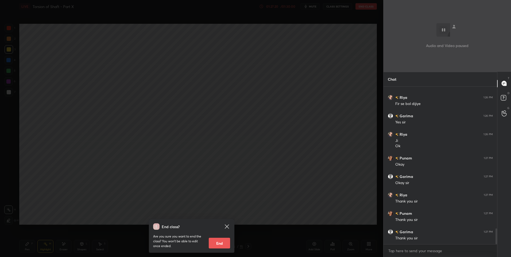
click at [221, 243] on button "End" at bounding box center [219, 243] width 21 height 11
type textarea "x"
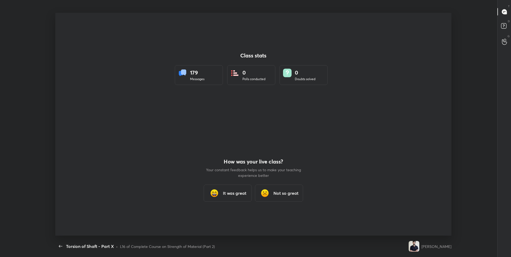
scroll to position [0, 0]
click at [229, 190] on h3 "It was great" at bounding box center [234, 193] width 23 height 6
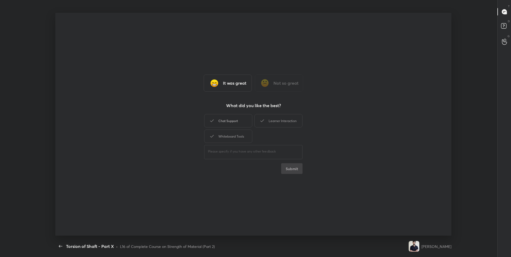
click at [239, 120] on div "Chat Support" at bounding box center [228, 120] width 48 height 13
click at [275, 119] on div "Learner Interaction" at bounding box center [278, 120] width 48 height 13
click at [246, 131] on div "Whiteboard Tools" at bounding box center [228, 136] width 48 height 13
click at [291, 166] on button "Submit" at bounding box center [291, 168] width 21 height 11
